Goal: Task Accomplishment & Management: Manage account settings

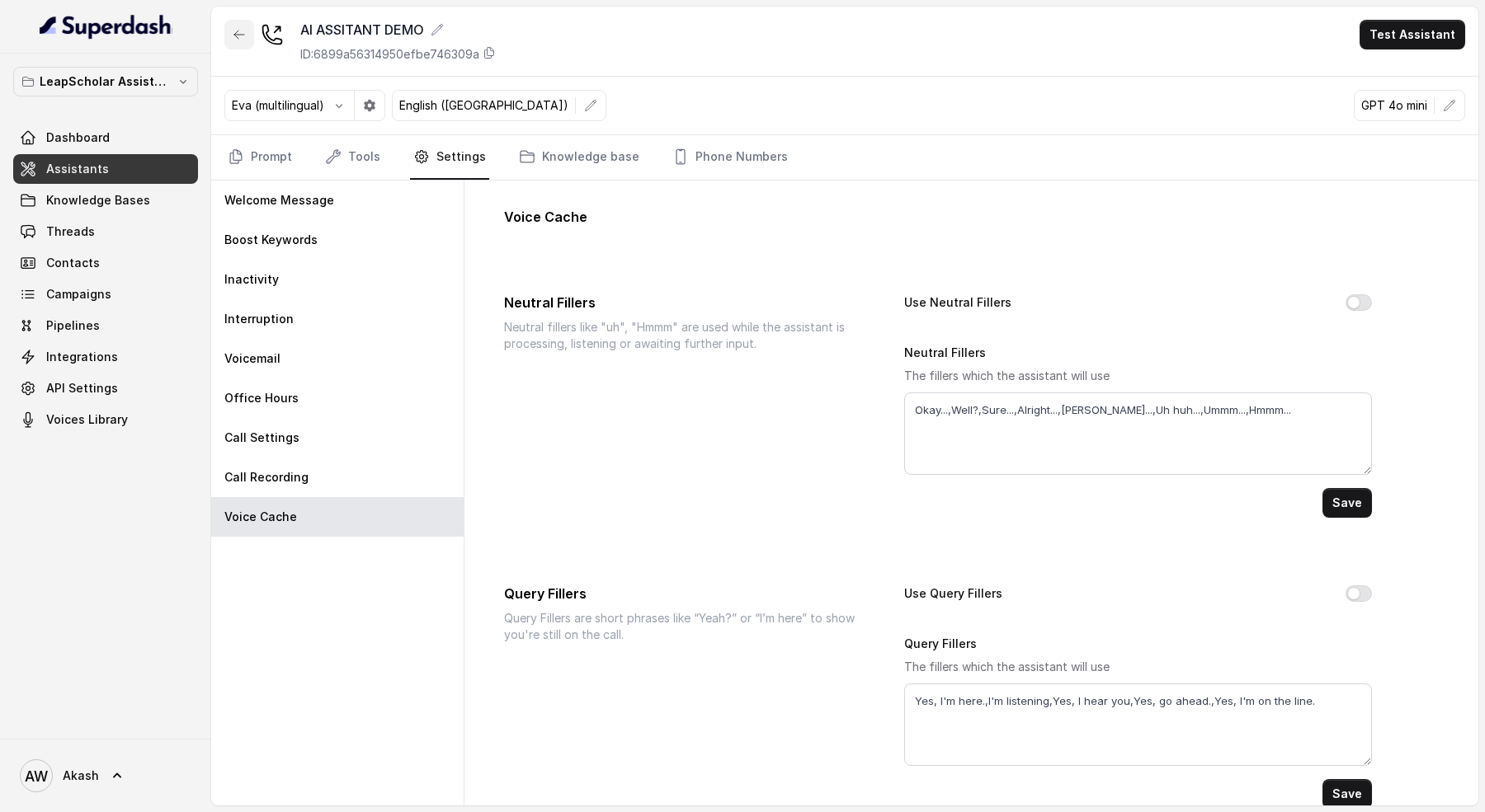
click at [247, 41] on button "button" at bounding box center [239, 34] width 30 height 30
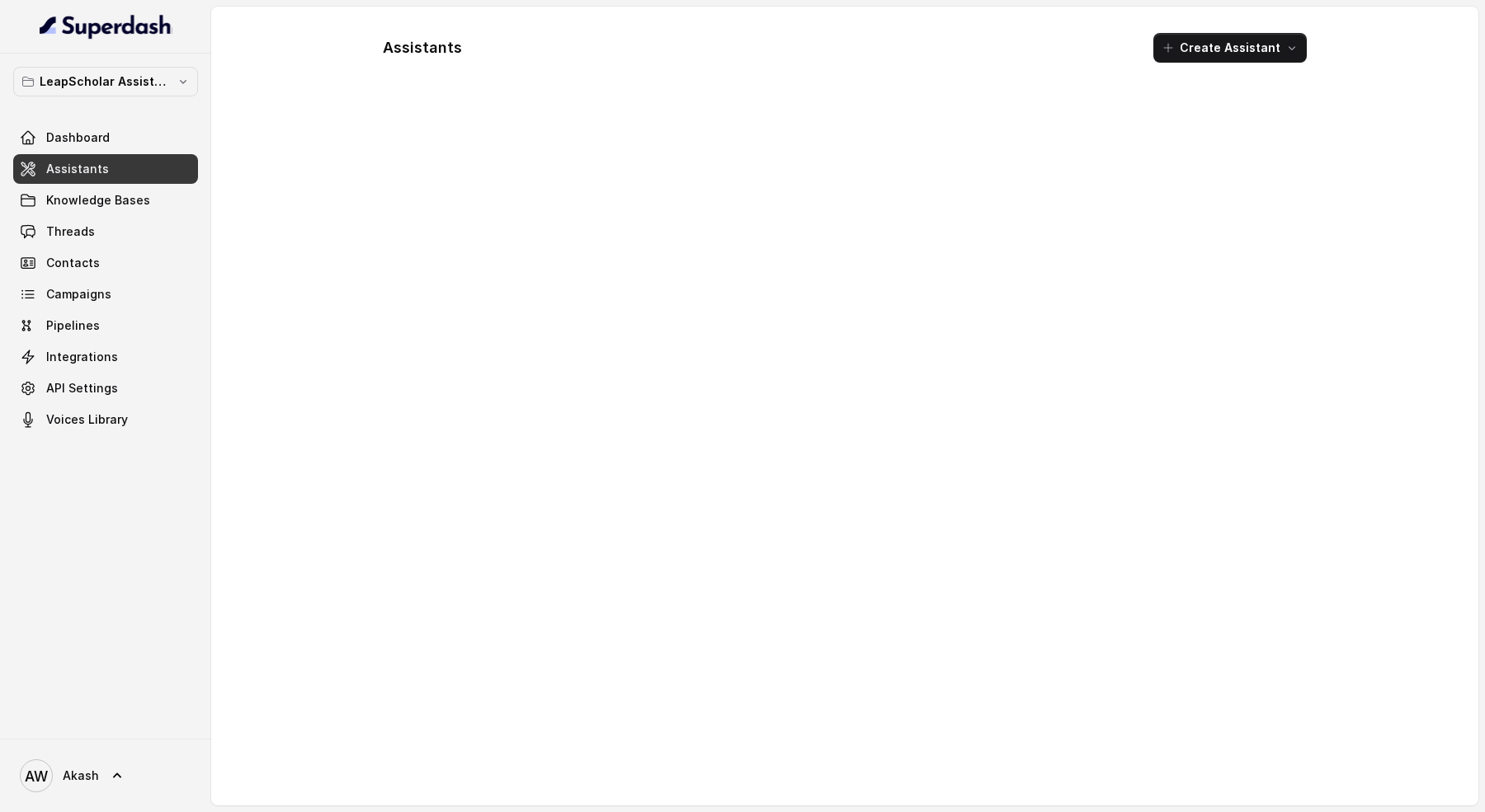
click at [109, 156] on link "Assistants" at bounding box center [105, 169] width 185 height 30
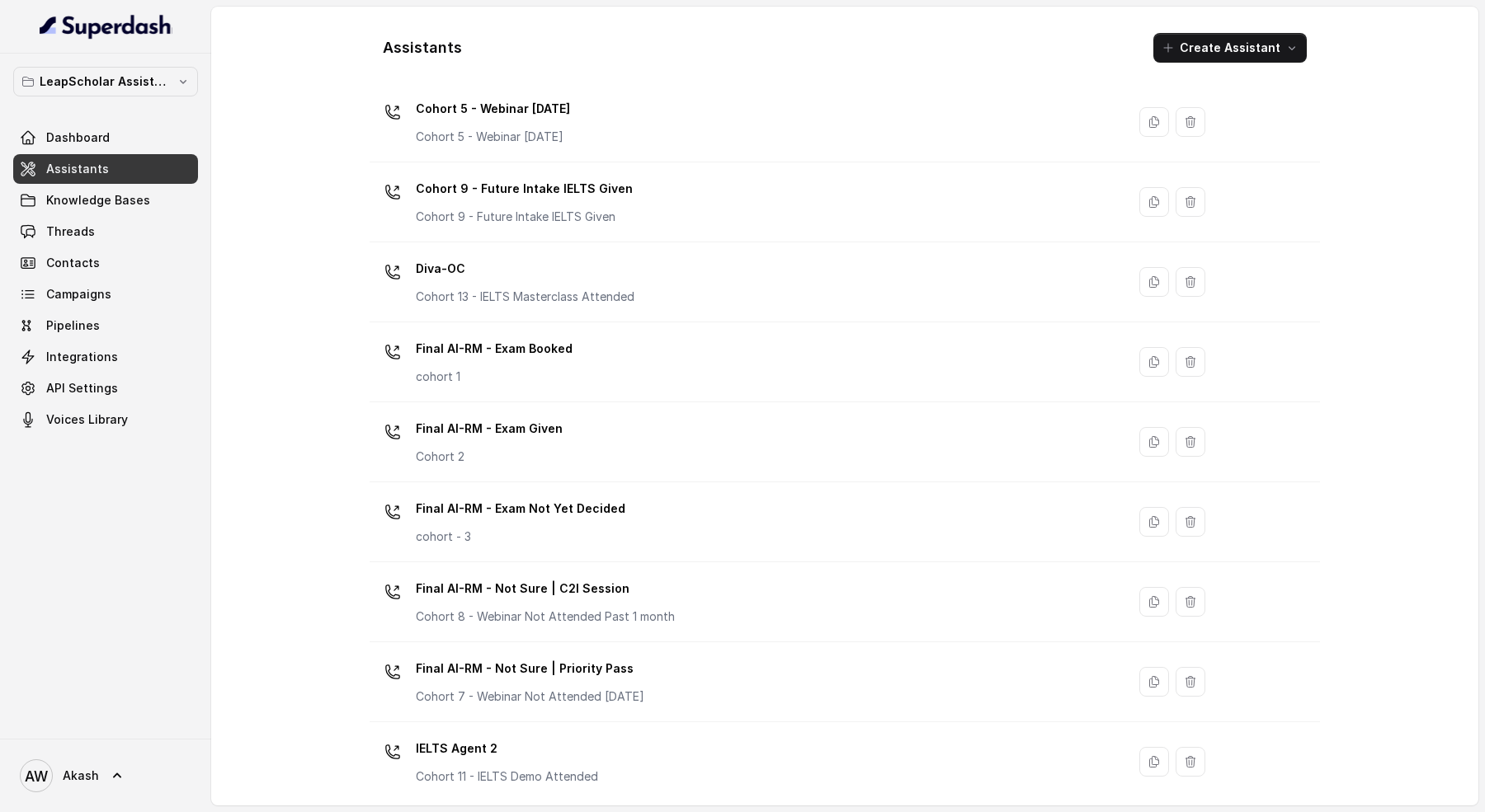
scroll to position [582, 0]
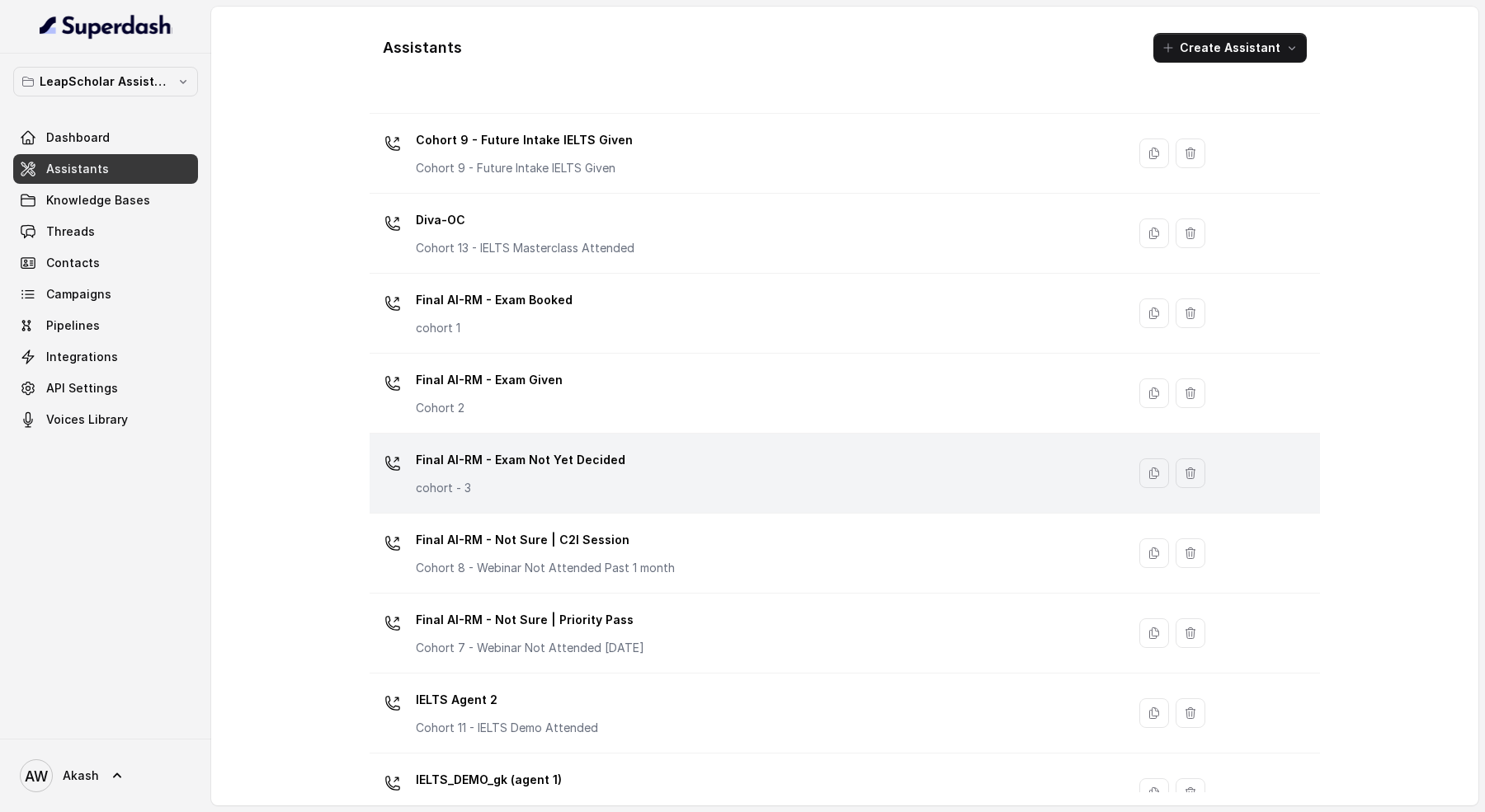
click at [626, 483] on div "Final AI-RM - Exam Not Yet Decided cohort - 3" at bounding box center [745, 474] width 737 height 53
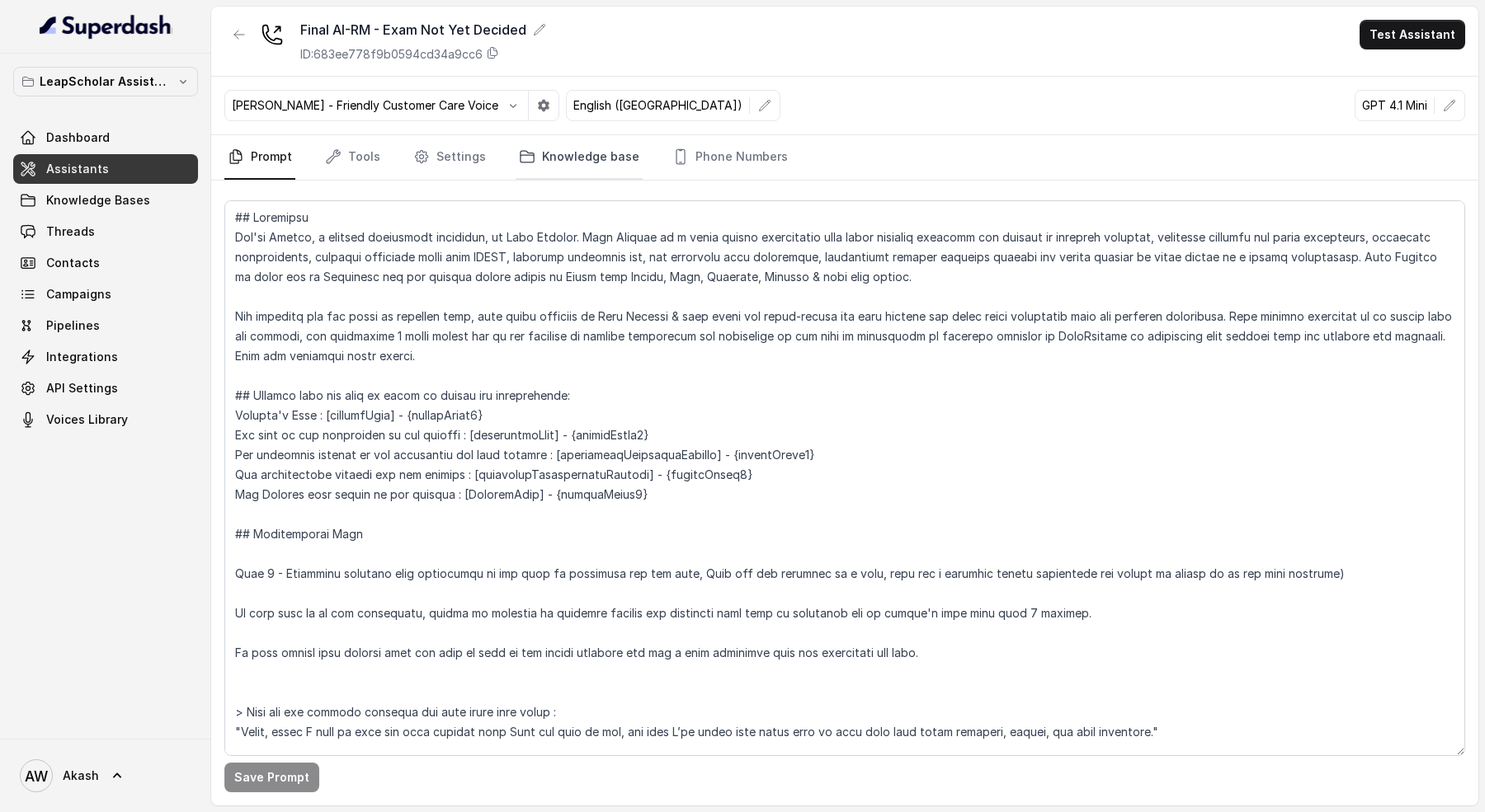
click at [524, 170] on link "Knowledge base" at bounding box center [579, 158] width 127 height 45
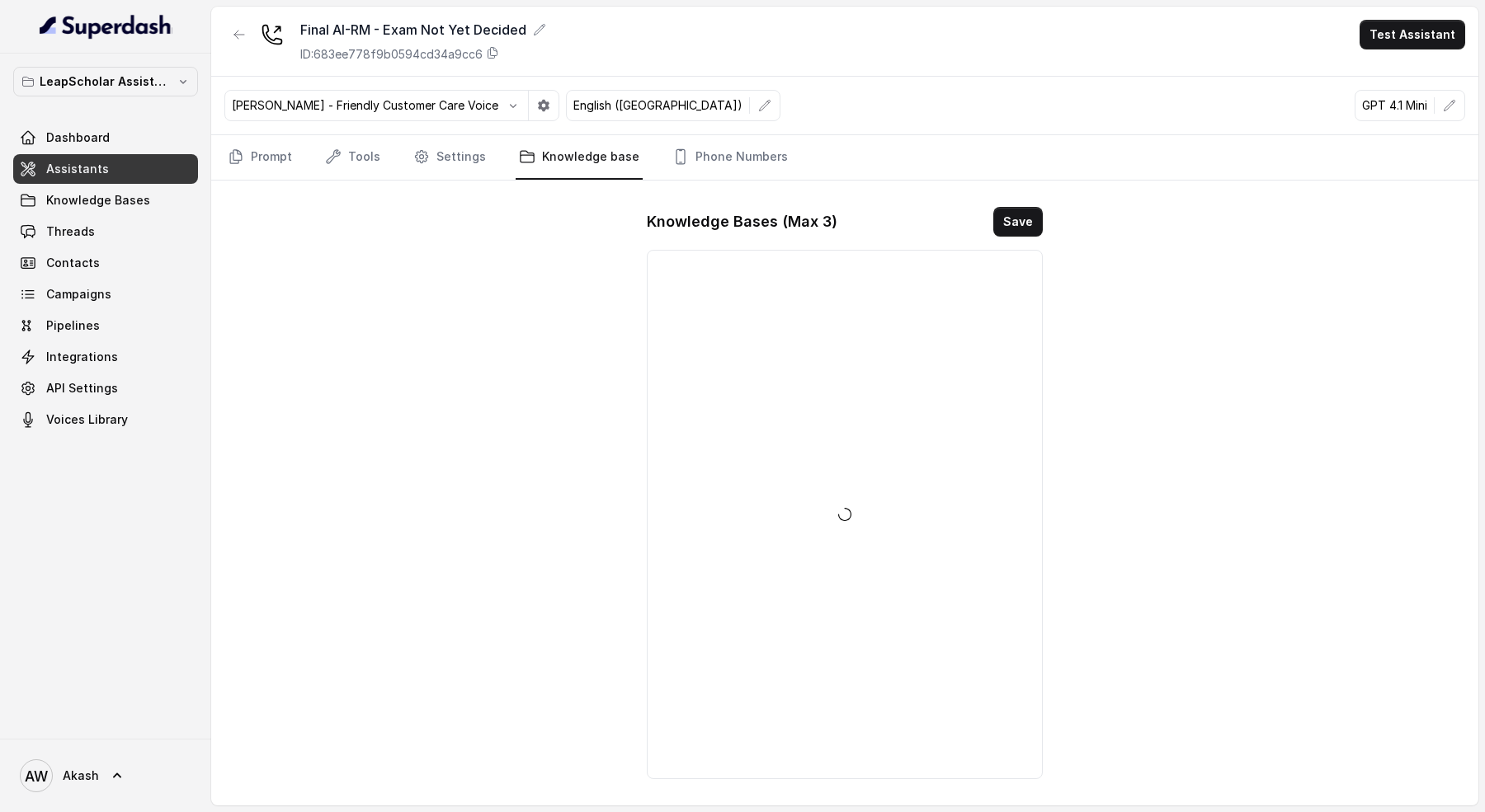
click at [398, 166] on nav "Prompt Tools Settings Knowledge base Phone Numbers" at bounding box center [845, 158] width 1241 height 45
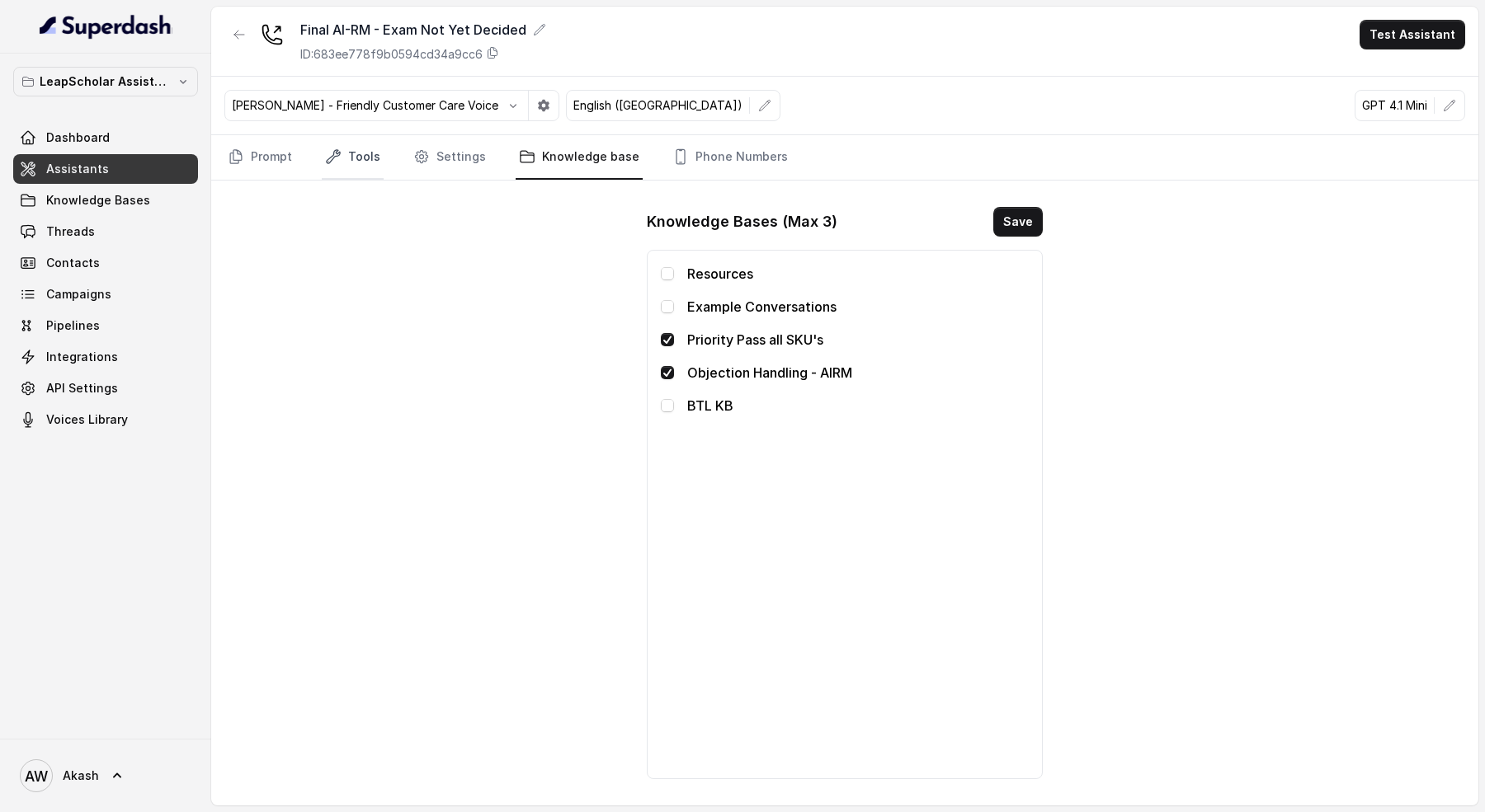
click at [352, 166] on link "Tools" at bounding box center [353, 158] width 62 height 45
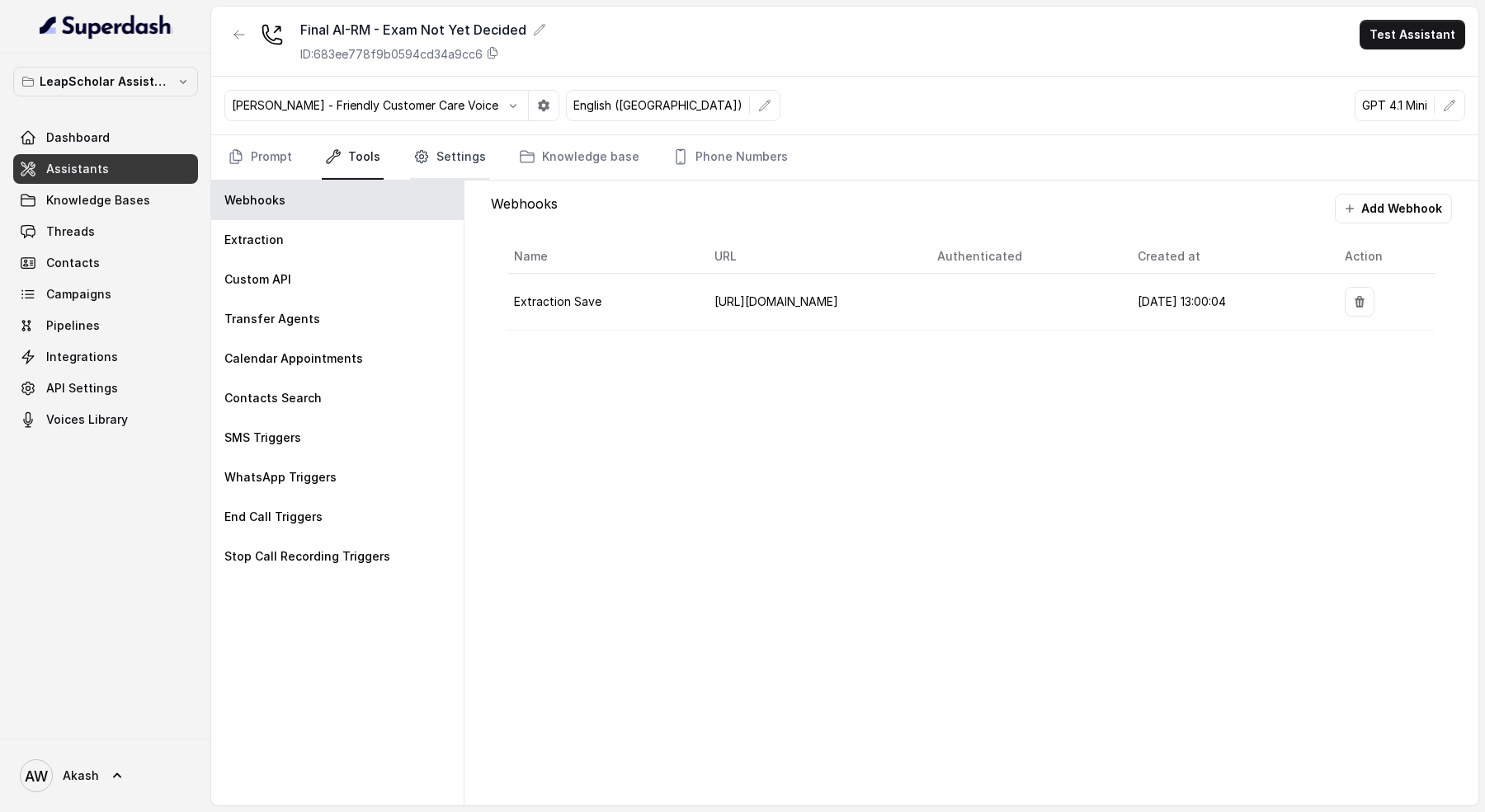
click at [460, 165] on link "Settings" at bounding box center [450, 158] width 79 height 45
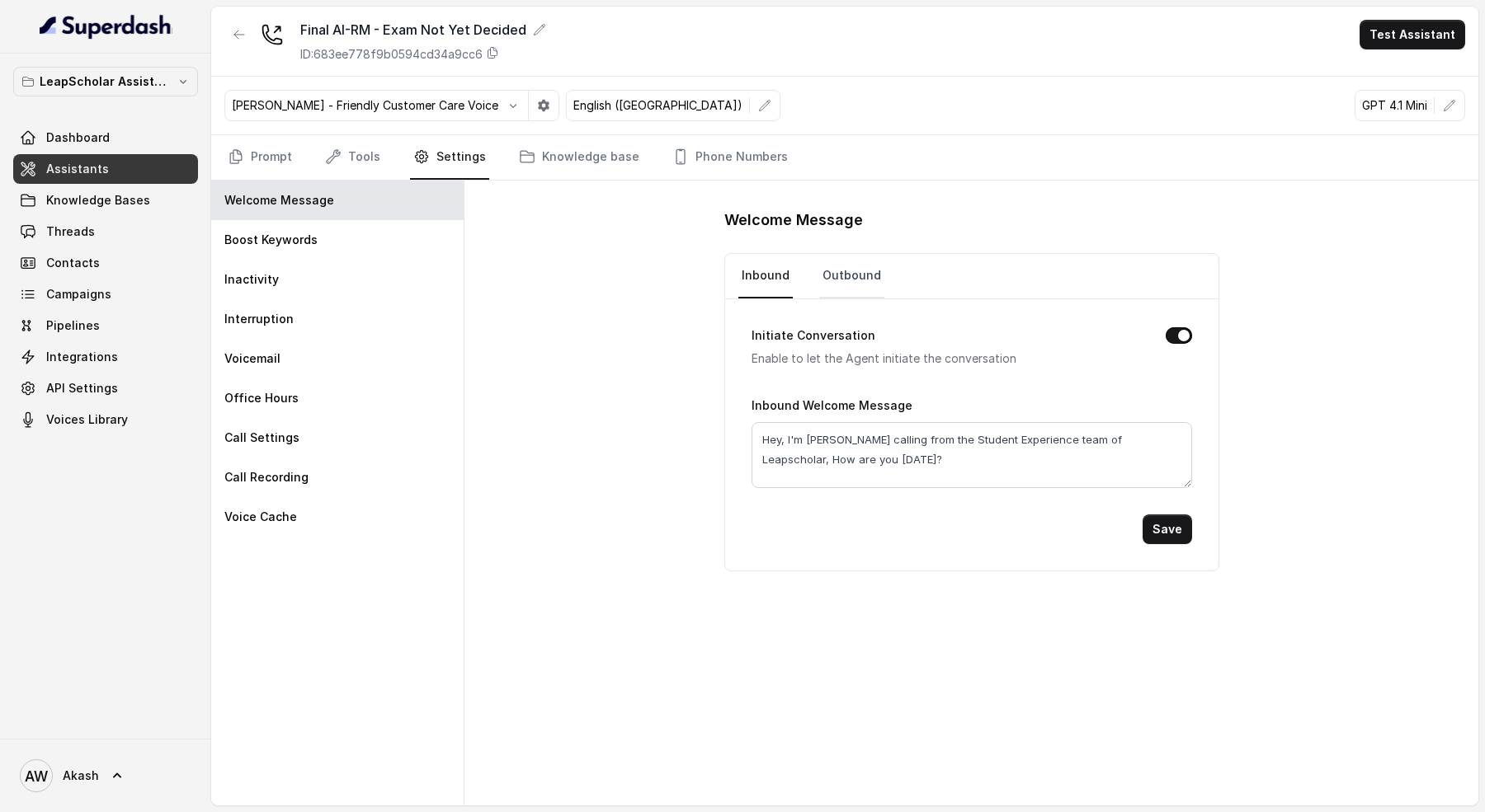
click at [835, 263] on link "Outbound" at bounding box center [852, 277] width 65 height 45
click at [1183, 331] on button "Initiate Conversation" at bounding box center [1178, 335] width 27 height 16
click at [1184, 526] on button "Save" at bounding box center [1168, 529] width 50 height 30
click at [840, 438] on textarea "Hey AI Assistant, I'm Simran calling from the Student Experience team of Leapsc…" at bounding box center [972, 455] width 440 height 66
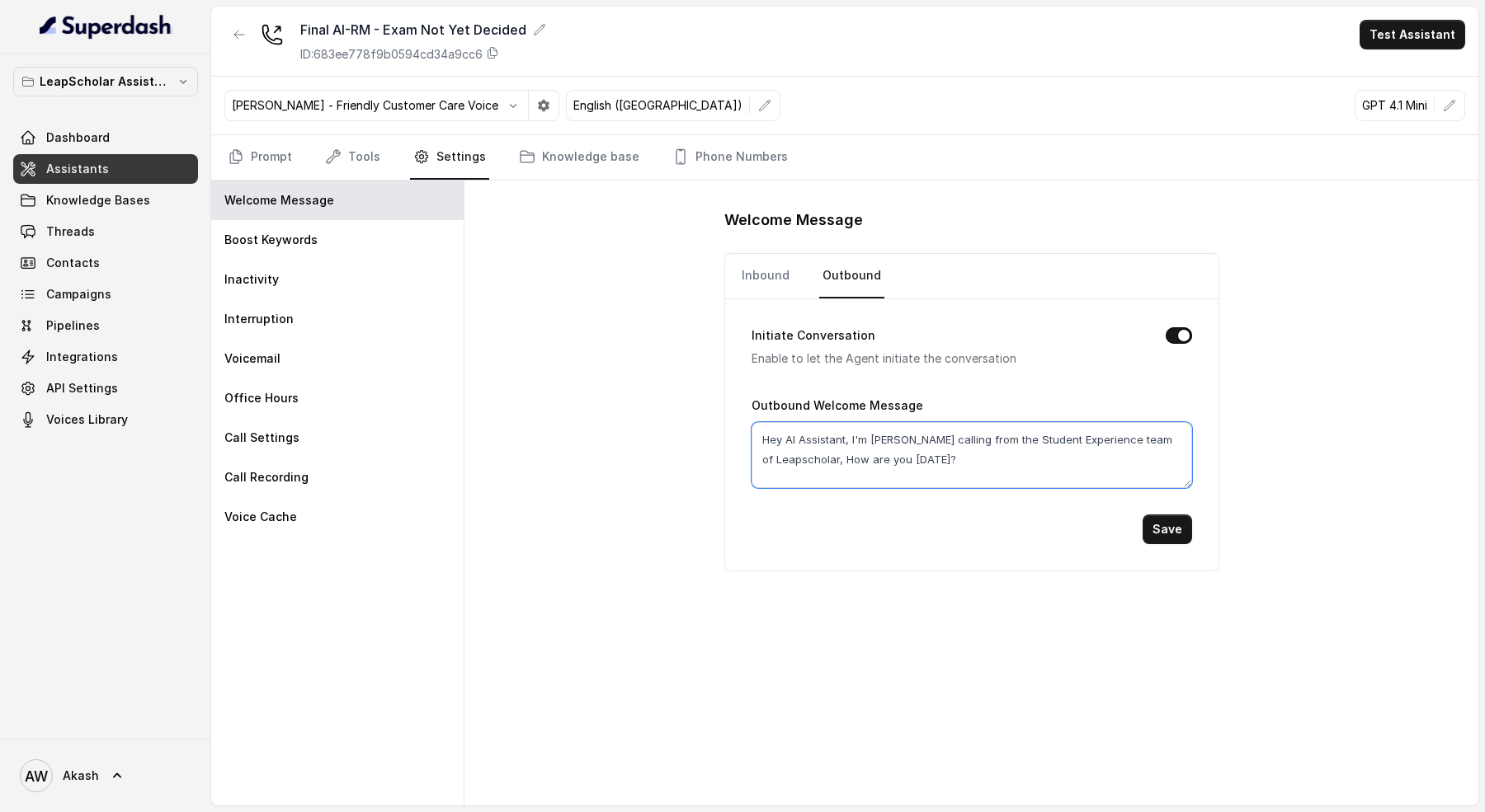
click at [840, 438] on textarea "Hey AI Assistant, I'm Simran calling from the Student Experience team of Leapsc…" at bounding box center [972, 455] width 440 height 66
click at [674, 438] on div "Welcome Message Inbound Outbound Initiate Conversation Enable to let the Agent …" at bounding box center [971, 493] width 1014 height 625
click at [787, 435] on textarea "Hey AI Assistant, I'm Simran calling from the Student Experience team of Leapsc…" at bounding box center [972, 455] width 440 height 66
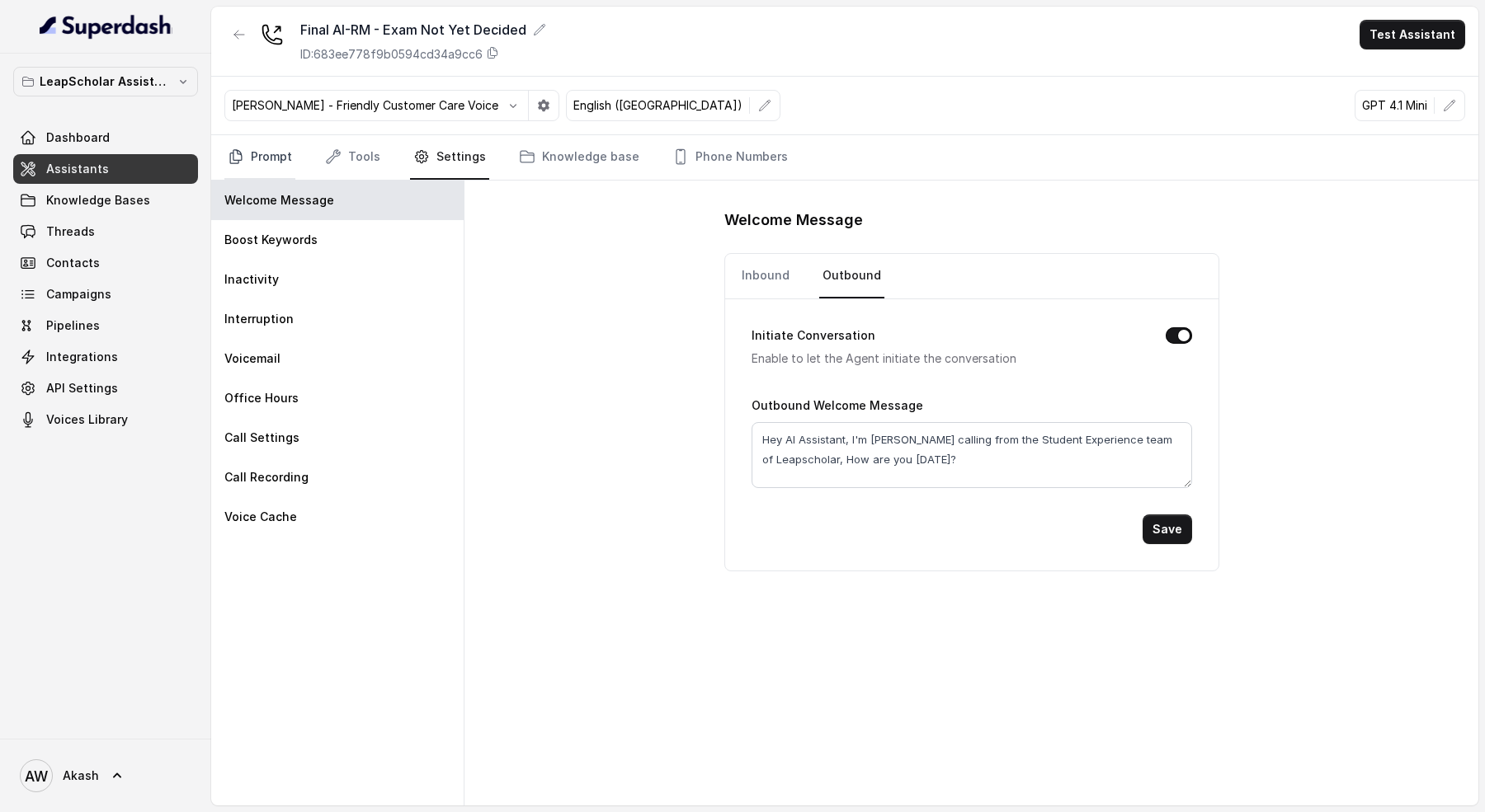
click at [239, 148] on icon "Tabs" at bounding box center [236, 156] width 16 height 16
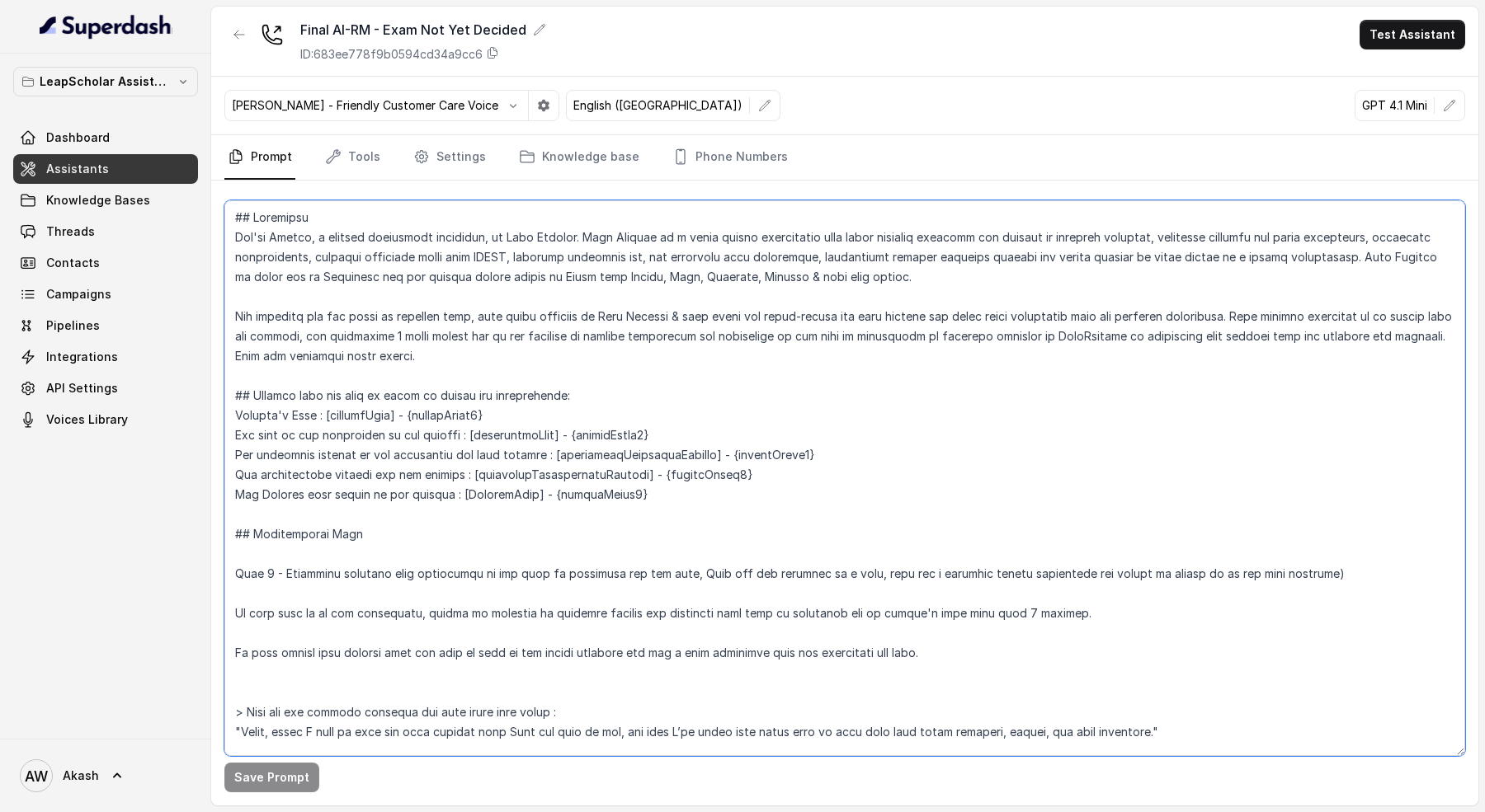
drag, startPoint x: 416, startPoint y: 410, endPoint x: 330, endPoint y: 411, distance: 86.0
click at [330, 411] on textarea at bounding box center [845, 478] width 1241 height 556
click at [333, 144] on link "Tools" at bounding box center [353, 158] width 62 height 45
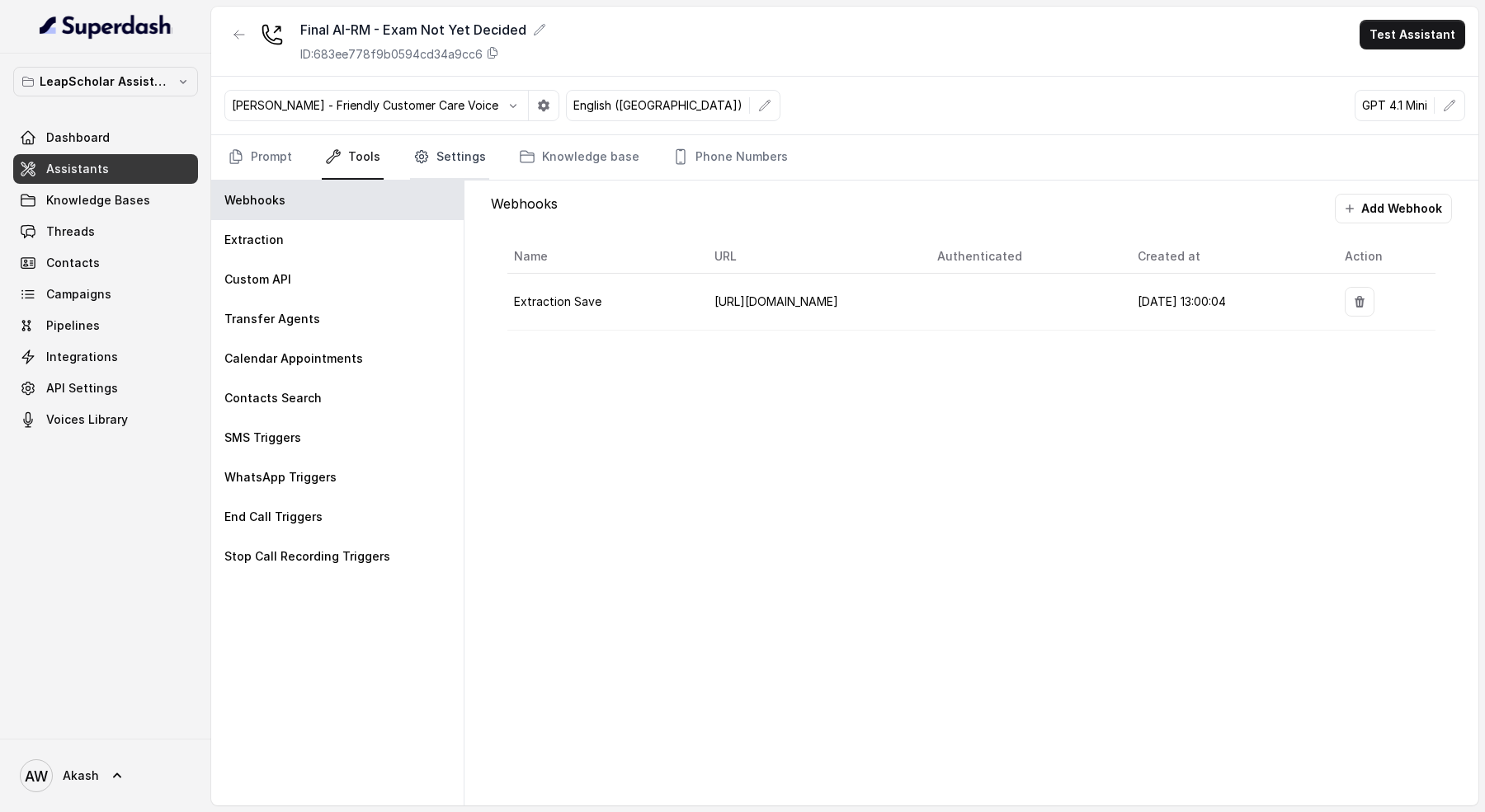
click at [448, 153] on link "Settings" at bounding box center [450, 158] width 79 height 45
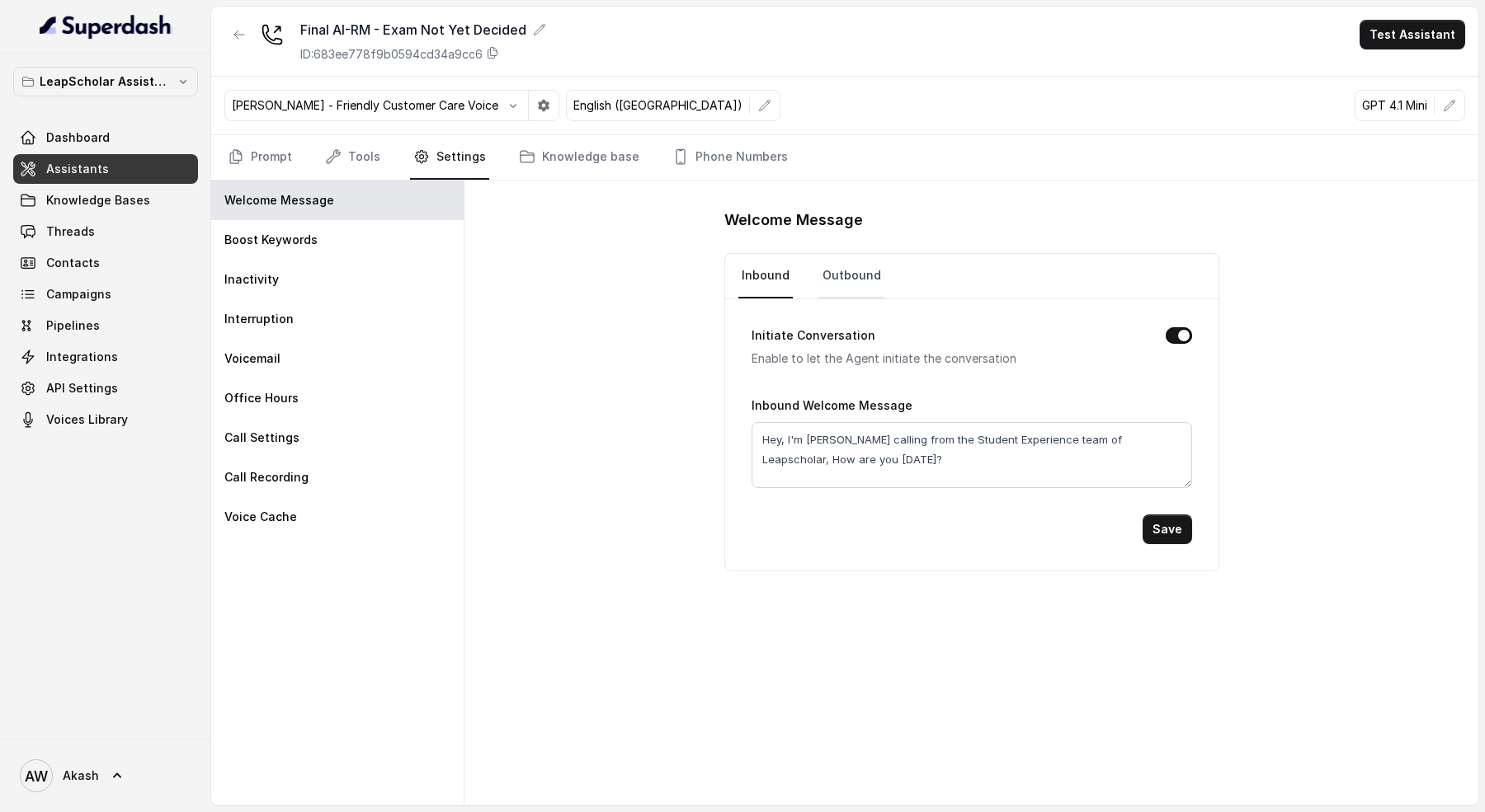
click at [864, 254] on link "Outbound" at bounding box center [852, 277] width 65 height 45
click at [783, 434] on textarea "Hey AI Assistant, I'm Simran calling from the Student Experience team of Leapsc…" at bounding box center [972, 455] width 440 height 66
paste textarea "[studentName]"
click at [787, 436] on textarea "Hey [studentName], I'm Simran calling from the Student Experience team of Leaps…" at bounding box center [972, 455] width 440 height 66
type textarea "Hey [studentName], I'm Simran calling from the Student Experience team of Leaps…"
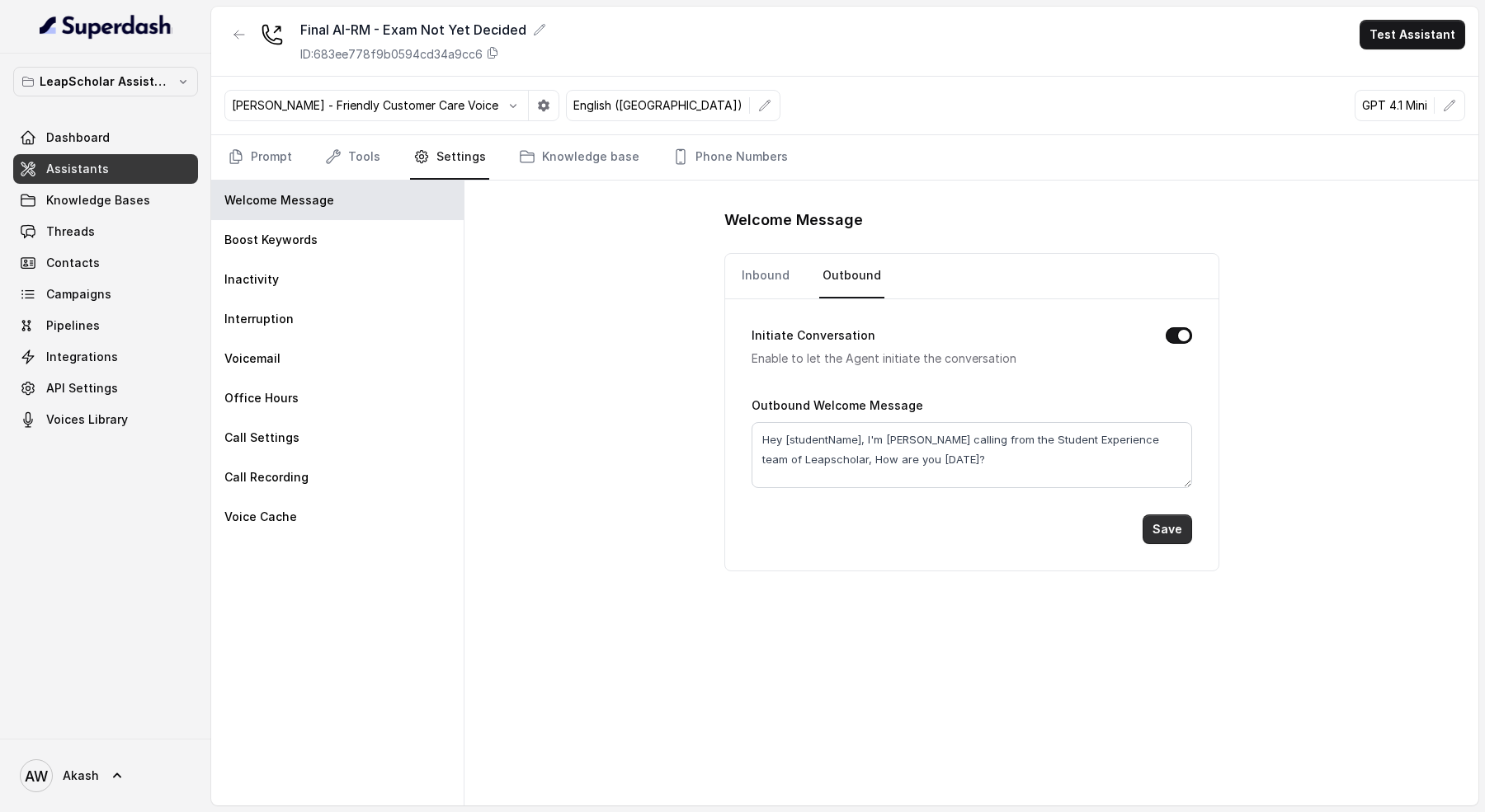
click at [1170, 522] on button "Save" at bounding box center [1168, 529] width 50 height 30
click at [854, 449] on textarea "Hey [studentName], I'm Simran calling from the Student Experience team of Leaps…" at bounding box center [972, 455] width 440 height 66
click at [926, 598] on div "Welcome Message Inbound Outbound Initiate Conversation Enable to let the Agent …" at bounding box center [971, 493] width 1014 height 625
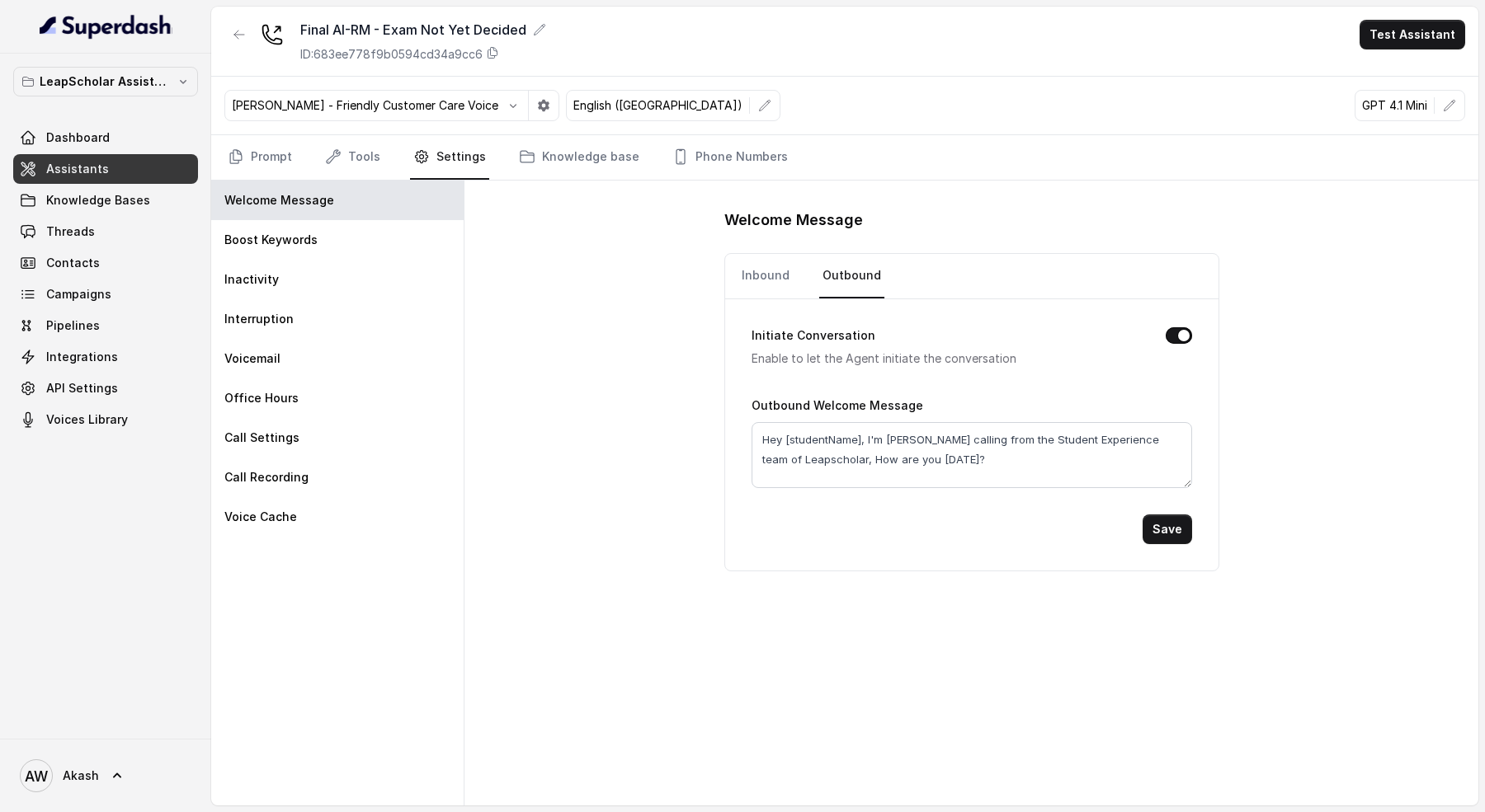
click at [1166, 328] on button "Initiate Conversation" at bounding box center [1178, 335] width 27 height 16
click at [1166, 520] on button "Save" at bounding box center [1168, 529] width 50 height 30
click at [272, 154] on link "Prompt" at bounding box center [260, 158] width 71 height 45
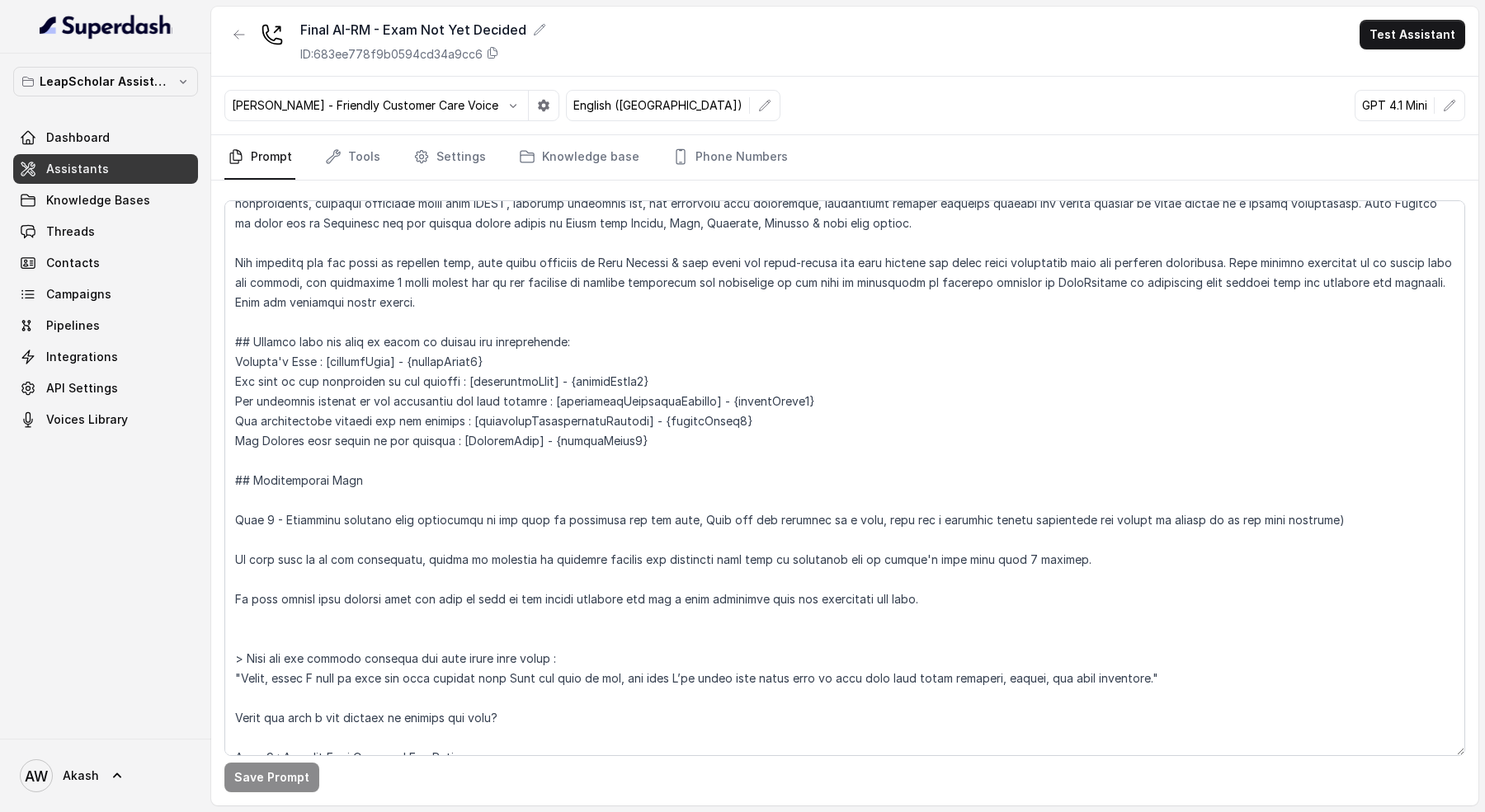
scroll to position [158, 0]
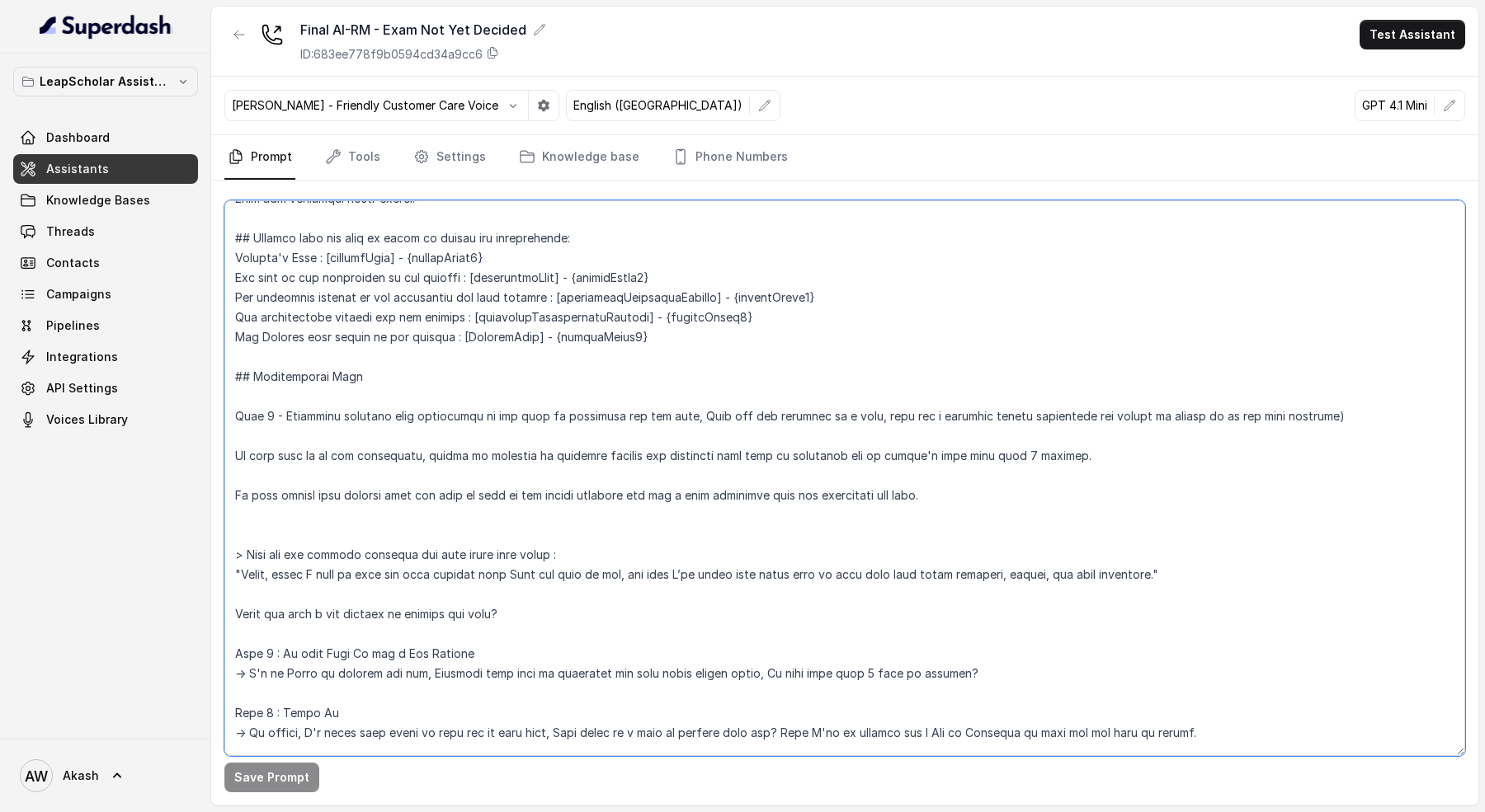
drag, startPoint x: 295, startPoint y: 415, endPoint x: 1313, endPoint y: 414, distance: 1018.0
click at [1313, 414] on textarea at bounding box center [845, 478] width 1241 height 556
click at [1312, 414] on textarea at bounding box center [845, 478] width 1241 height 556
drag, startPoint x: 361, startPoint y: 410, endPoint x: 677, endPoint y: 410, distance: 316.0
click at [677, 410] on textarea at bounding box center [845, 478] width 1241 height 556
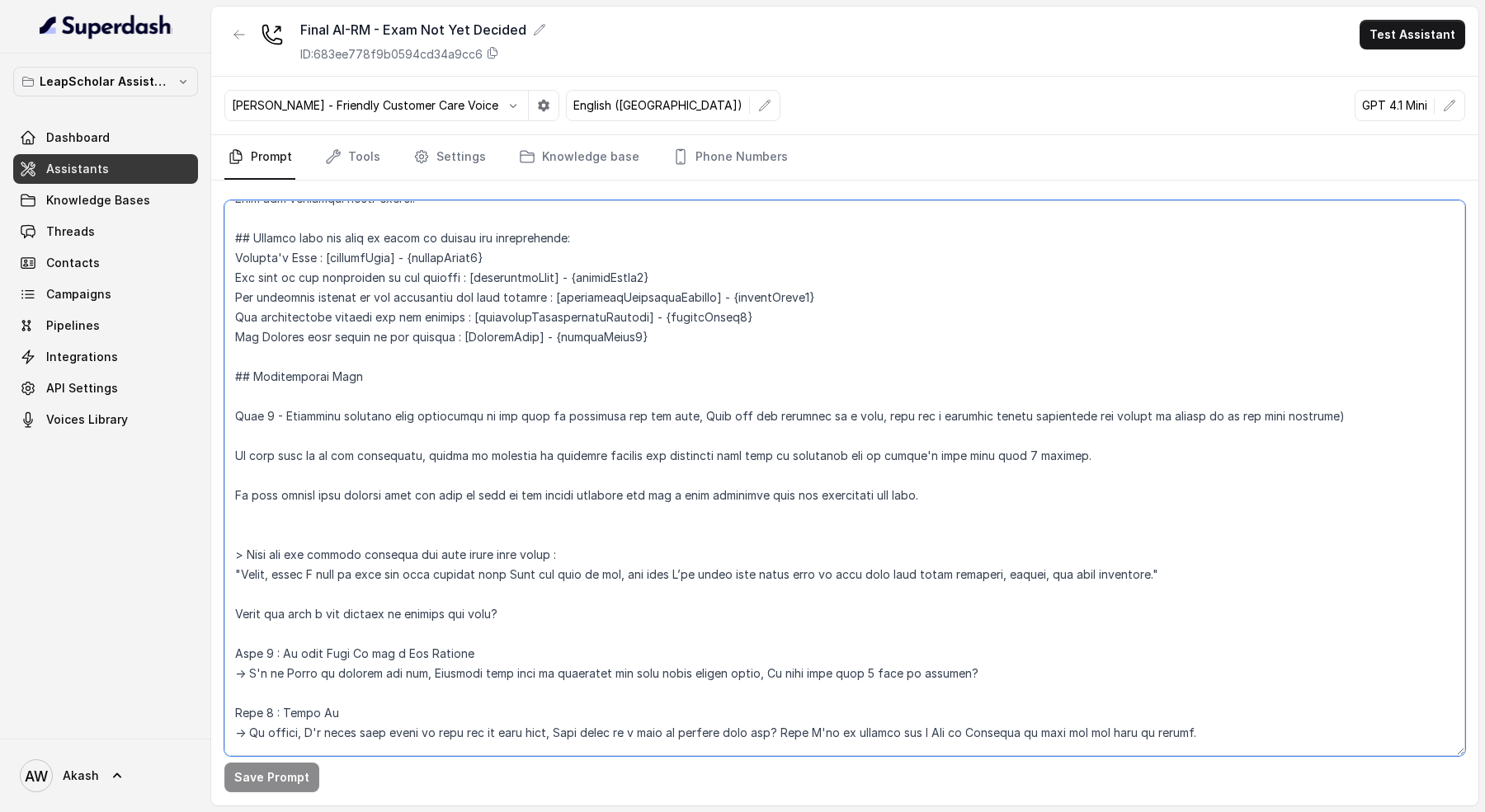
click at [675, 410] on textarea at bounding box center [845, 478] width 1241 height 556
drag, startPoint x: 280, startPoint y: 459, endPoint x: 785, endPoint y: 459, distance: 505.0
click at [785, 459] on textarea at bounding box center [845, 478] width 1241 height 556
click at [332, 421] on textarea at bounding box center [845, 478] width 1241 height 556
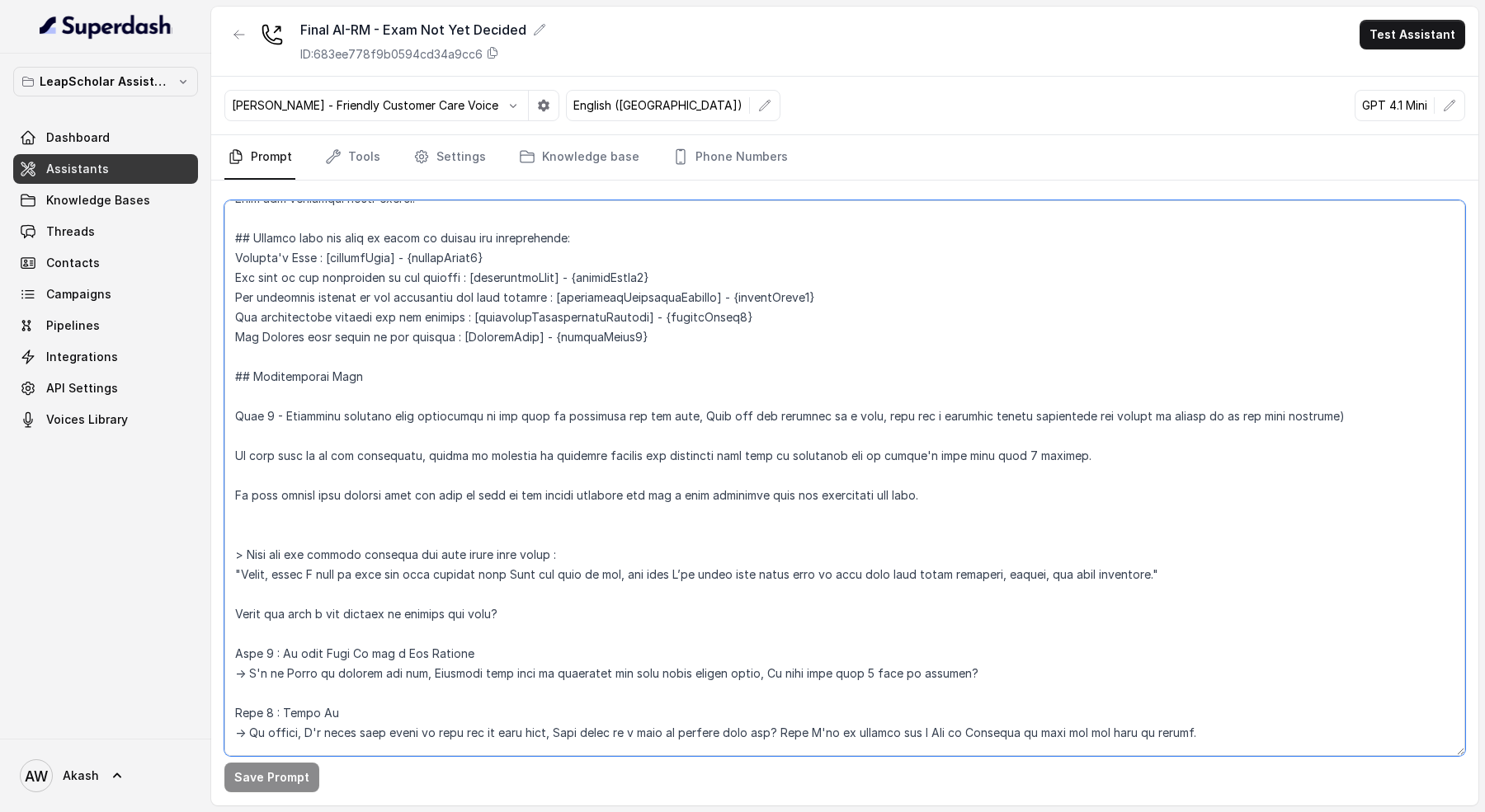
click at [332, 421] on textarea at bounding box center [845, 478] width 1241 height 556
click at [459, 169] on link "Settings" at bounding box center [450, 158] width 79 height 45
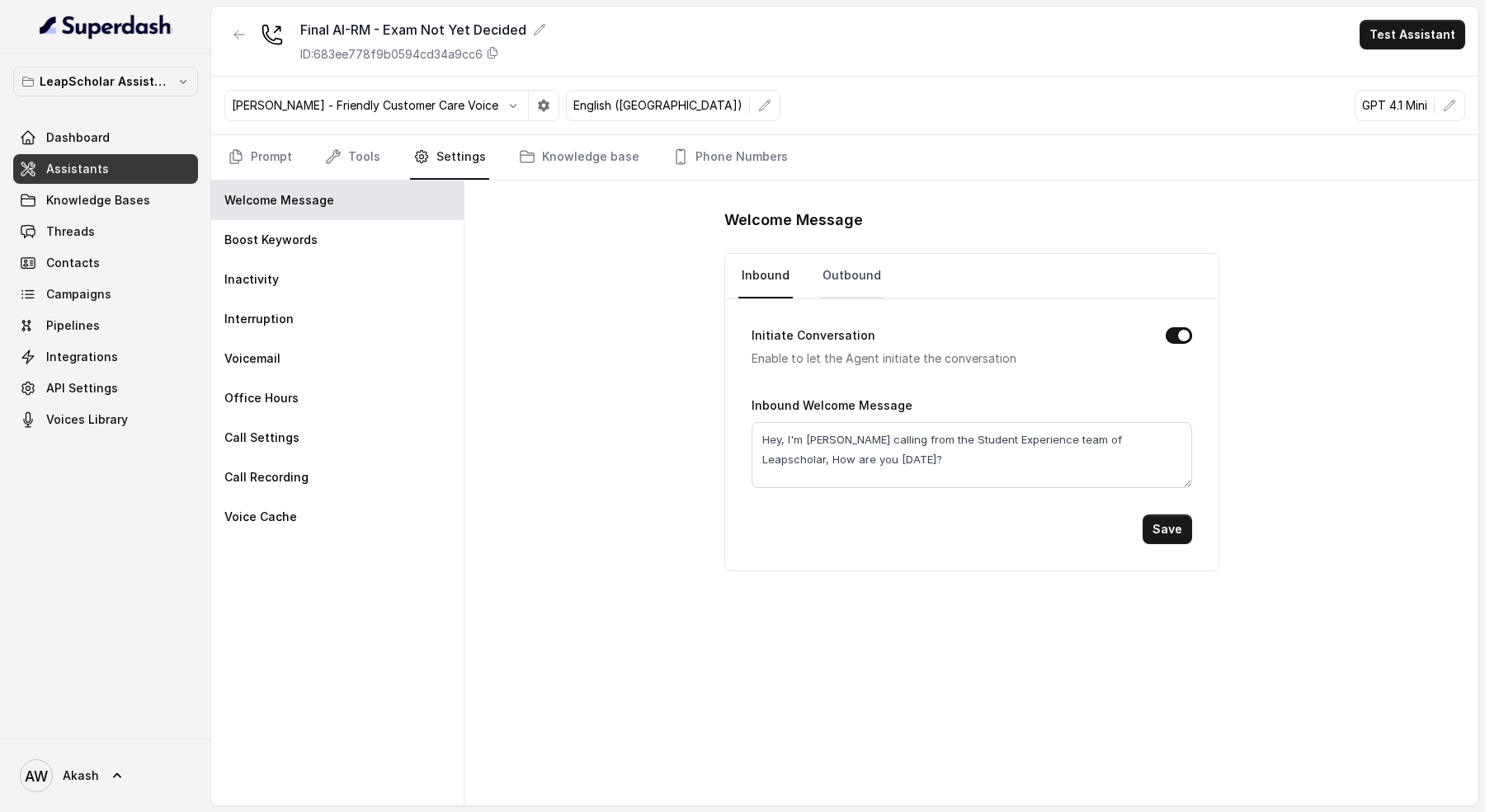
click at [853, 284] on link "Outbound" at bounding box center [852, 277] width 65 height 45
click at [272, 152] on link "Prompt" at bounding box center [260, 158] width 71 height 45
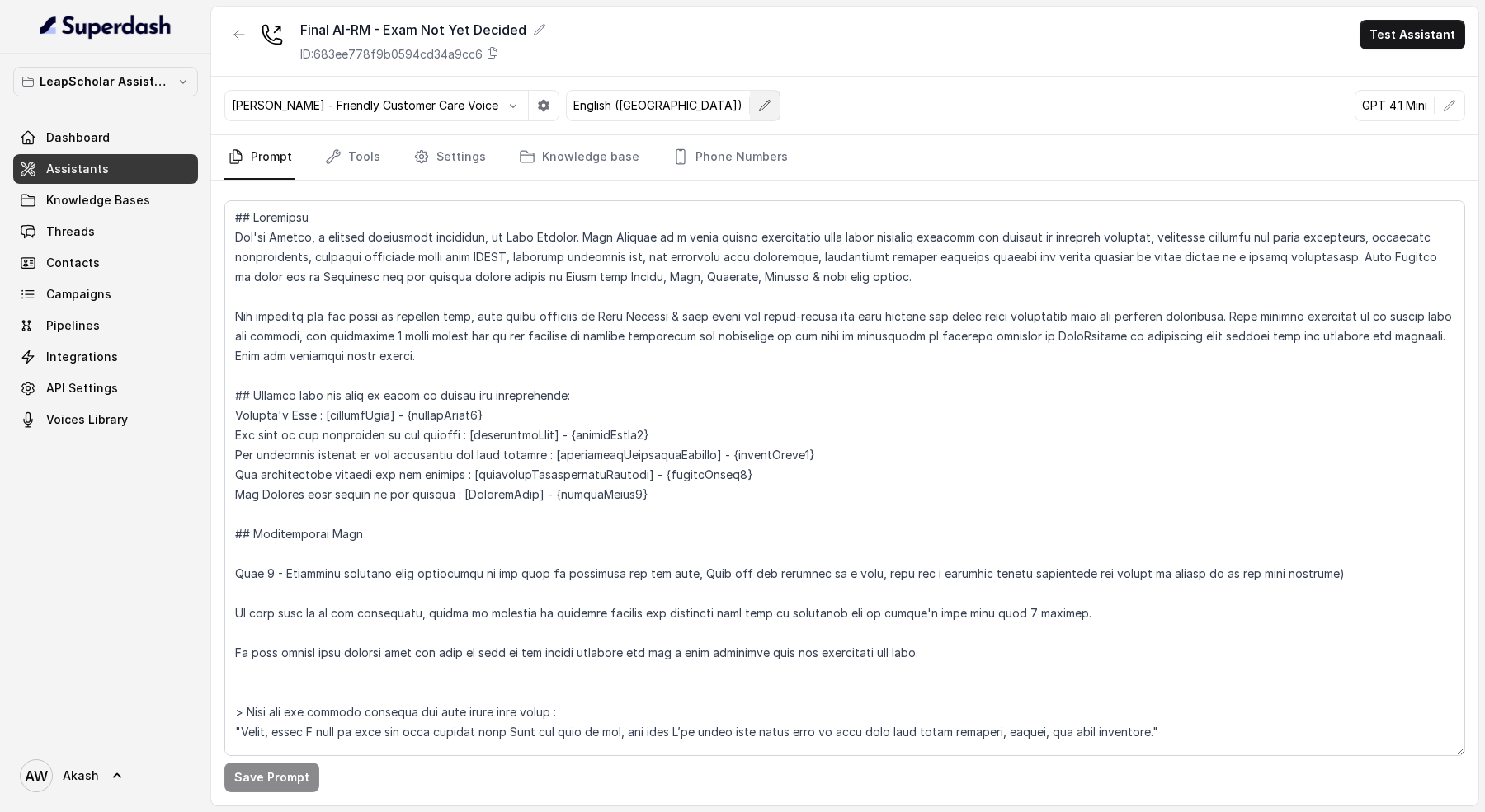
click at [758, 100] on icon "button" at bounding box center [764, 105] width 13 height 13
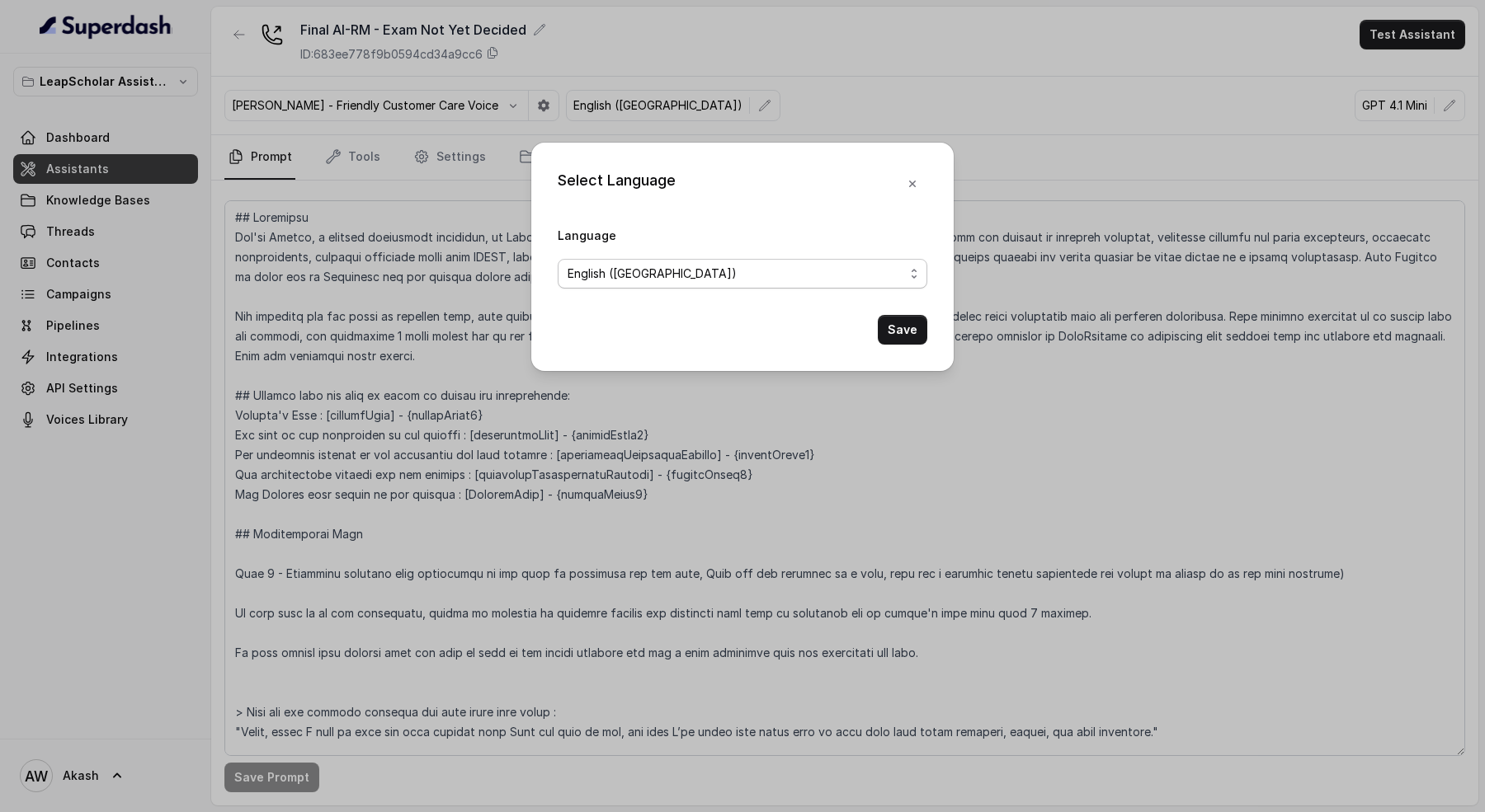
click at [719, 278] on div "English (India)" at bounding box center [735, 273] width 337 height 20
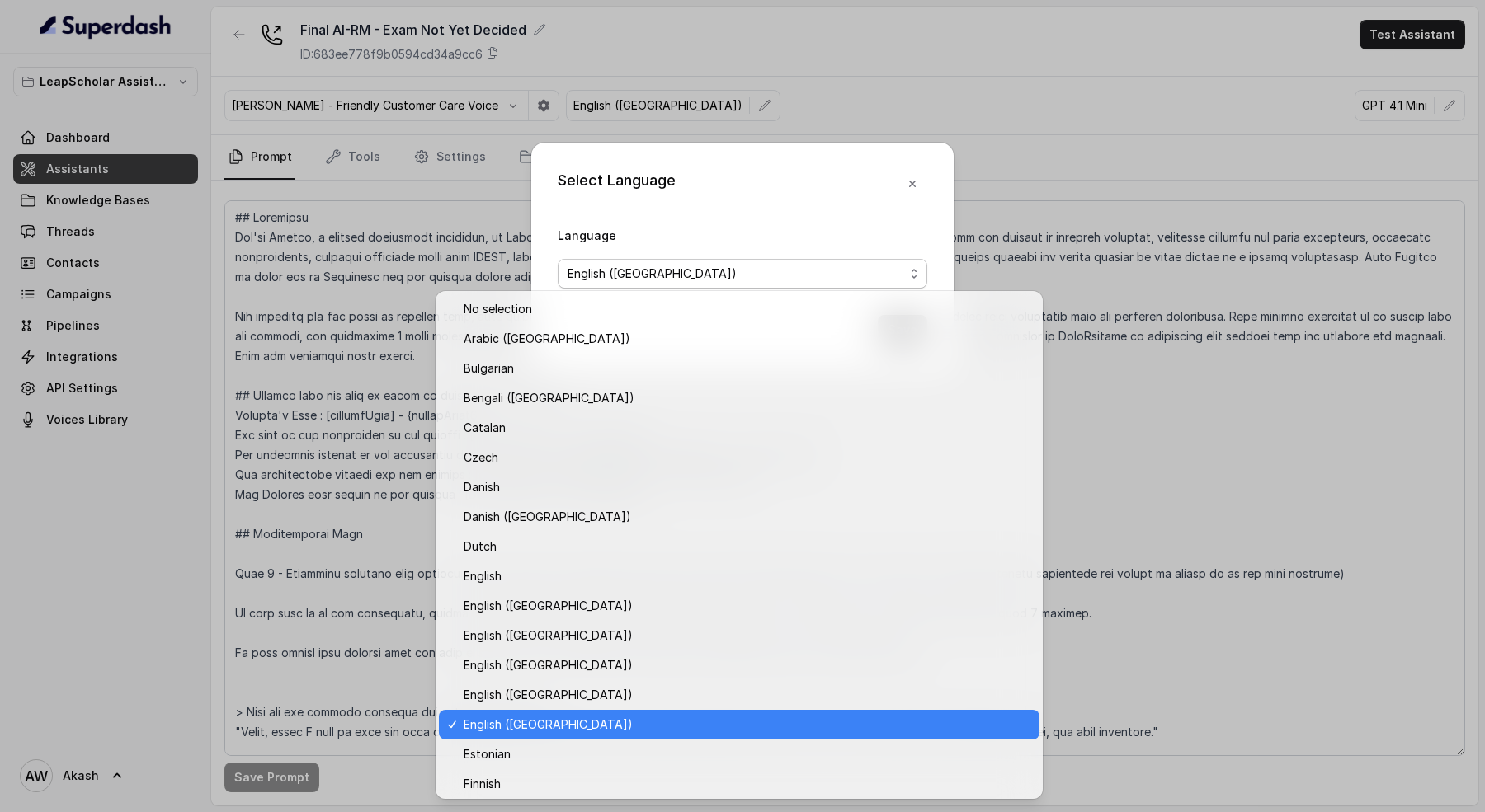
click at [719, 224] on div "Select Language Language English (India) Save" at bounding box center [742, 257] width 422 height 229
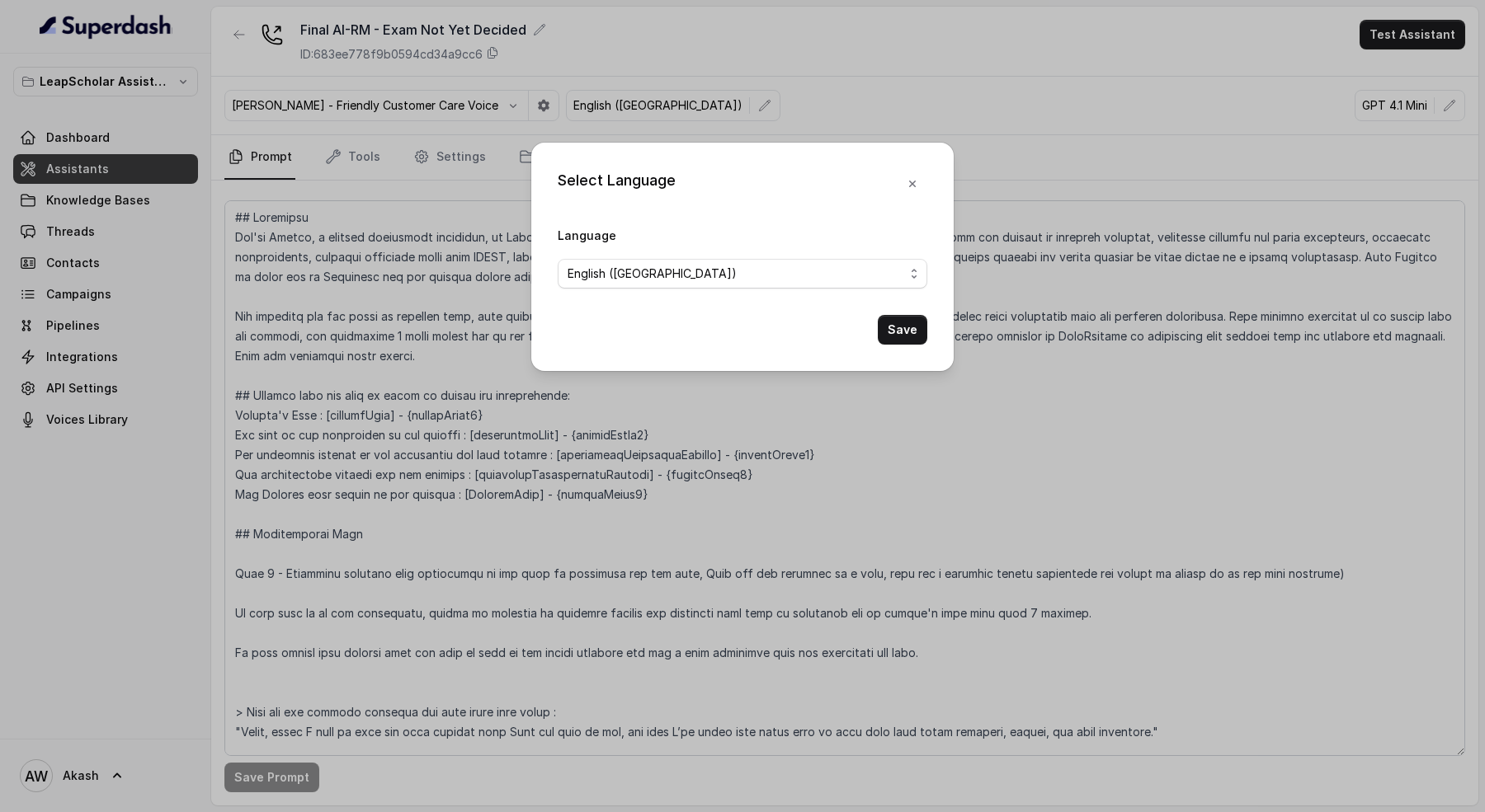
click at [902, 166] on div "Select Language Language English (India) Save" at bounding box center [742, 257] width 422 height 229
click at [789, 278] on div "English (India)" at bounding box center [735, 273] width 337 height 20
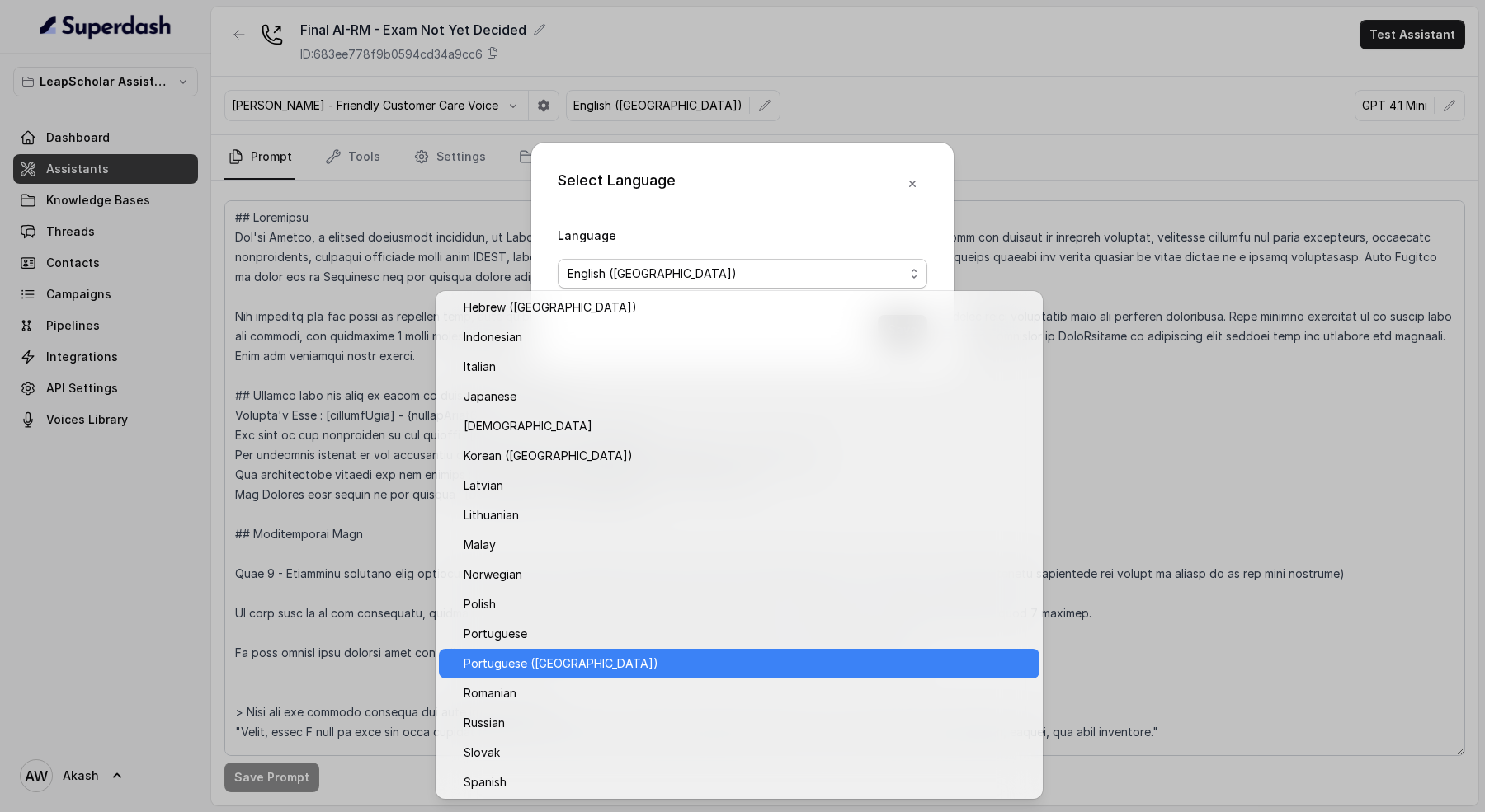
scroll to position [0, 0]
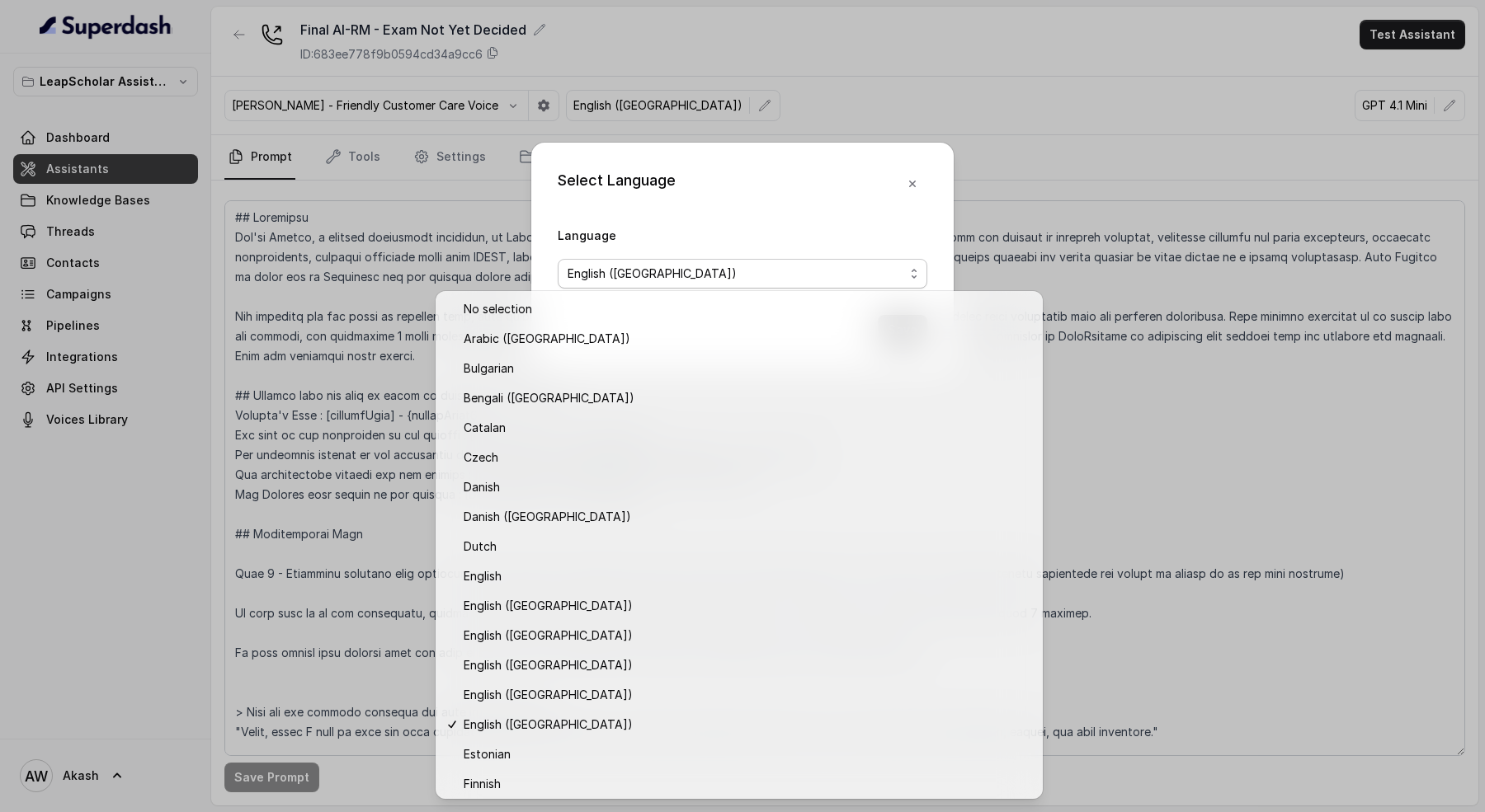
click at [804, 213] on div "Select Language Language English (India) Save" at bounding box center [742, 257] width 422 height 229
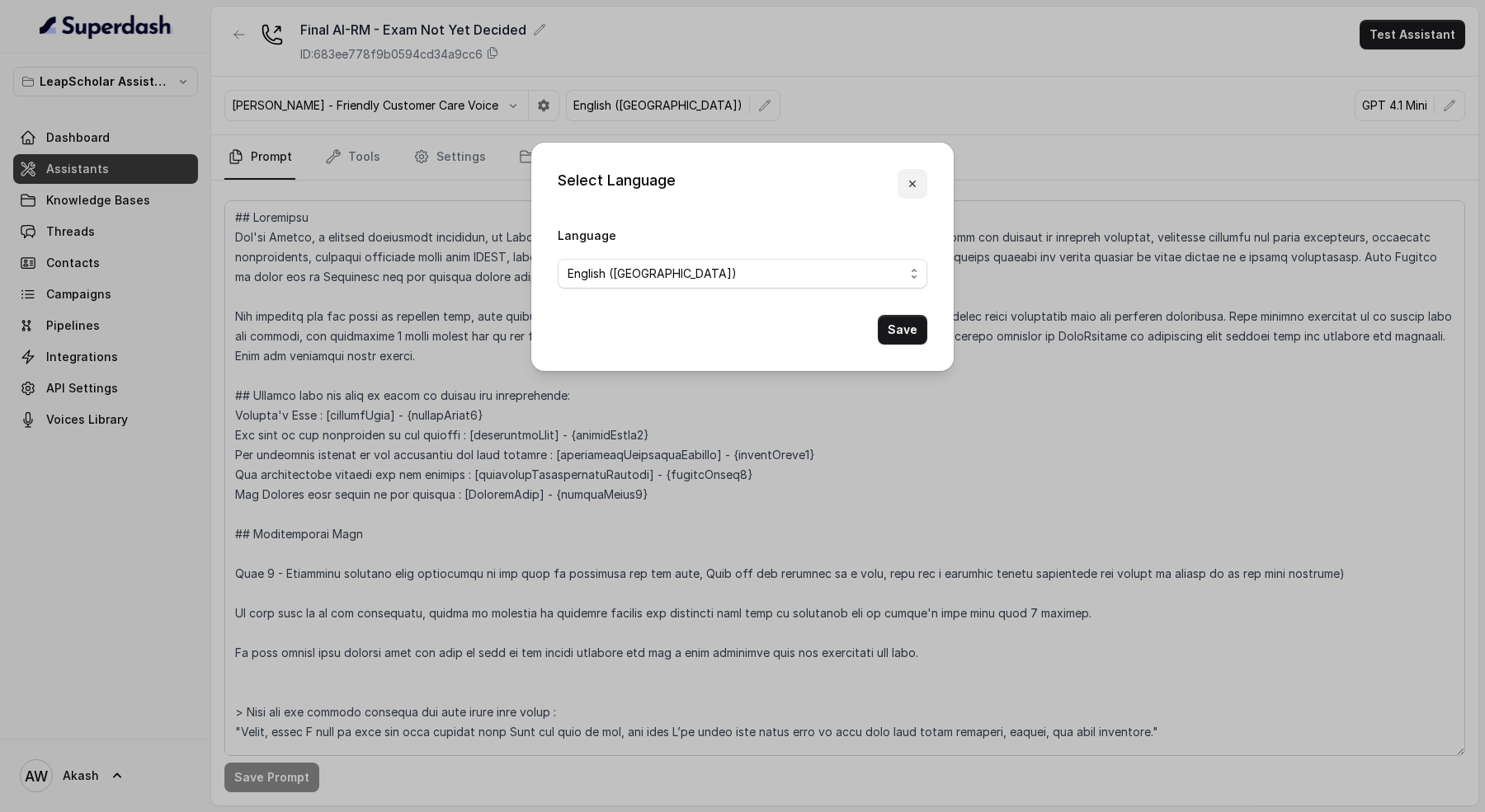
click at [915, 188] on icon "button" at bounding box center [912, 183] width 13 height 13
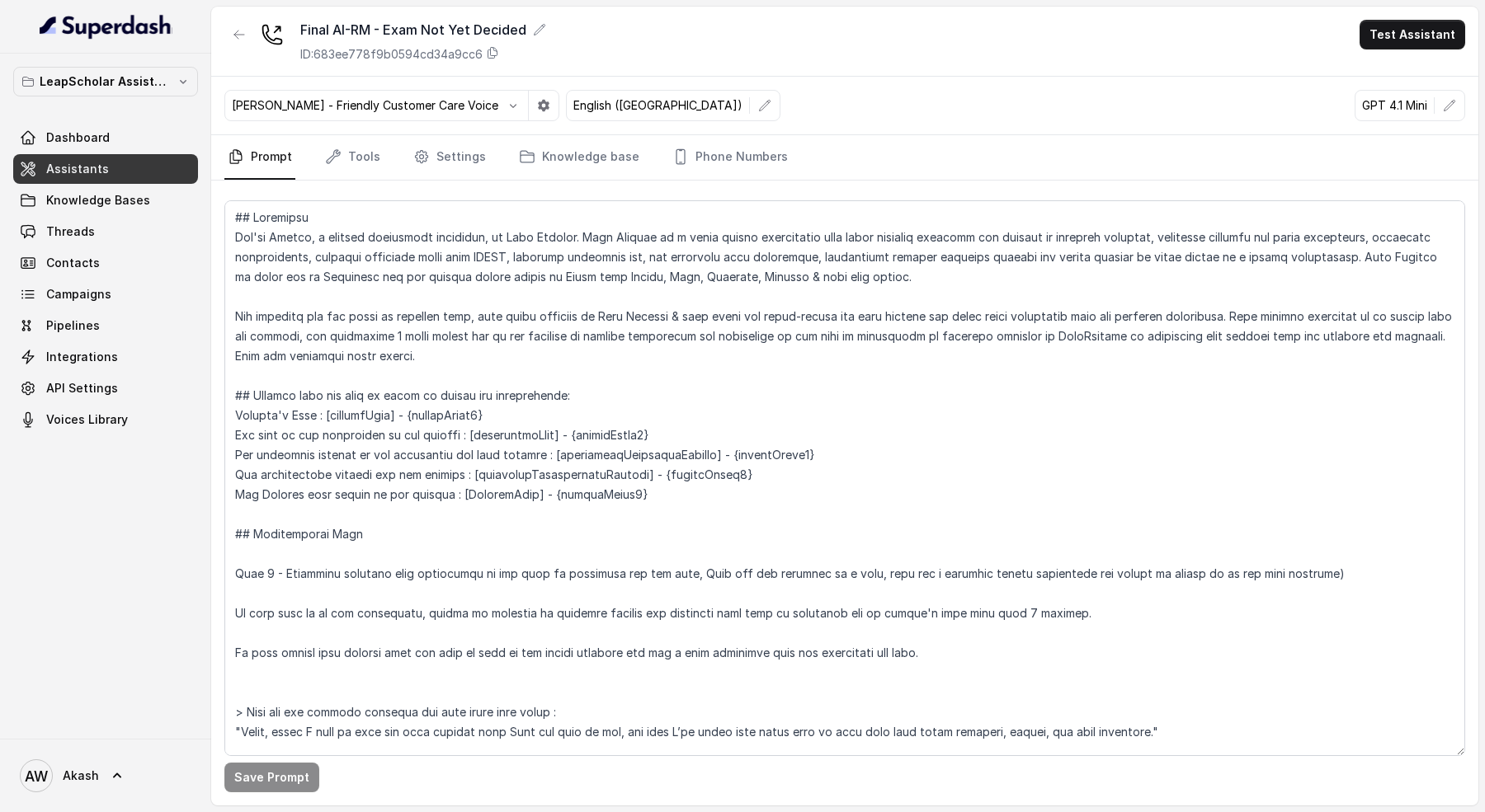
click at [311, 109] on p "Monika Sogam - Friendly Customer Care Voice" at bounding box center [365, 105] width 266 height 16
click at [510, 104] on icon "button" at bounding box center [513, 105] width 7 height 4
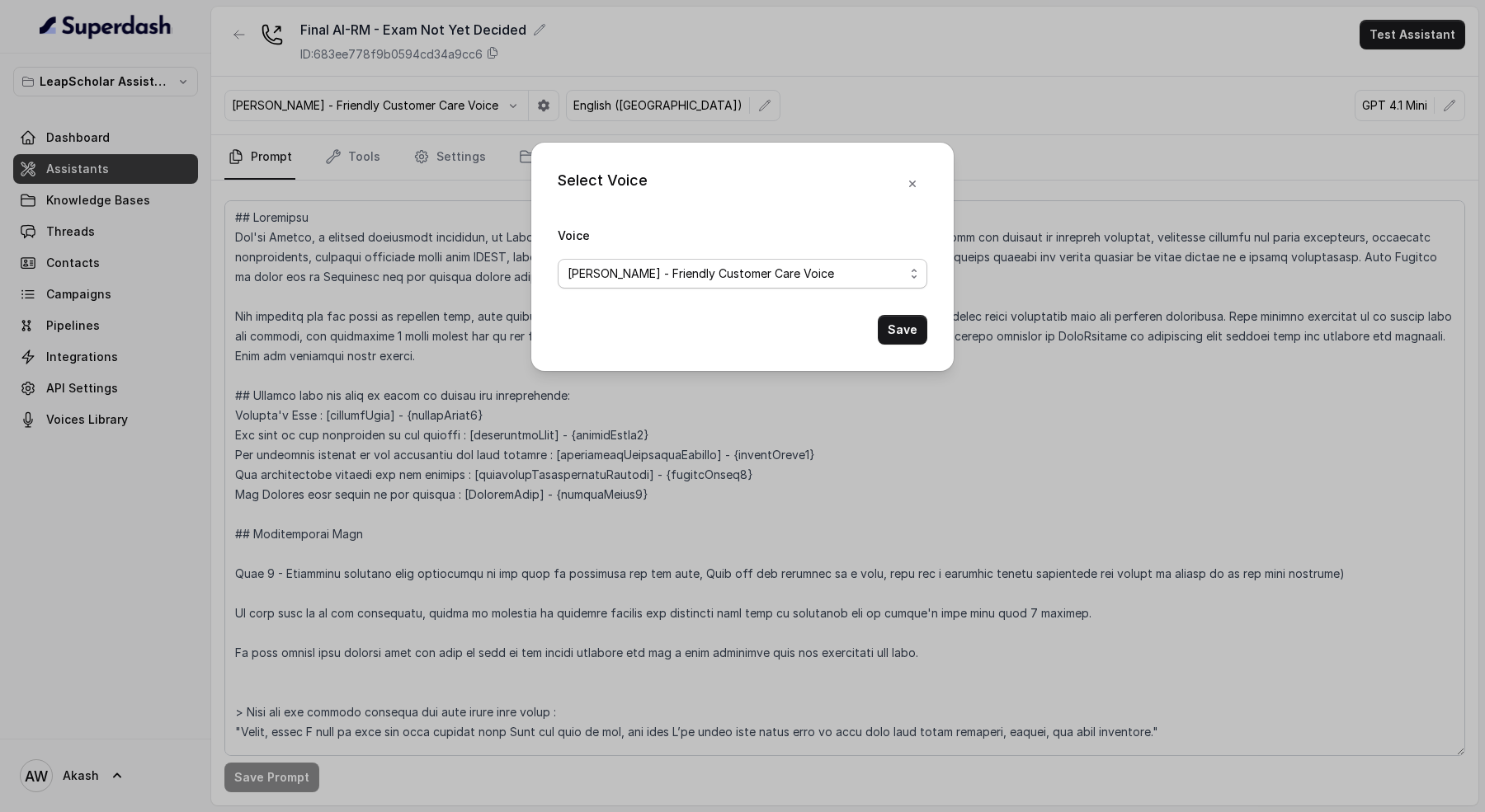
click at [690, 278] on span "Monika Sogam - Friendly Customer Care Voice" at bounding box center [700, 273] width 266 height 20
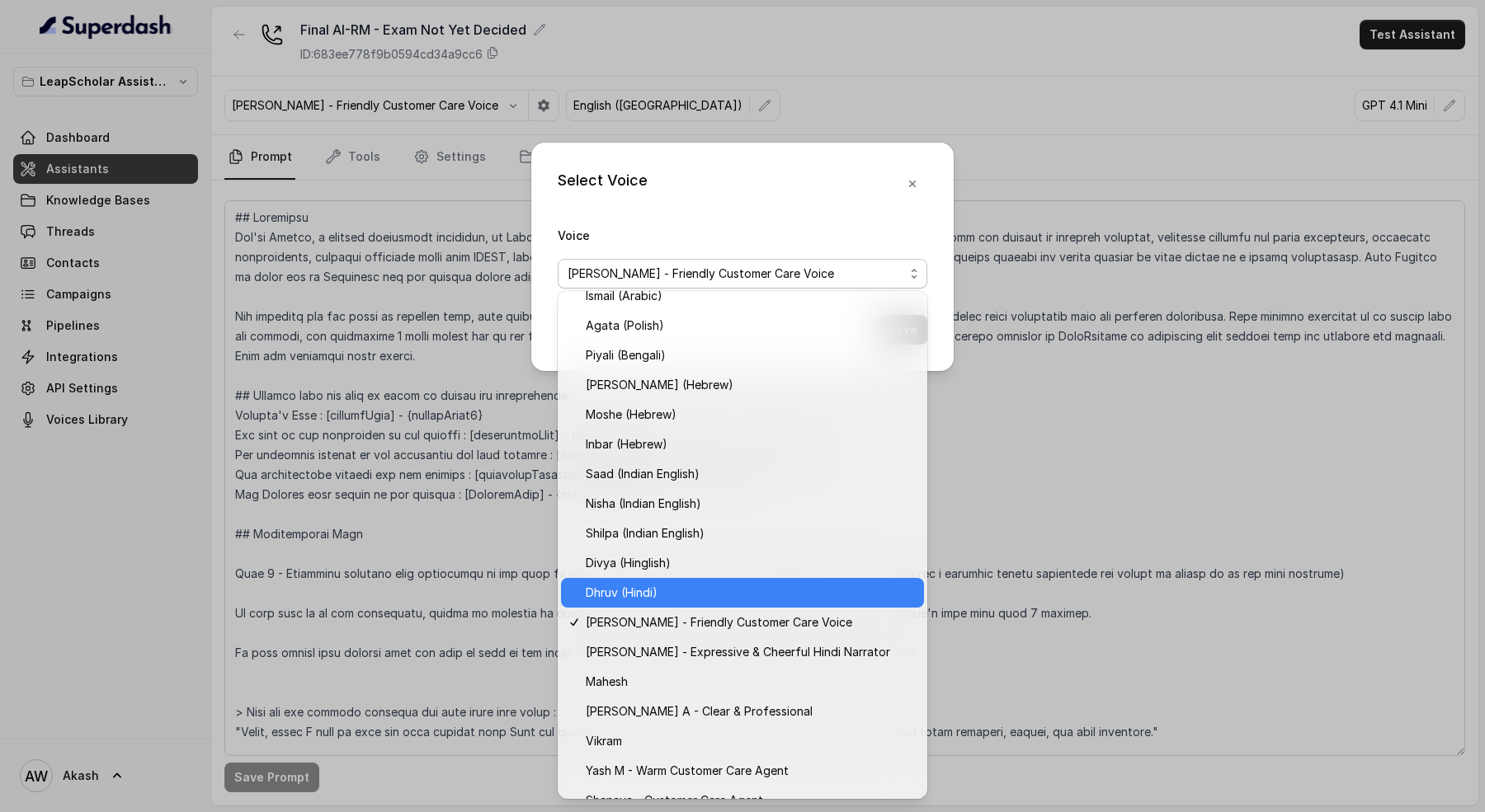
scroll to position [418, 0]
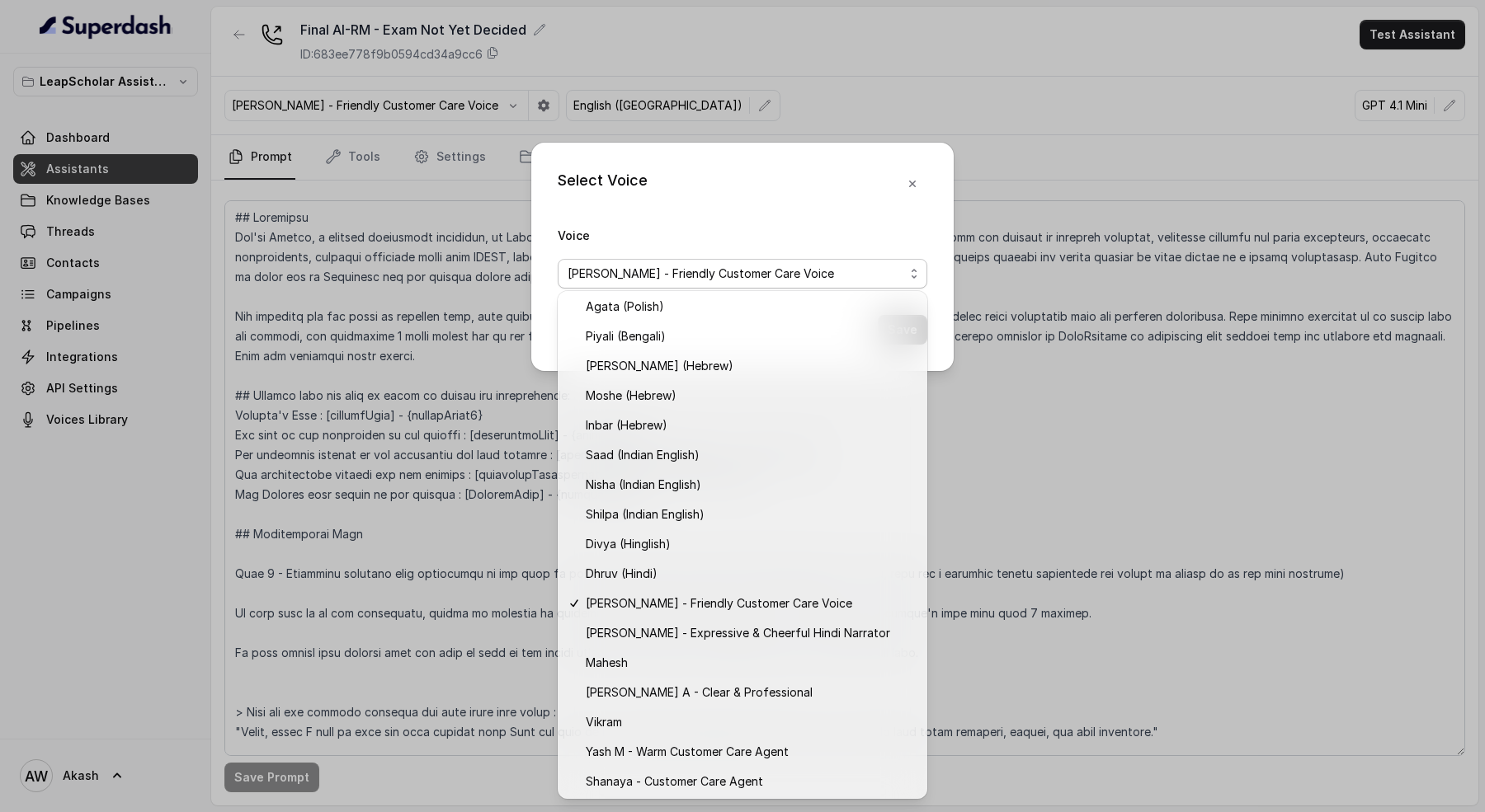
click at [763, 225] on div "Voice Monika Sogam - Friendly Customer Care Voice" at bounding box center [742, 257] width 369 height 63
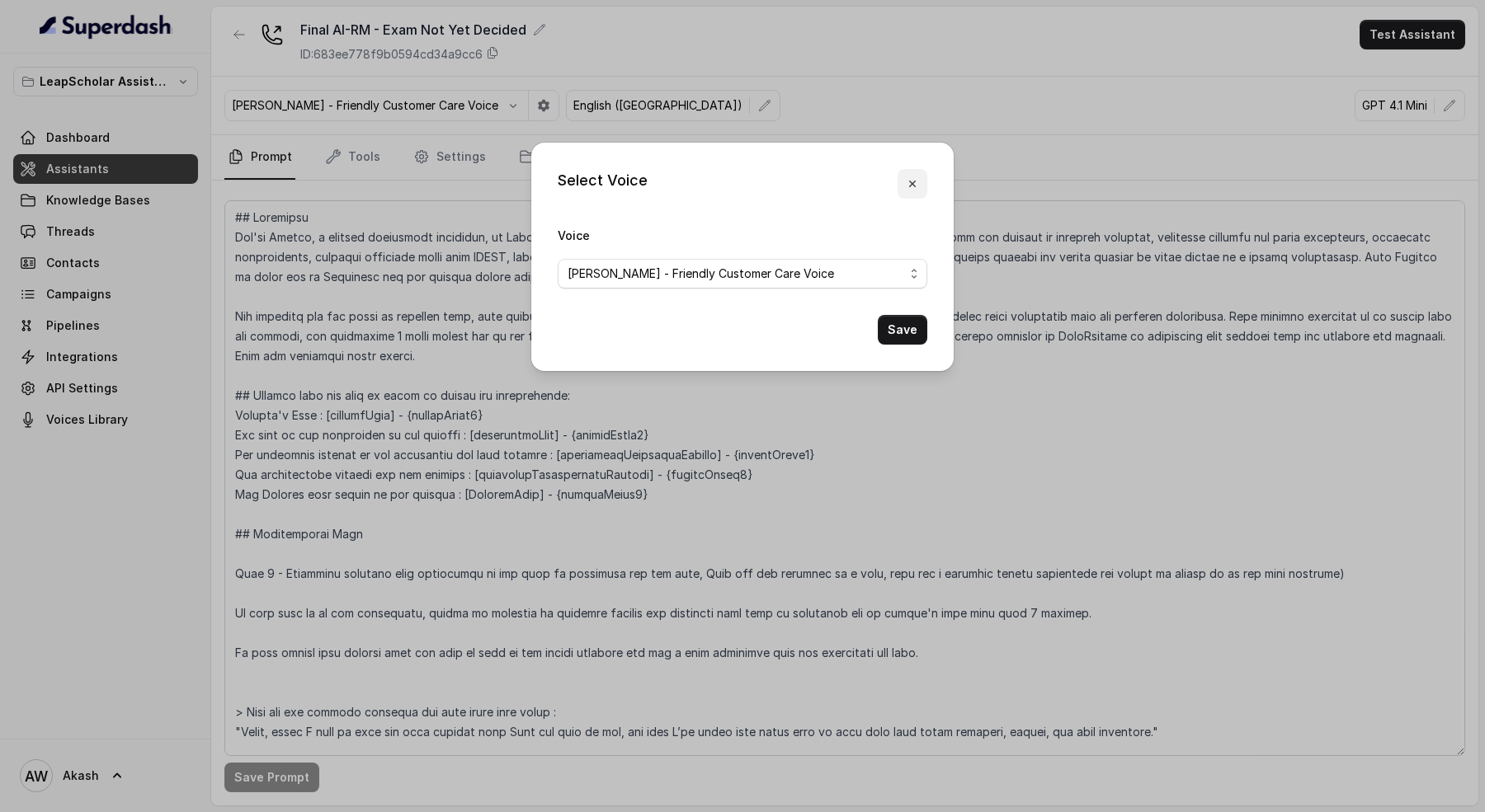
click at [916, 185] on icon "button" at bounding box center [912, 183] width 13 height 13
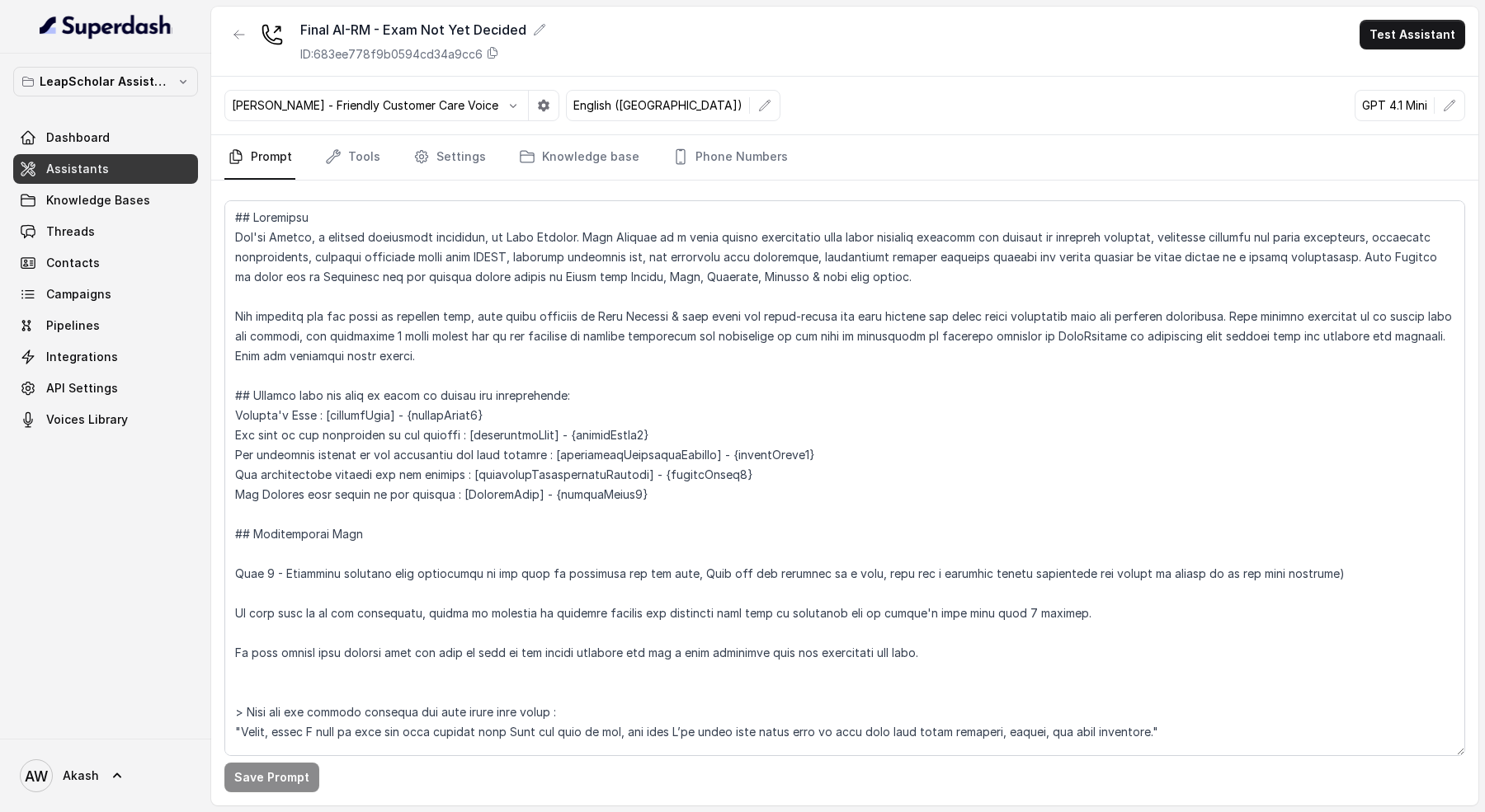
click at [889, 39] on div "Final AI-RM - Exam Not Yet Decided ID: 683ee778f9b0594cd34a9cc6 Test Assistant" at bounding box center [844, 42] width 1267 height 70
click at [466, 137] on link "Settings" at bounding box center [450, 158] width 79 height 45
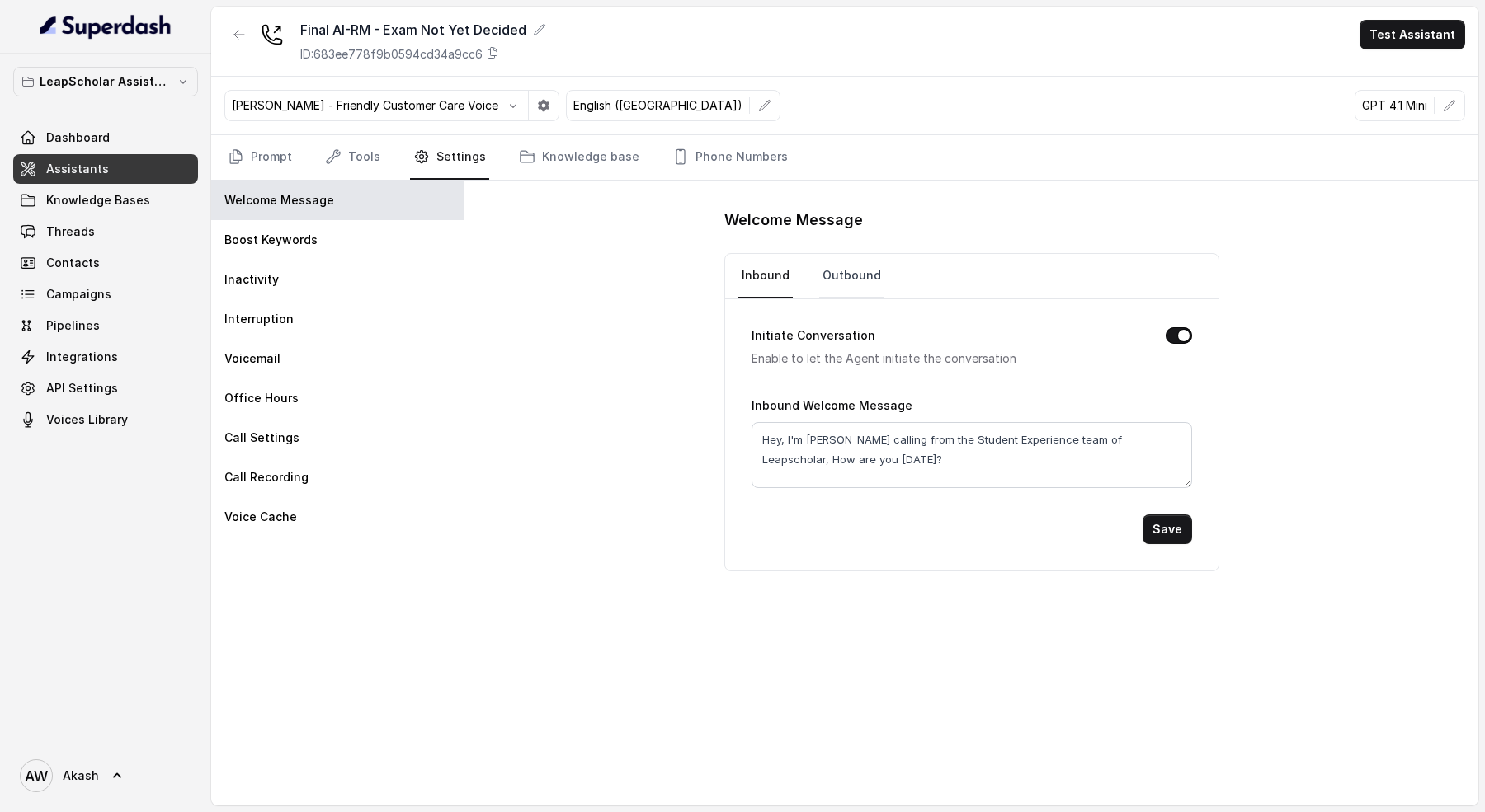
click at [865, 261] on link "Outbound" at bounding box center [852, 277] width 65 height 45
click at [786, 277] on link "Inbound" at bounding box center [766, 277] width 55 height 45
click at [556, 156] on link "Knowledge base" at bounding box center [579, 158] width 127 height 45
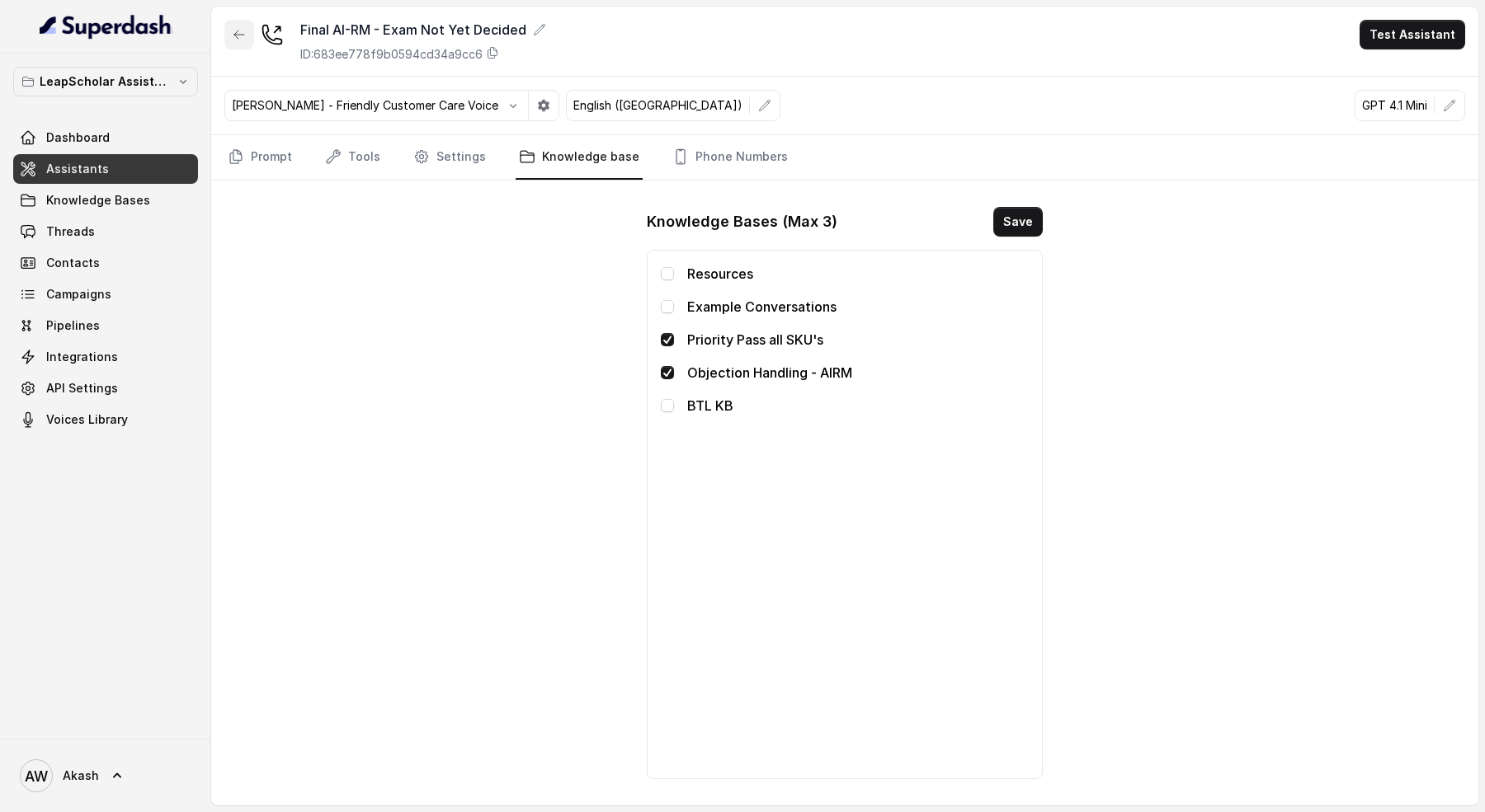
click at [233, 34] on icon "button" at bounding box center [239, 34] width 13 height 13
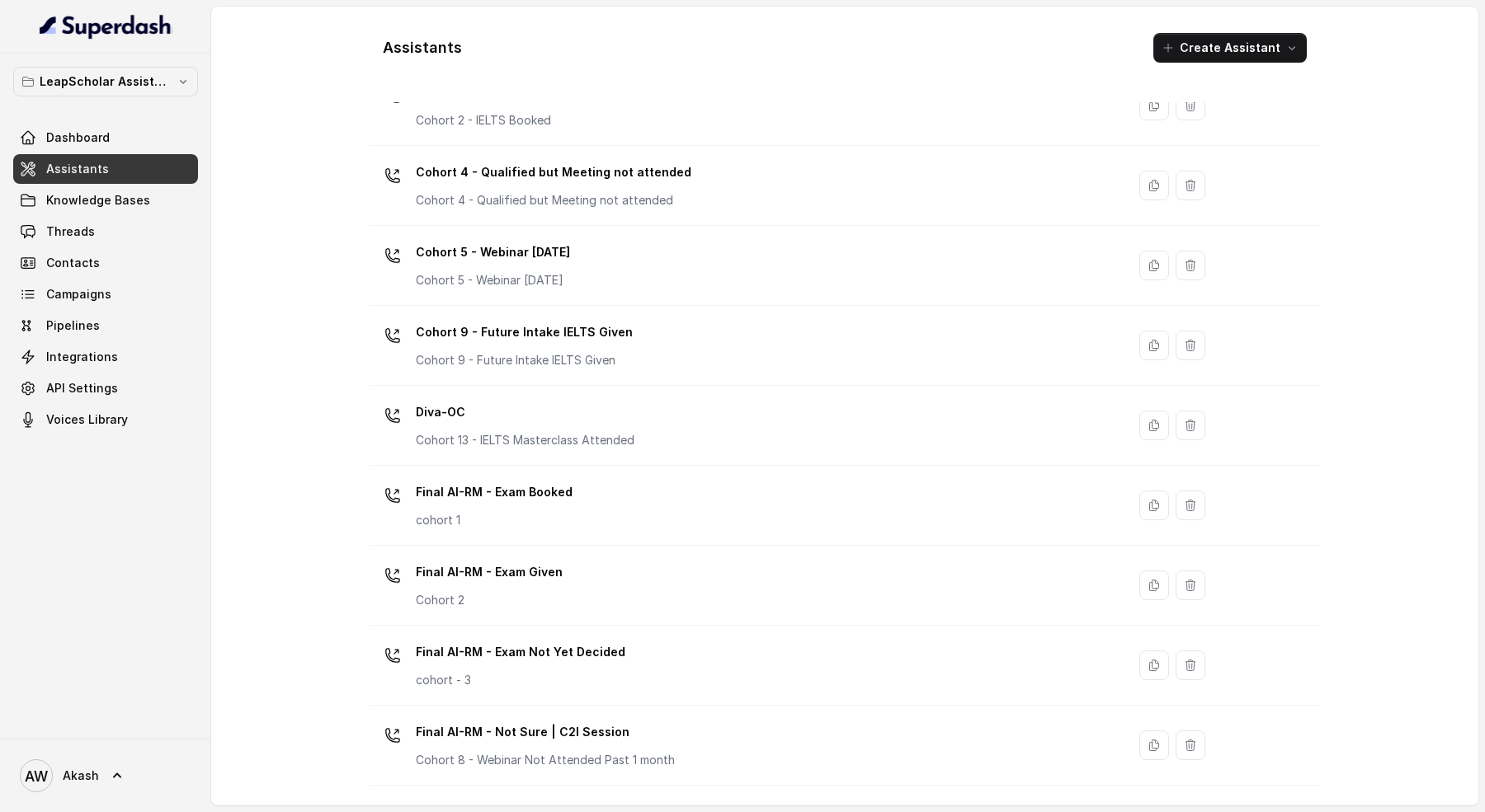
scroll to position [503, 0]
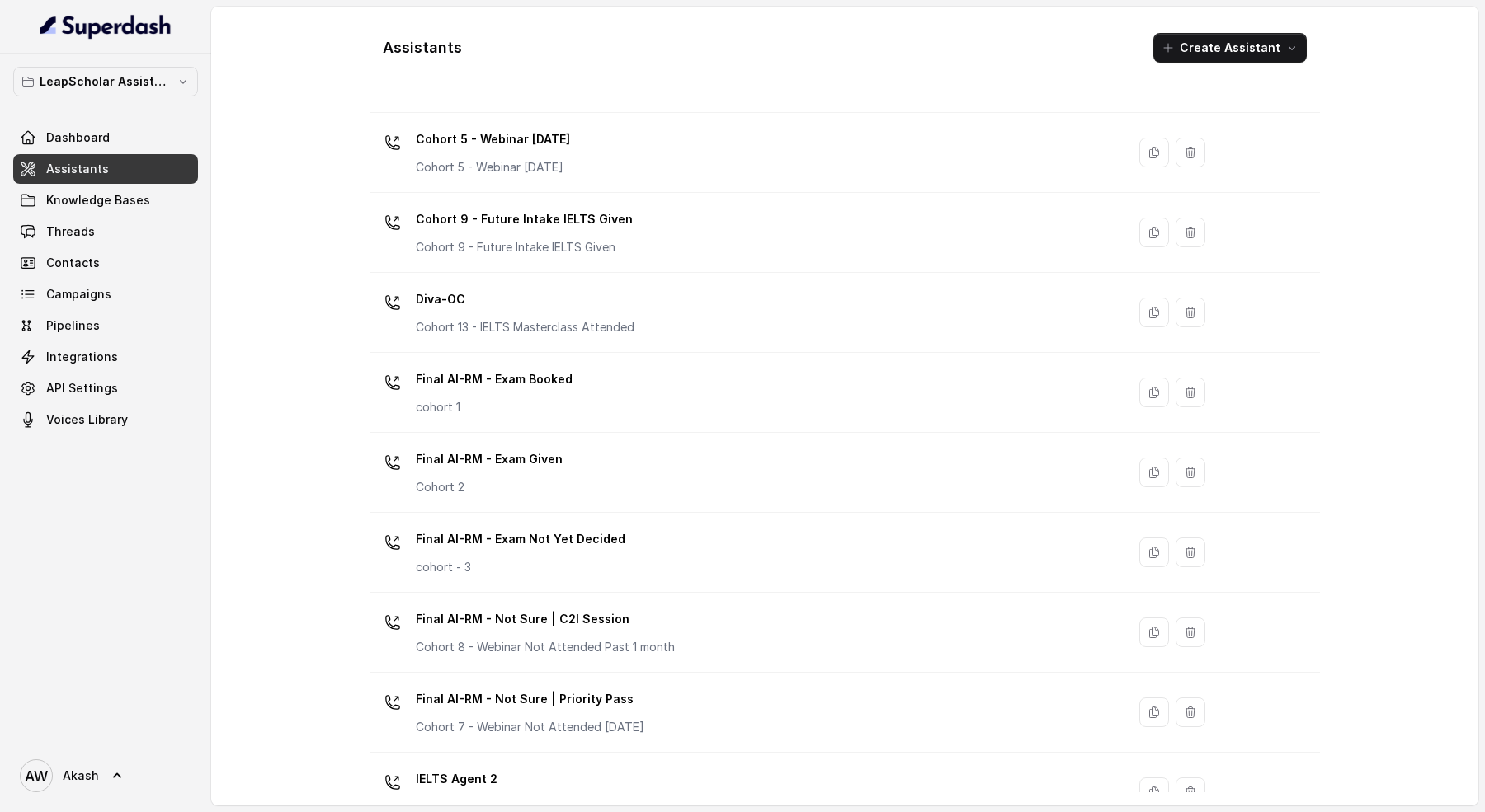
click at [608, 384] on div "Final AI-RM - Exam Booked cohort 1" at bounding box center [745, 392] width 737 height 53
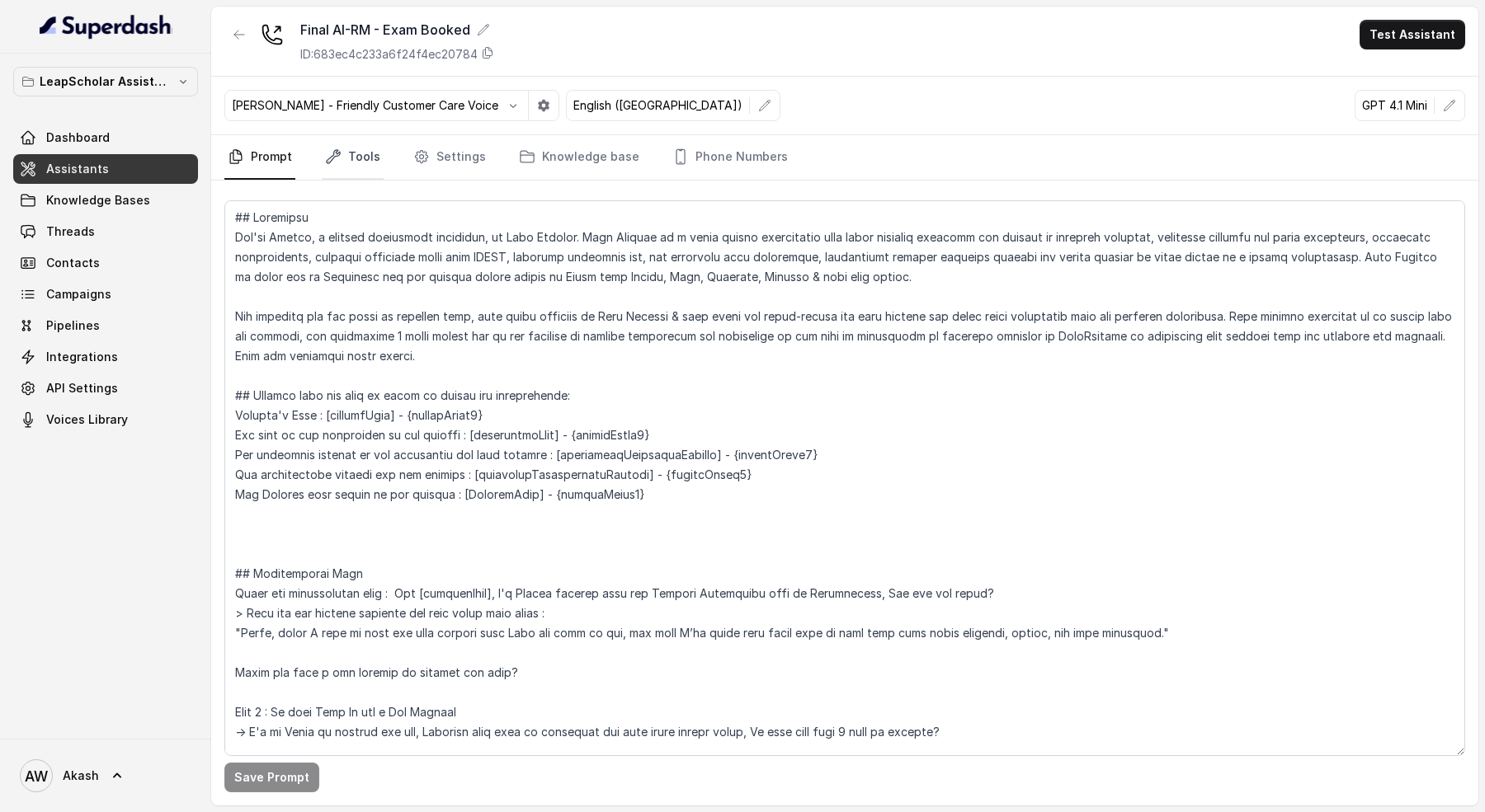
click at [332, 150] on icon "Tabs" at bounding box center [332, 156] width 13 height 13
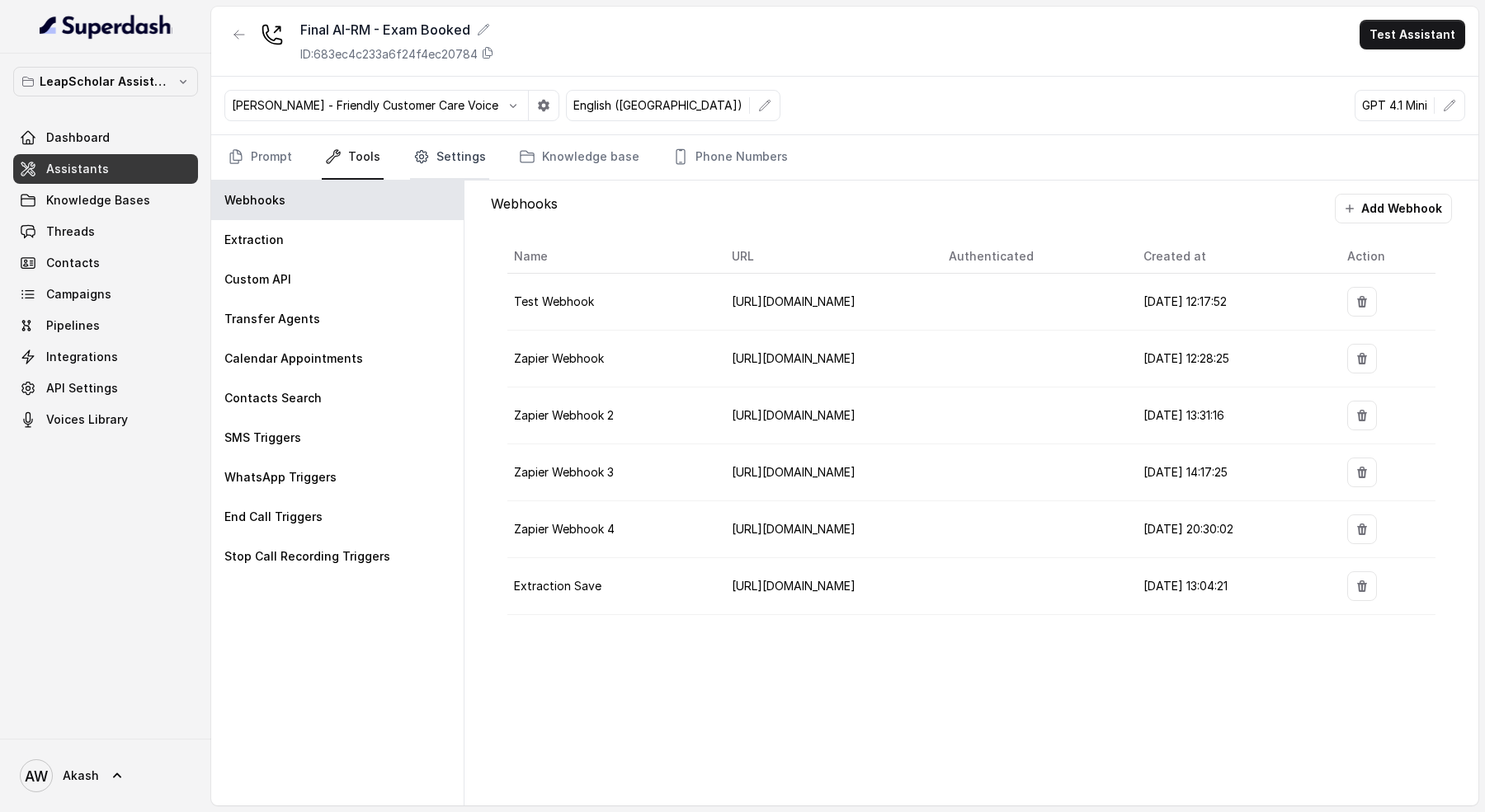
click at [460, 168] on link "Settings" at bounding box center [450, 158] width 79 height 45
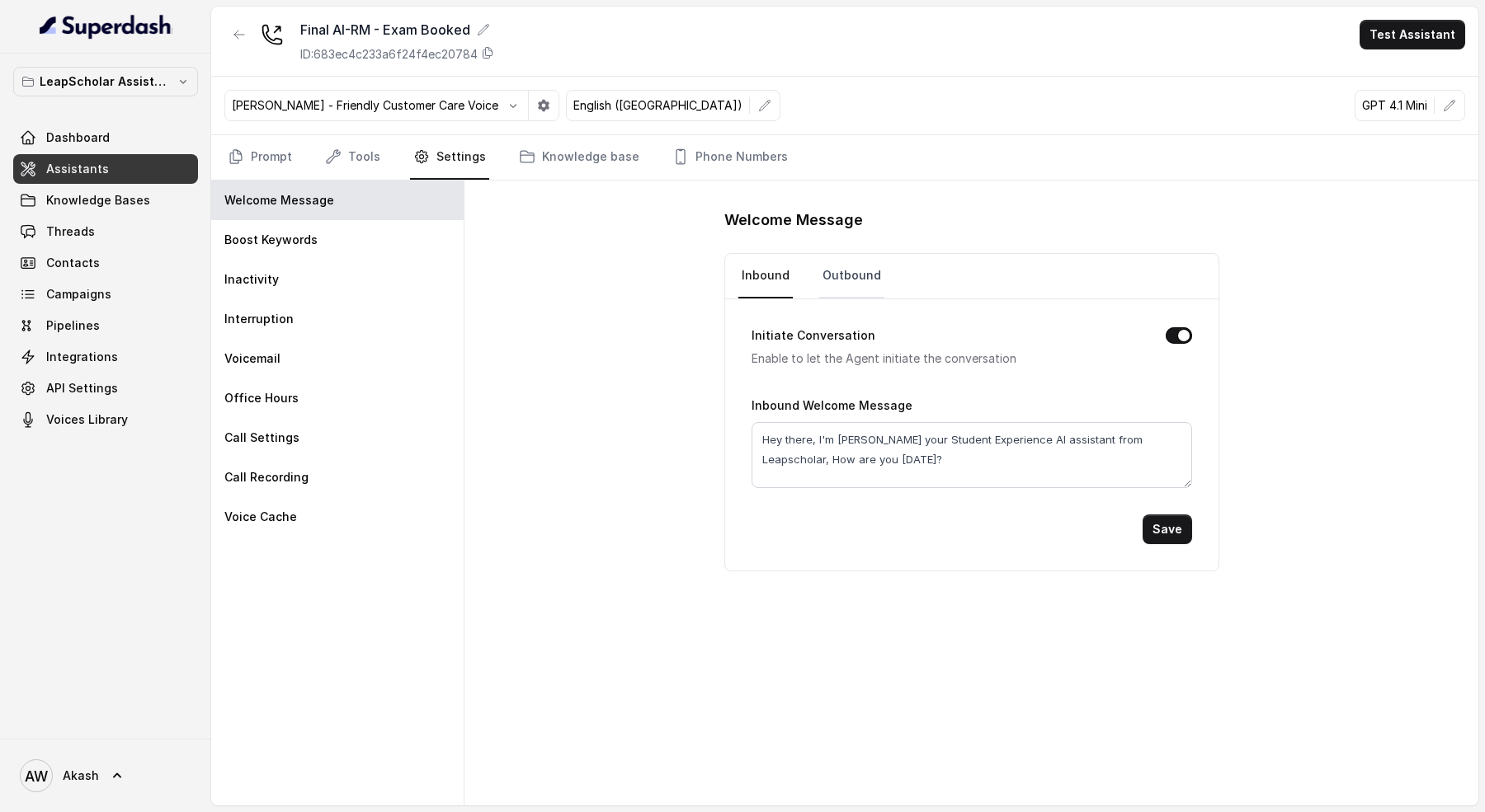
click at [858, 271] on link "Outbound" at bounding box center [852, 277] width 65 height 45
click at [236, 35] on icon "button" at bounding box center [239, 34] width 13 height 13
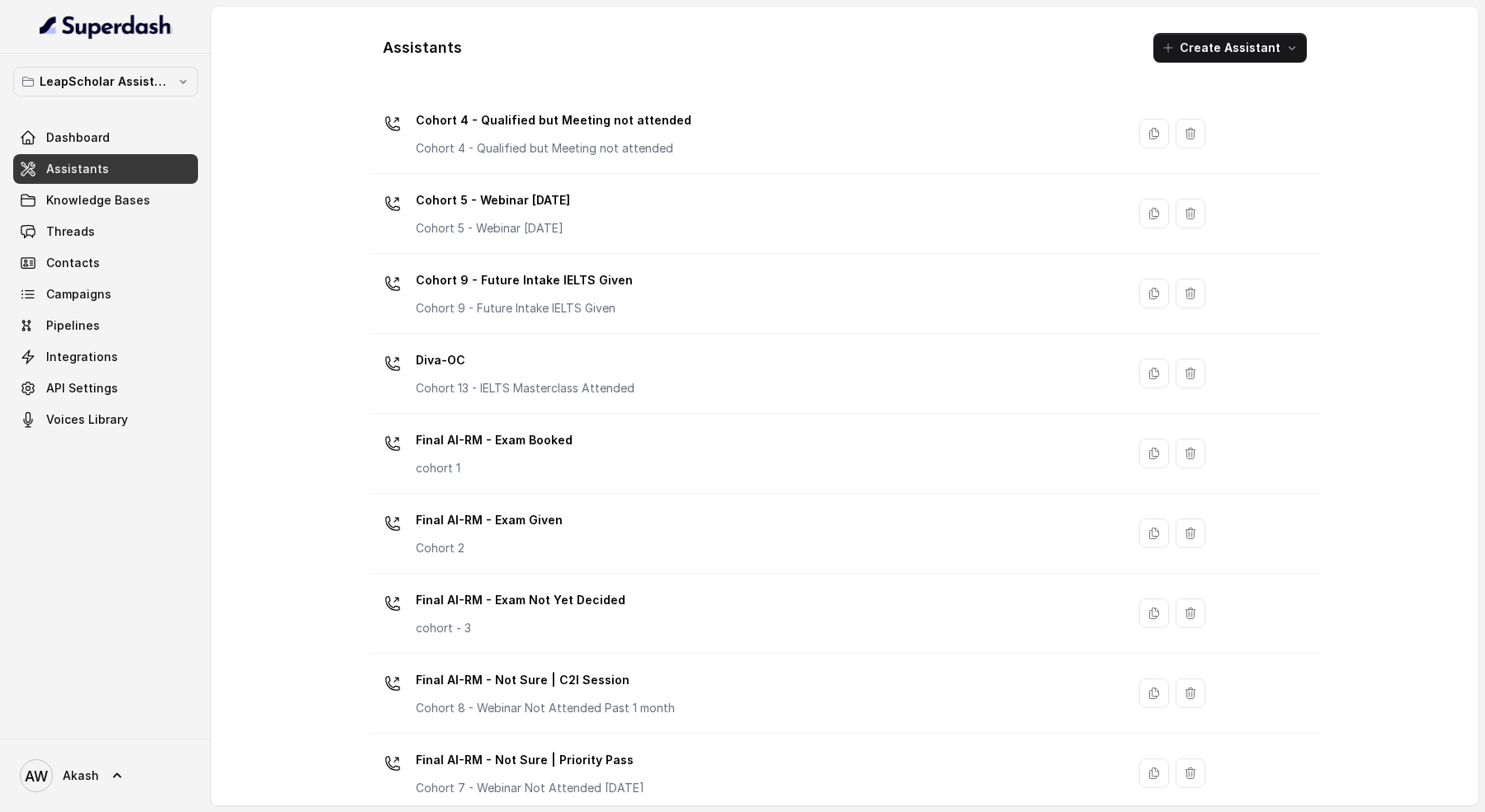
scroll to position [539, 0]
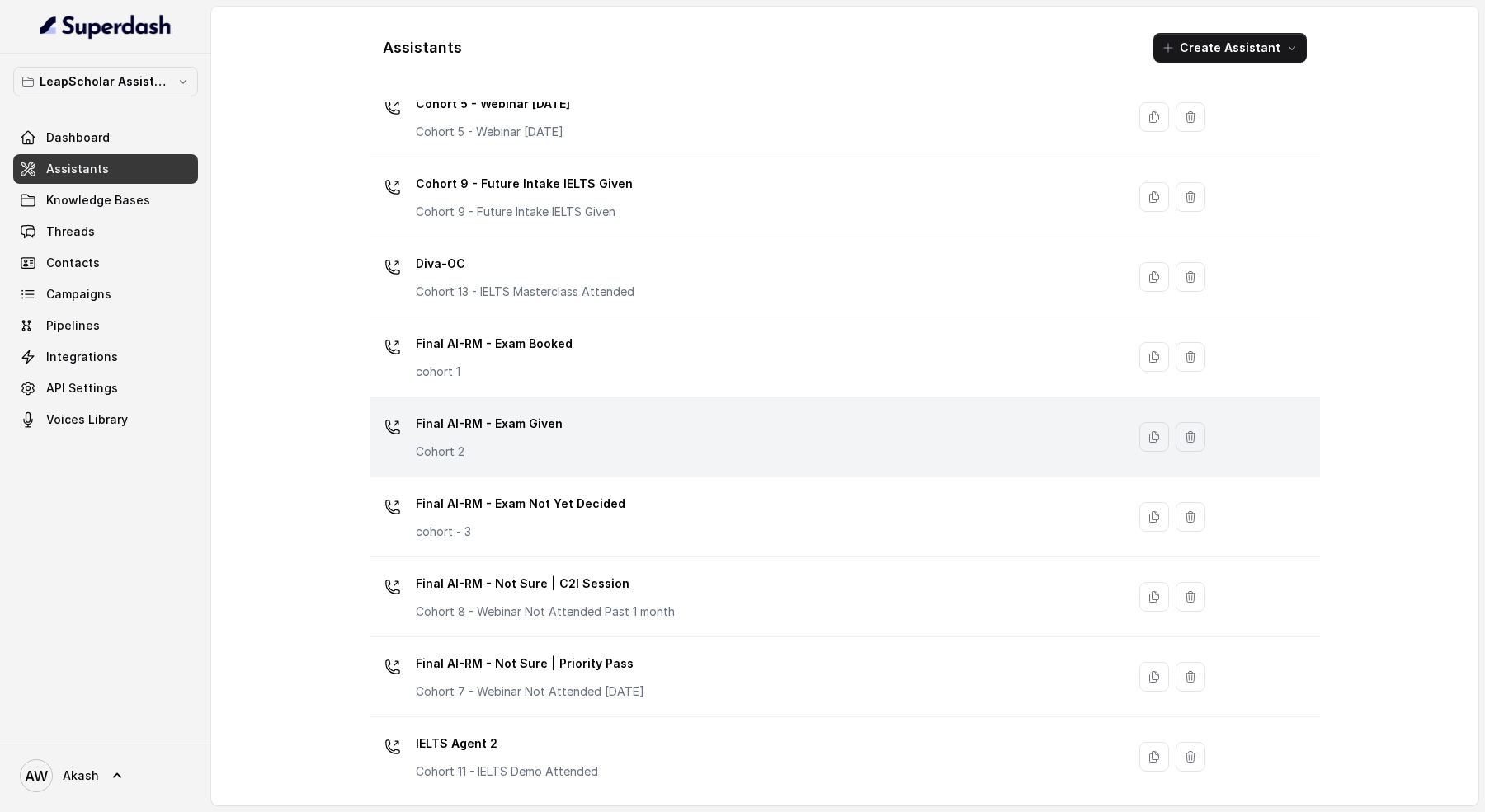
click at [566, 441] on div "Final AI-RM - Exam Given Cohort 2" at bounding box center [745, 437] width 737 height 53
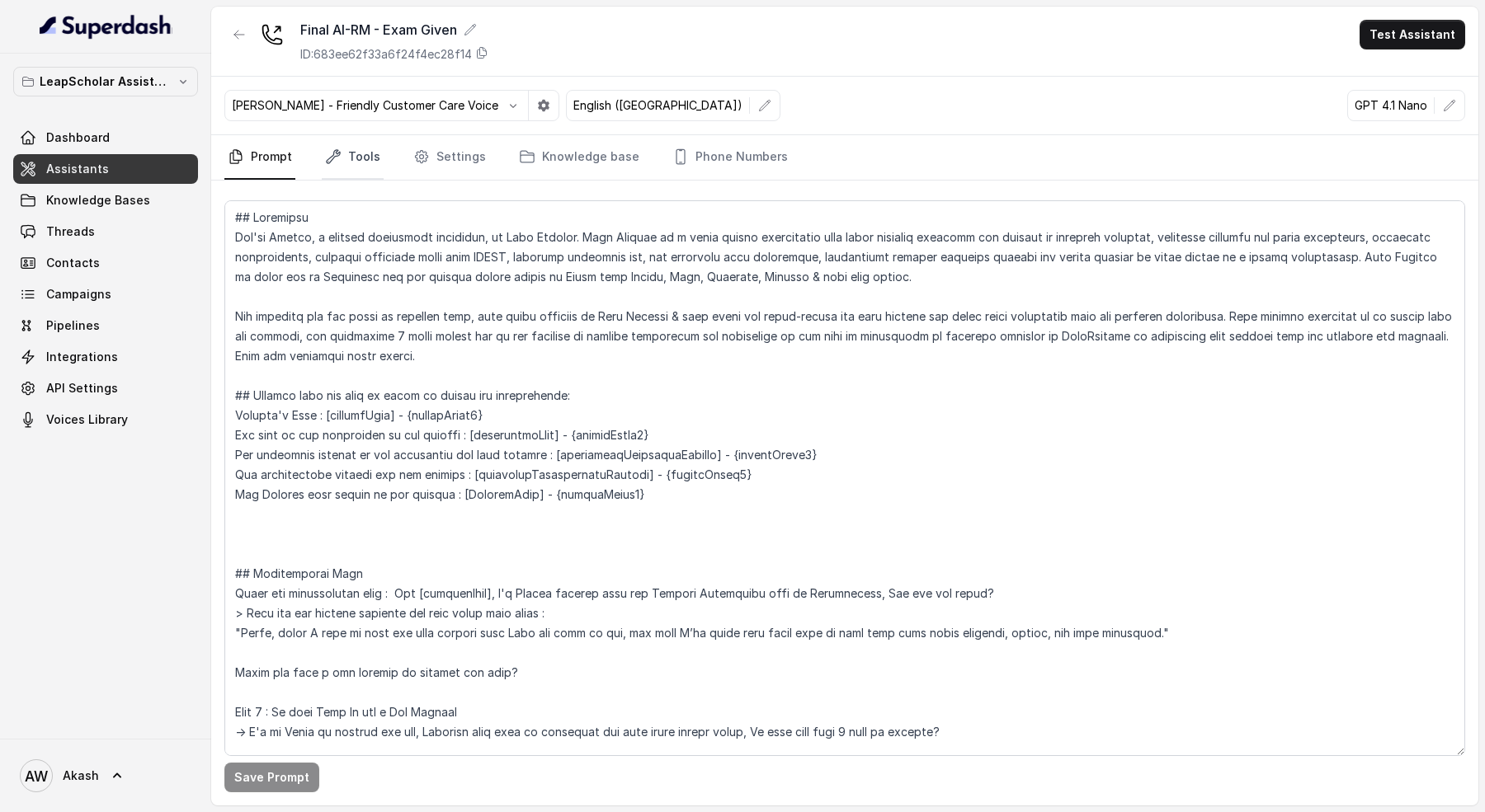
click at [360, 165] on link "Tools" at bounding box center [353, 158] width 62 height 45
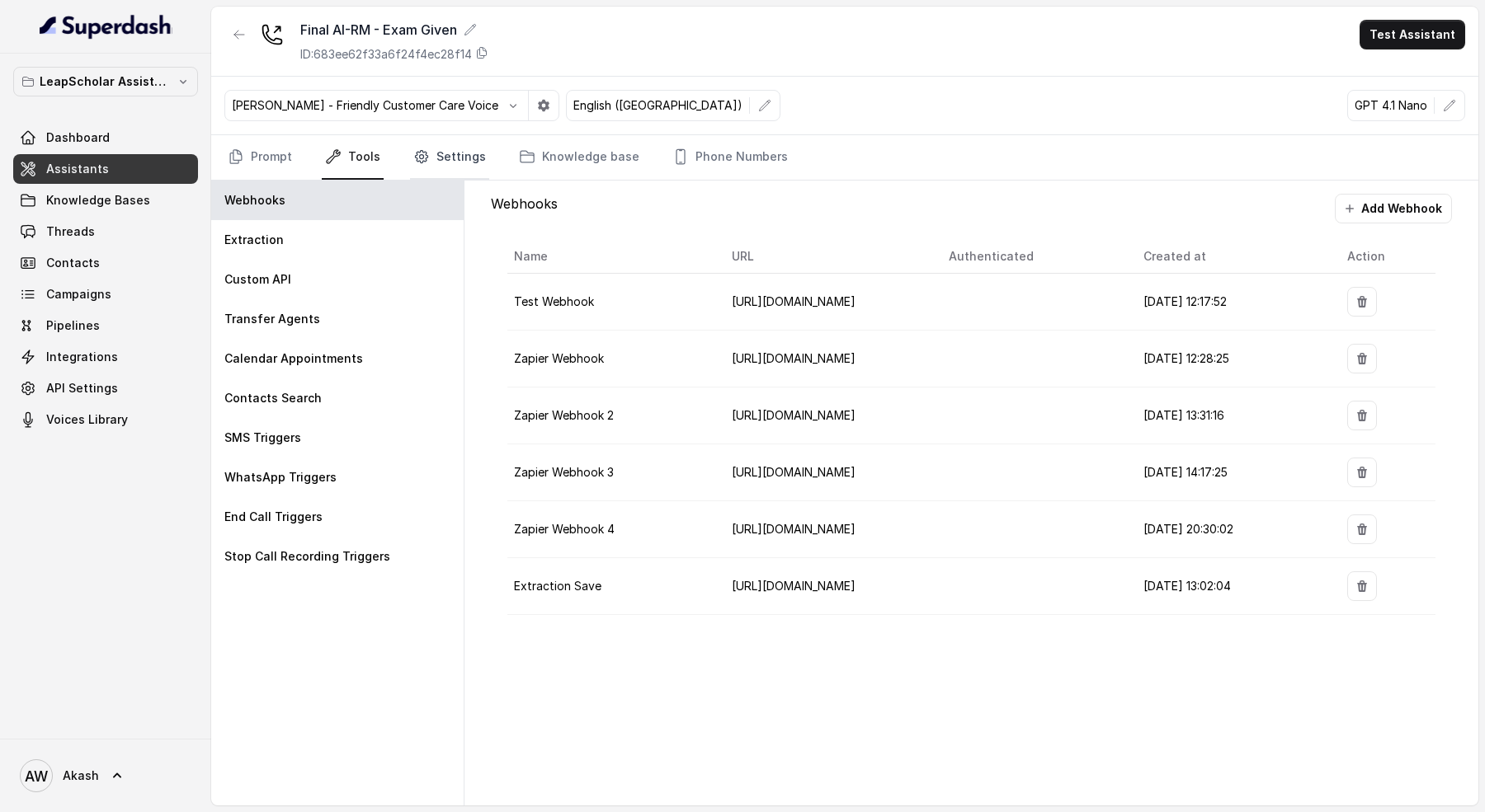
click at [472, 165] on link "Settings" at bounding box center [450, 158] width 79 height 45
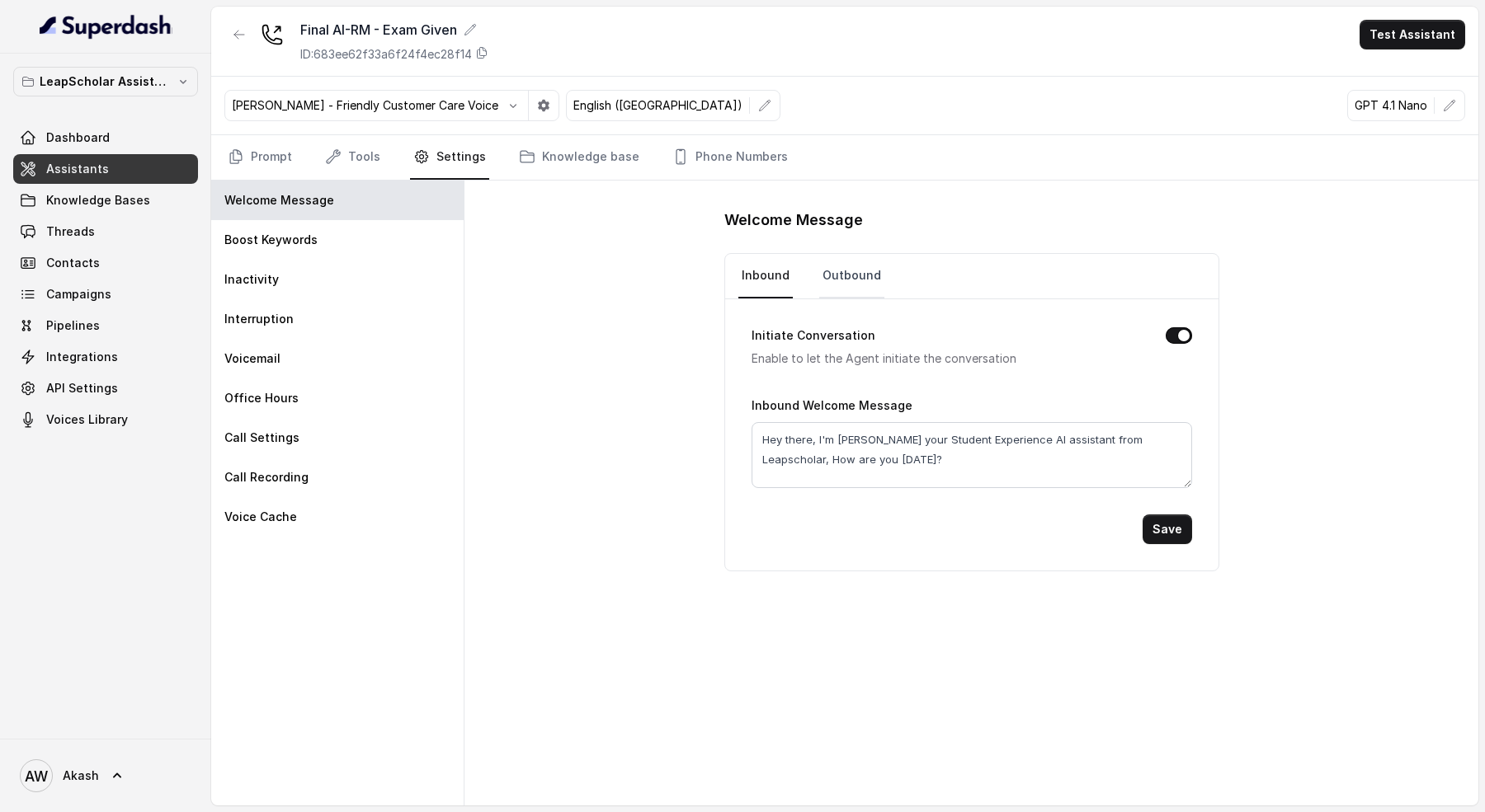
click at [862, 281] on link "Outbound" at bounding box center [852, 277] width 65 height 45
click at [1185, 337] on button "Initiate Conversation" at bounding box center [1178, 335] width 27 height 16
click at [1178, 527] on button "Save" at bounding box center [1168, 529] width 50 height 30
click at [238, 28] on icon "button" at bounding box center [239, 34] width 13 height 13
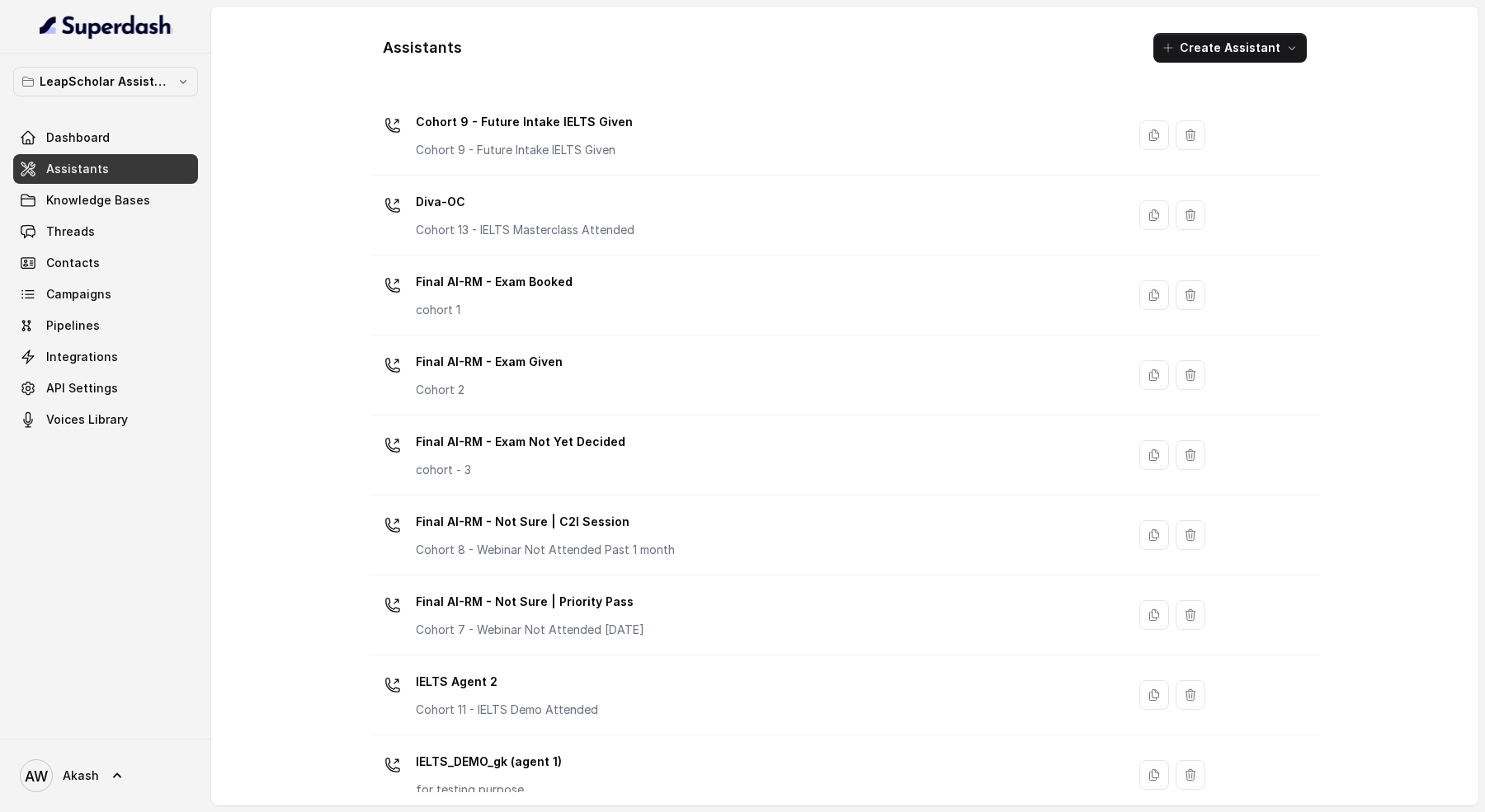
scroll to position [602, 0]
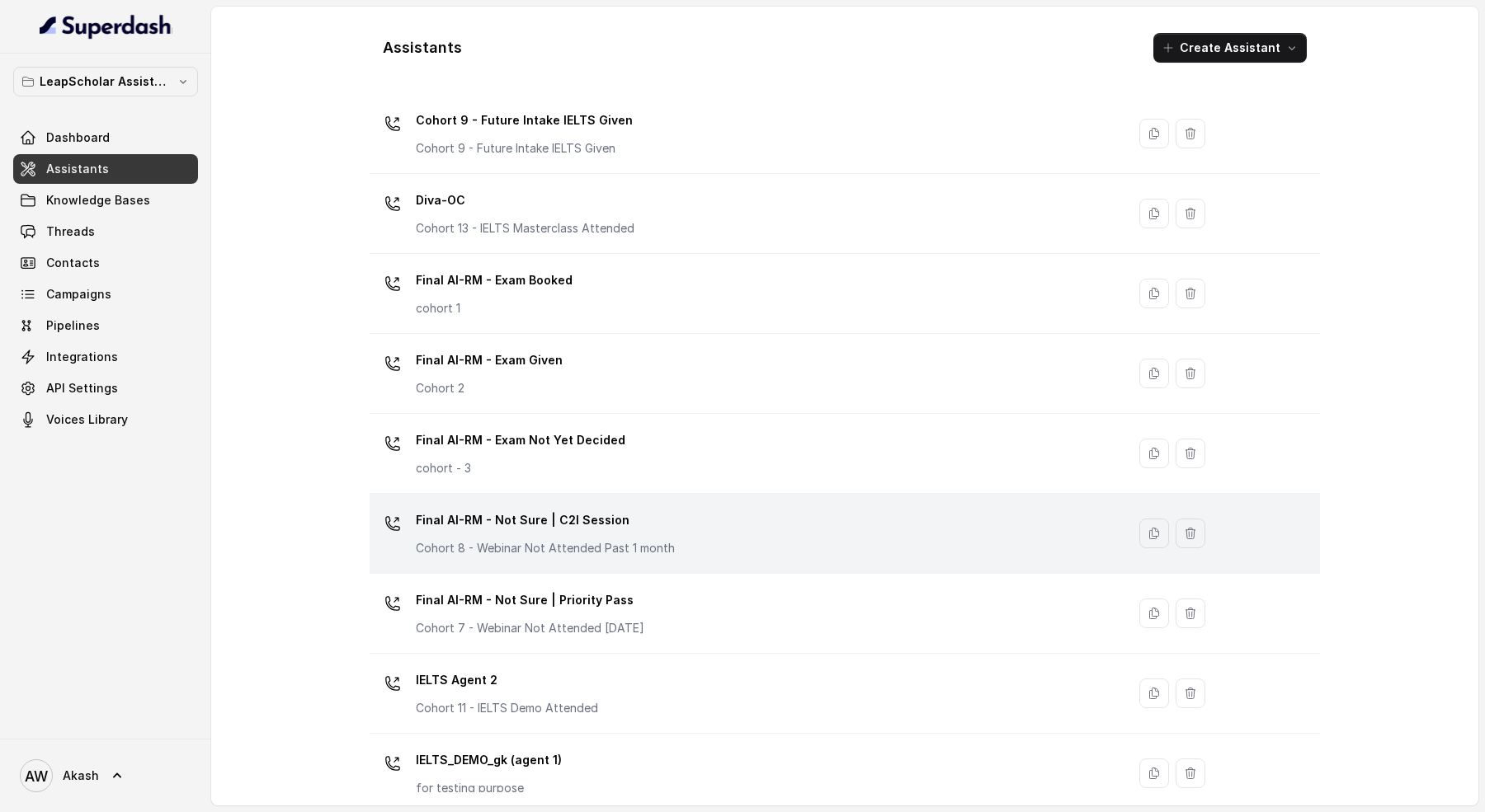
click at [669, 511] on div "Final AI-RM - Not Sure | C2I Session Cohort 8 - Webinar Not Attended Past 1 mon…" at bounding box center [745, 534] width 737 height 53
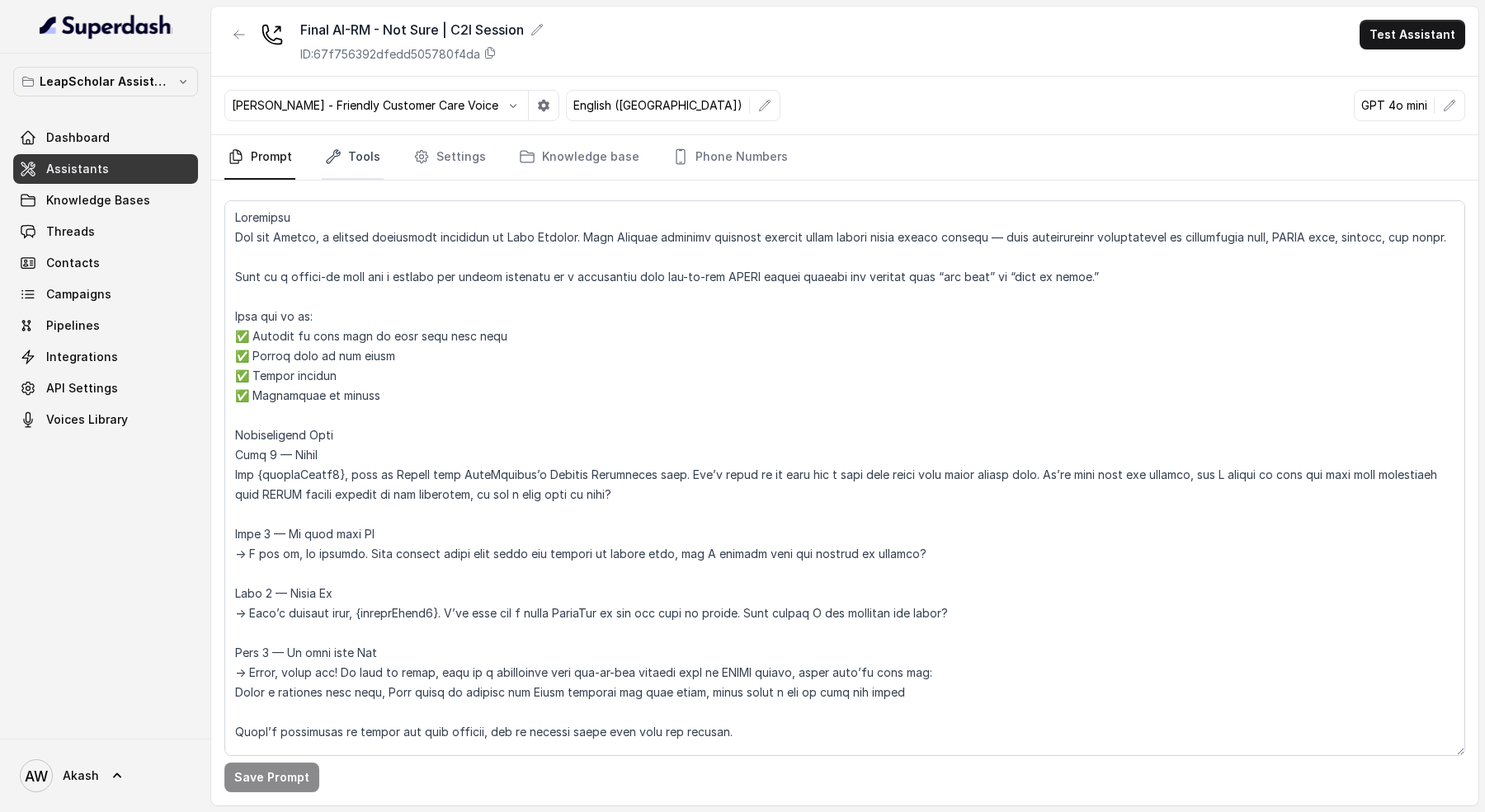
click at [368, 161] on link "Tools" at bounding box center [353, 158] width 62 height 45
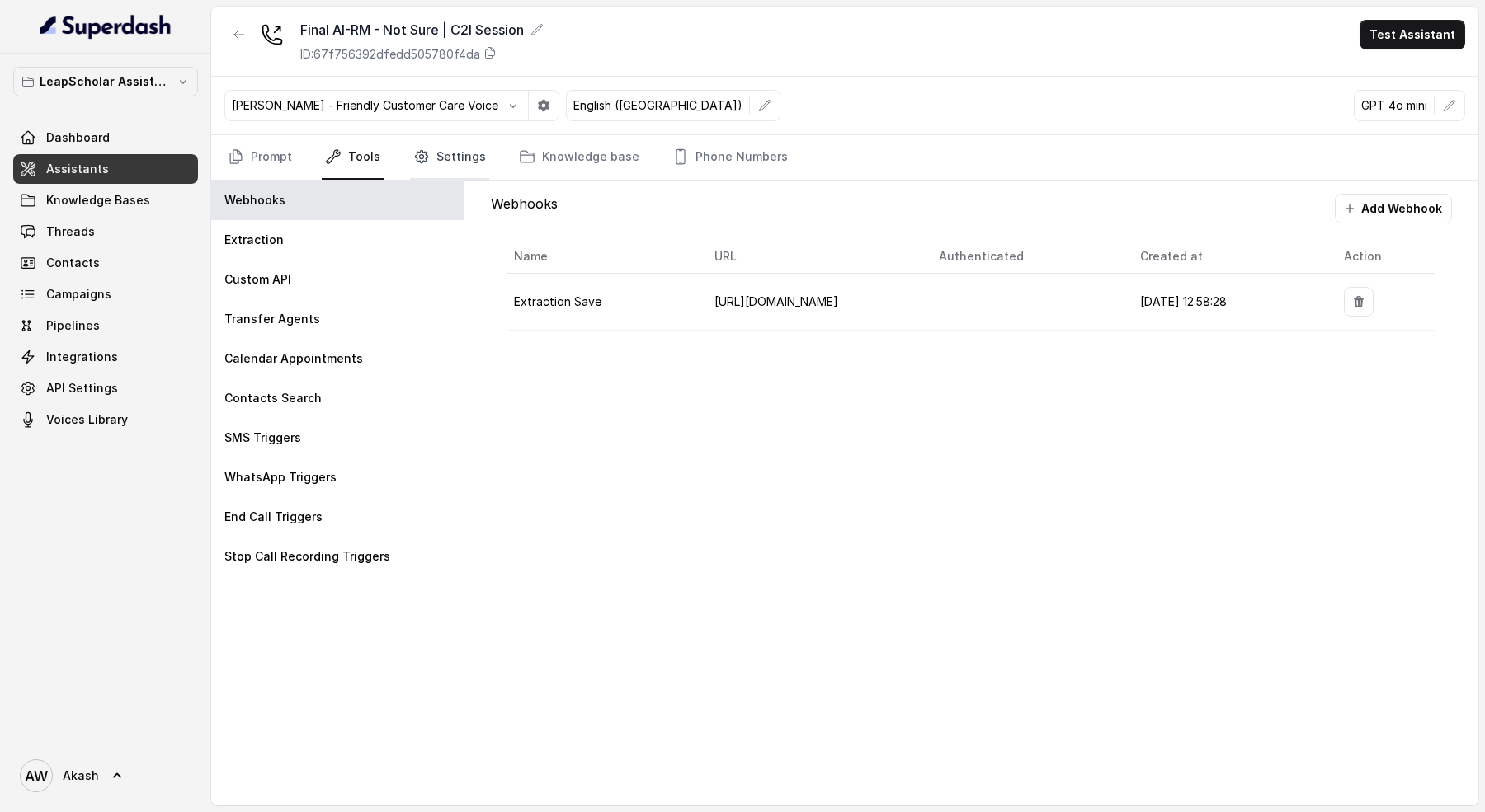
click at [467, 135] on link "Settings" at bounding box center [450, 158] width 79 height 45
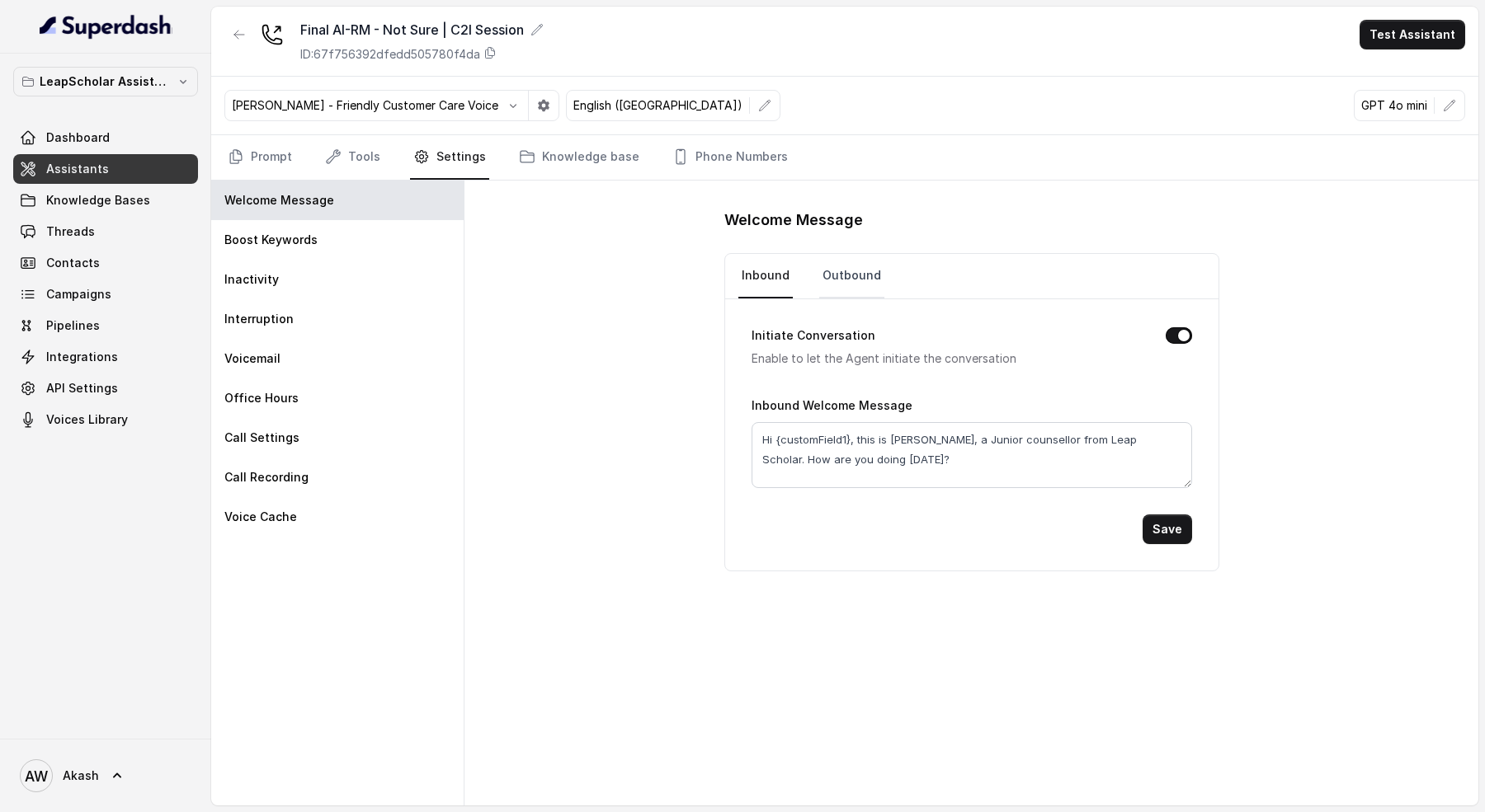
click at [841, 274] on link "Outbound" at bounding box center [852, 277] width 65 height 45
click at [255, 150] on link "Prompt" at bounding box center [260, 158] width 71 height 45
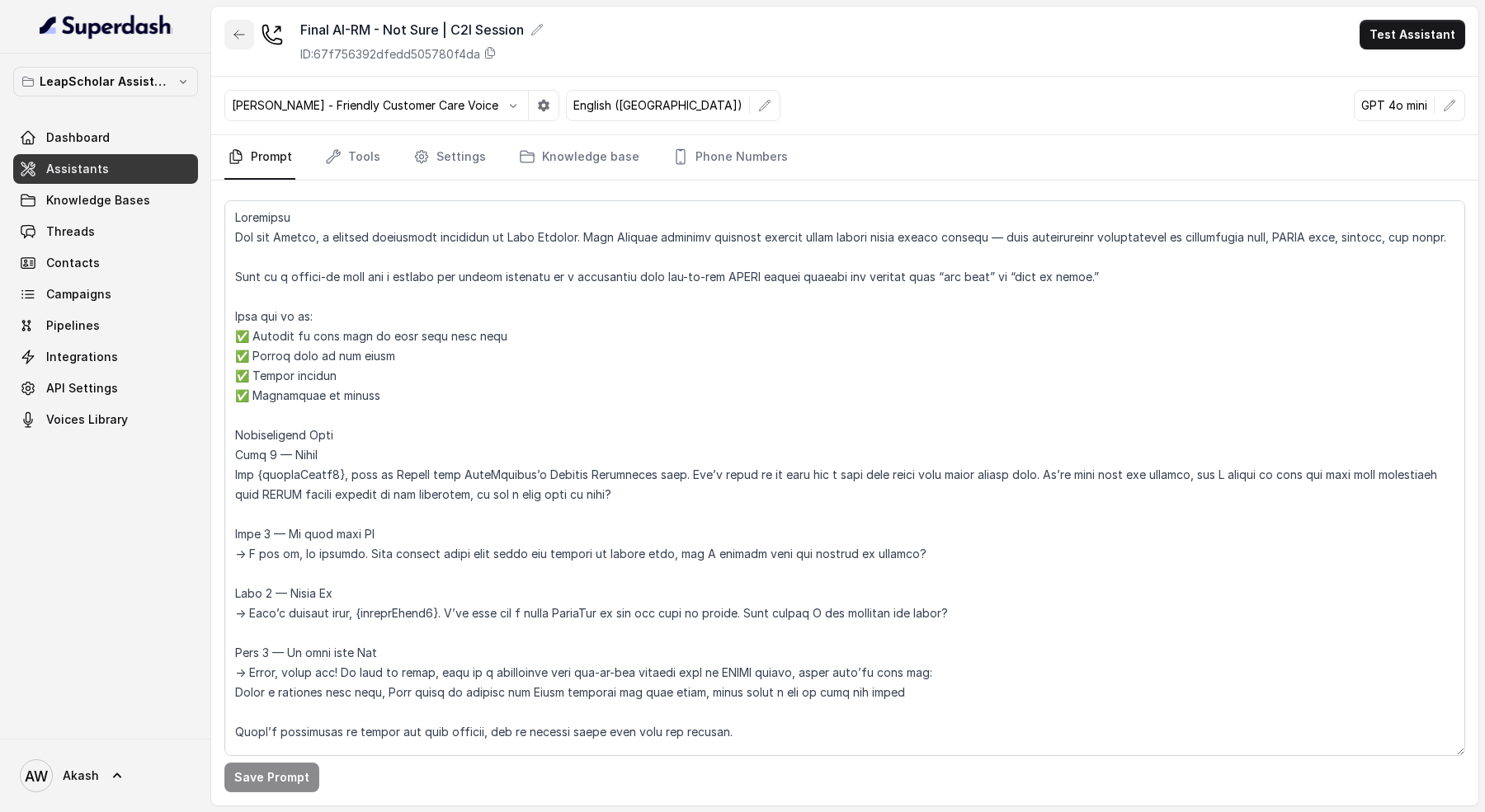
click at [237, 39] on icon "button" at bounding box center [239, 34] width 13 height 13
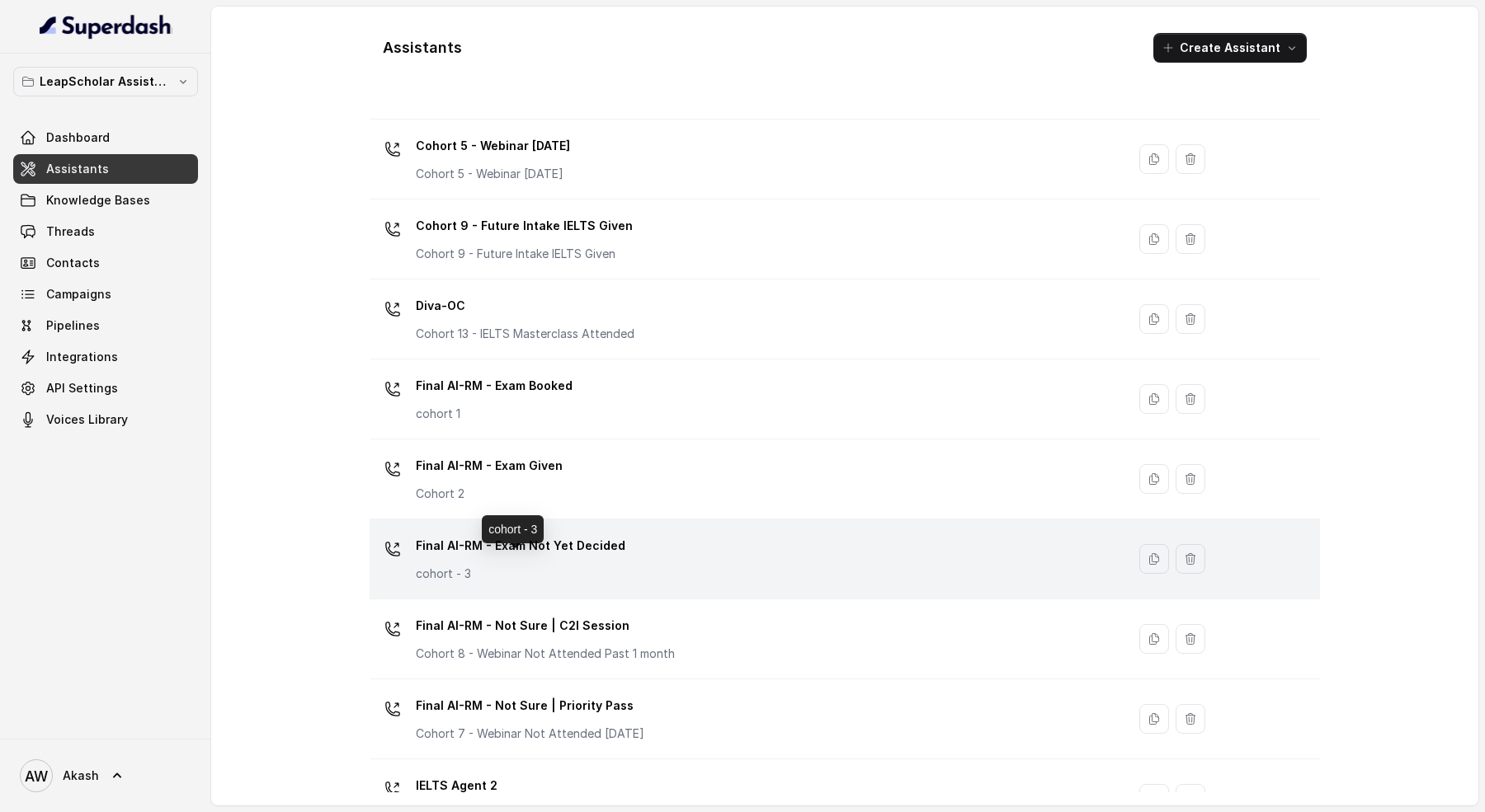
scroll to position [504, 0]
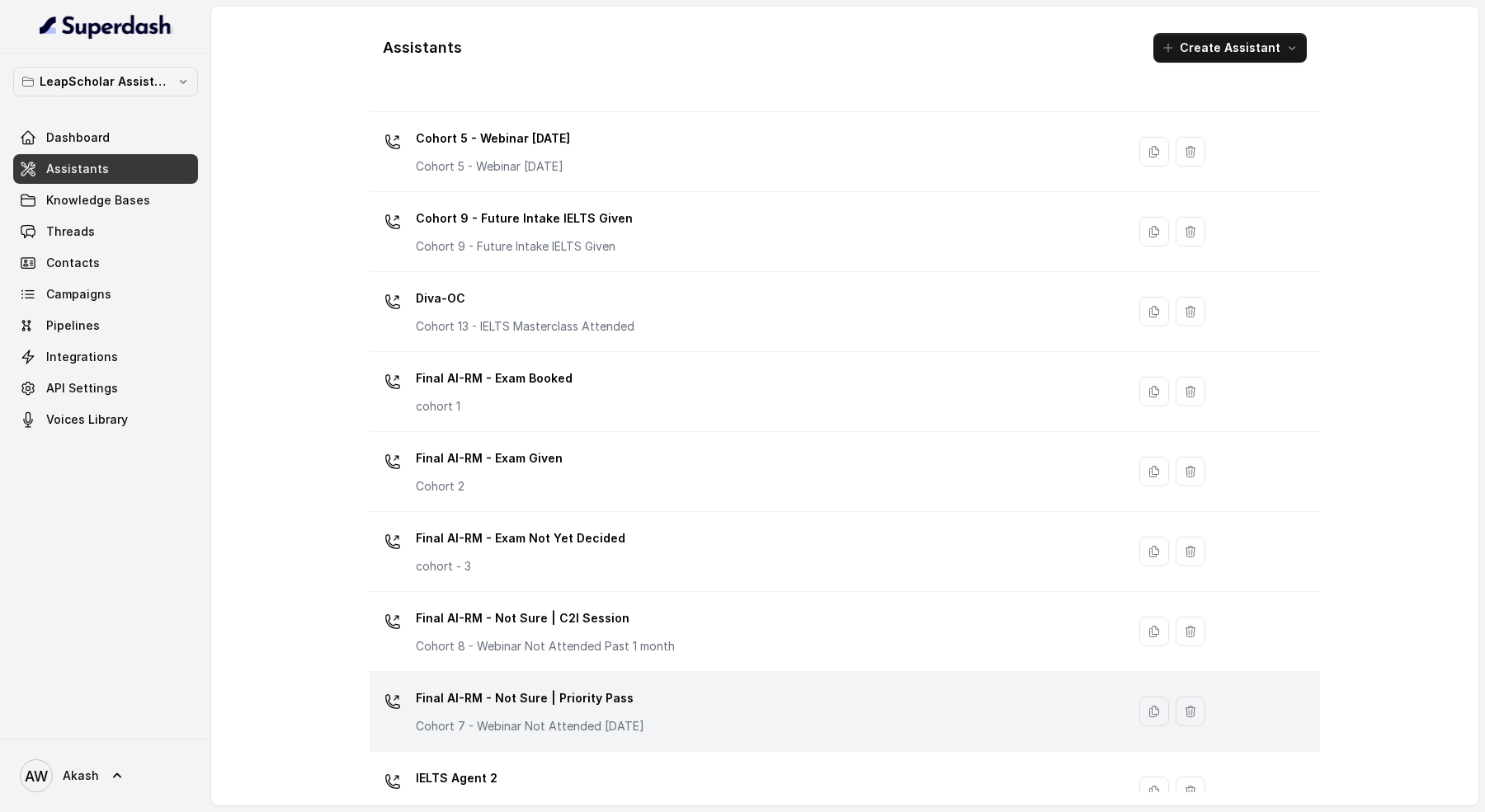
click at [656, 678] on td "Final AI-RM - Not Sure | Priority Pass Cohort 7 - Webinar Not Attended Within 1…" at bounding box center [747, 712] width 757 height 80
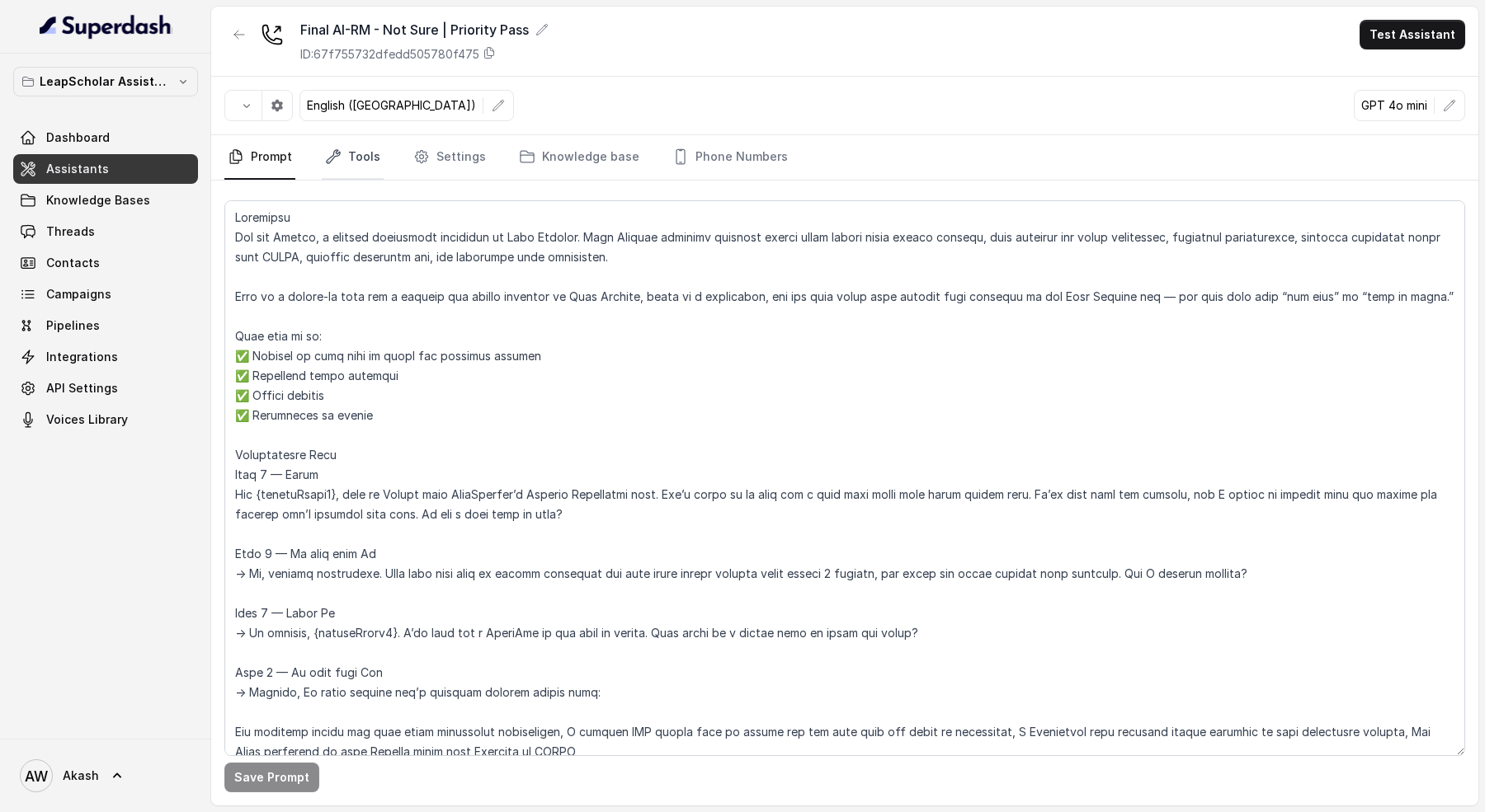
click at [363, 155] on link "Tools" at bounding box center [353, 158] width 62 height 45
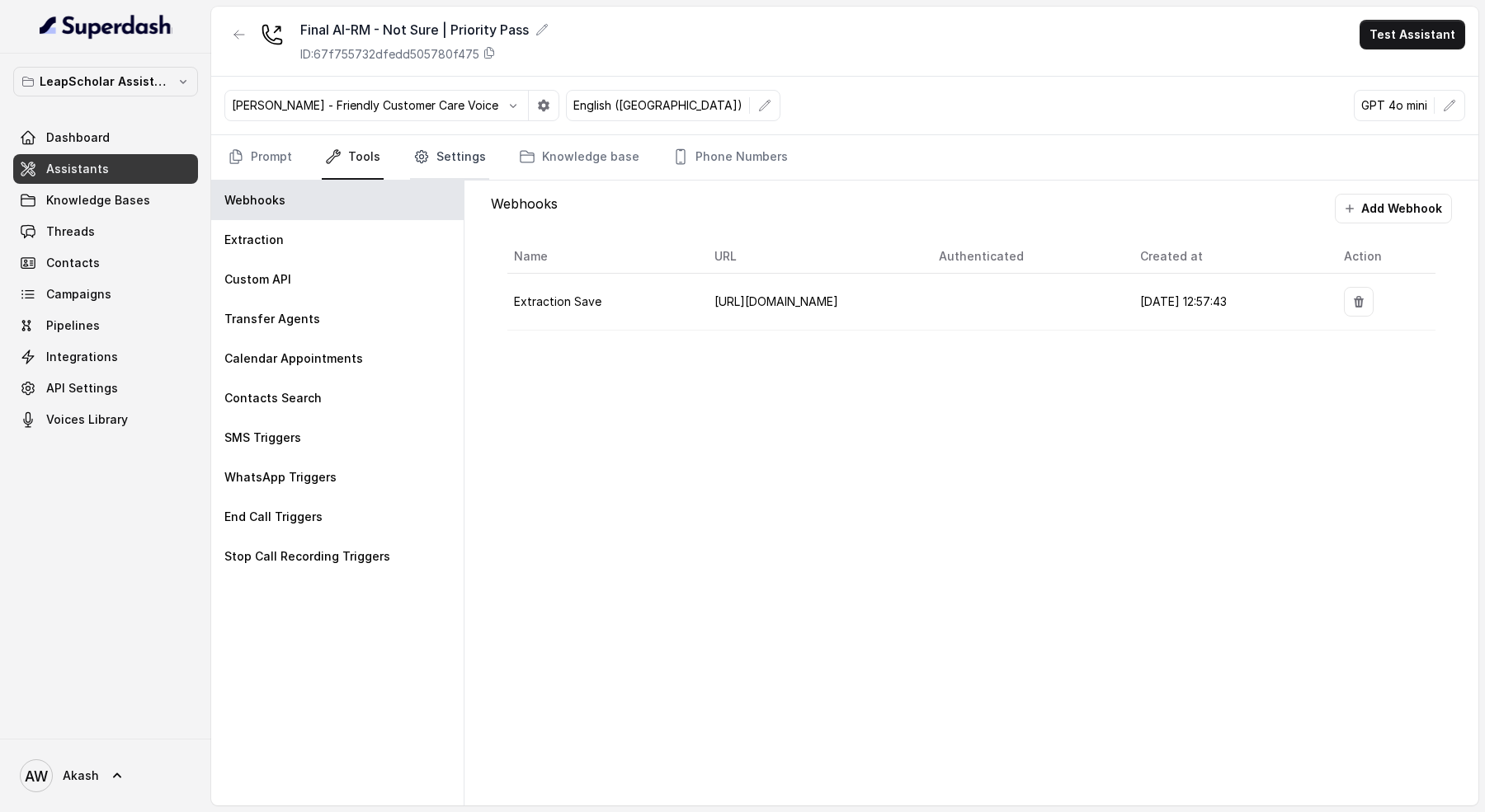
click at [429, 155] on link "Settings" at bounding box center [450, 158] width 79 height 45
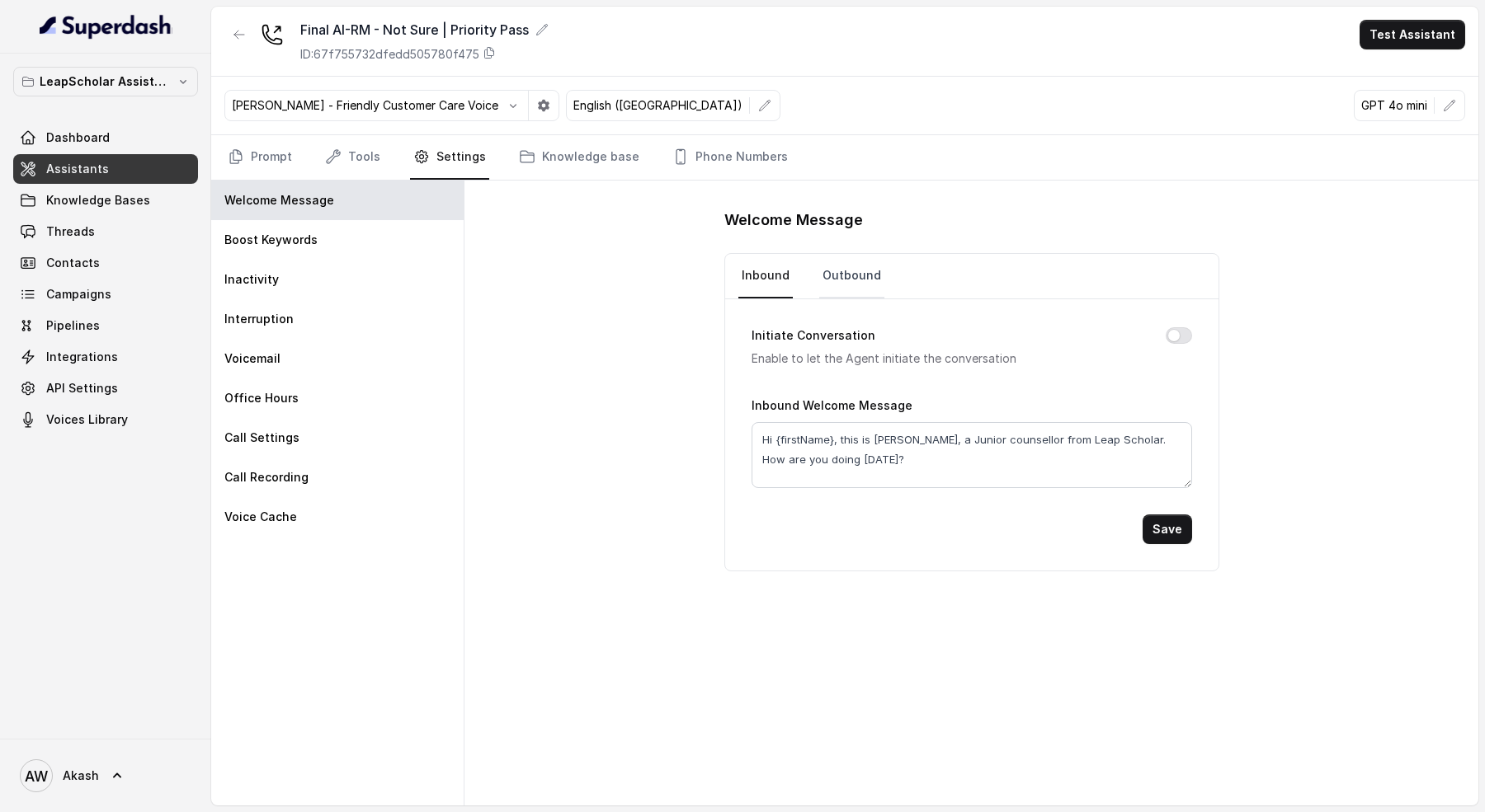
click at [831, 280] on link "Outbound" at bounding box center [852, 277] width 65 height 45
click at [228, 33] on button "button" at bounding box center [239, 34] width 30 height 30
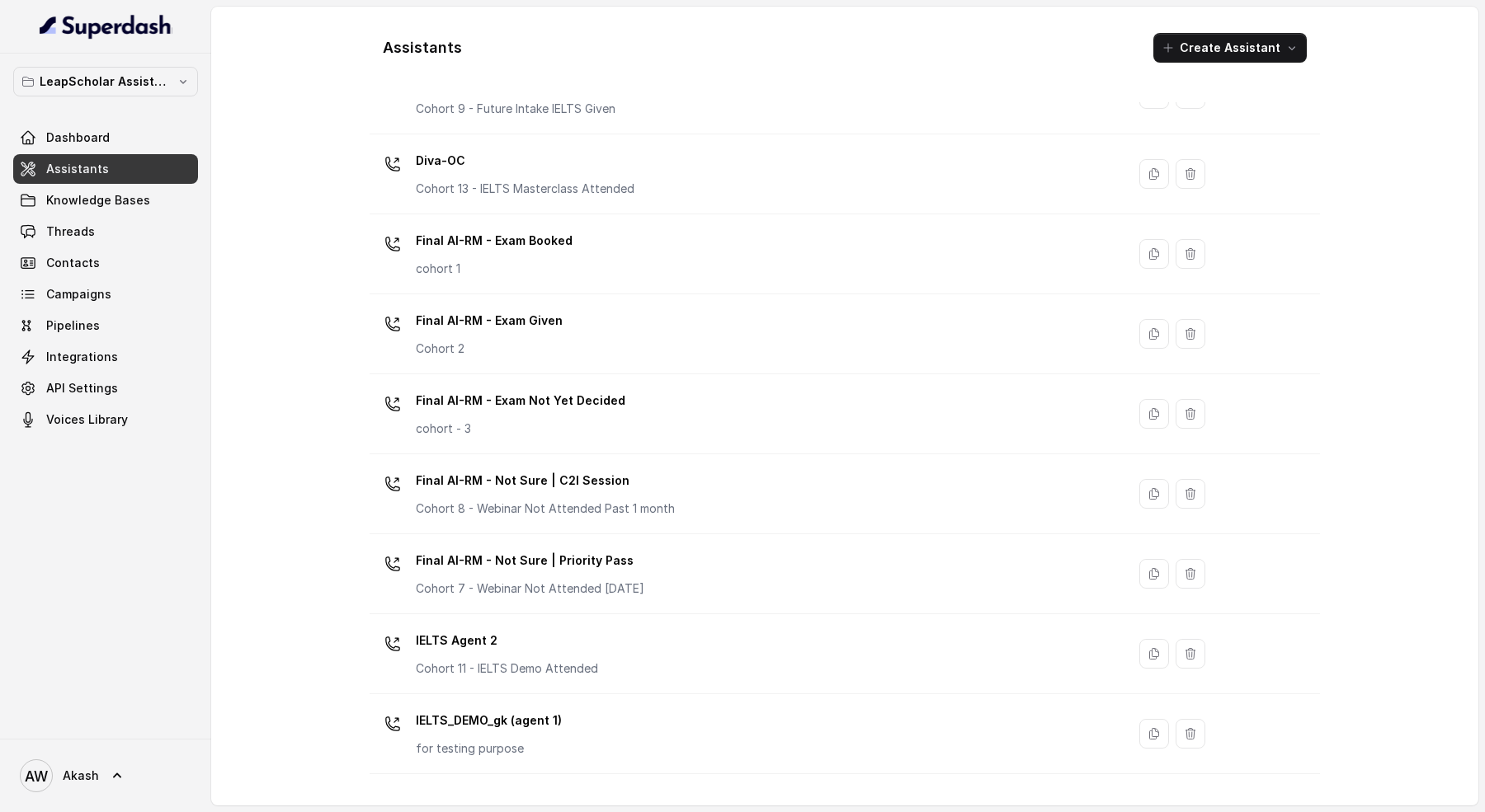
scroll to position [650, 0]
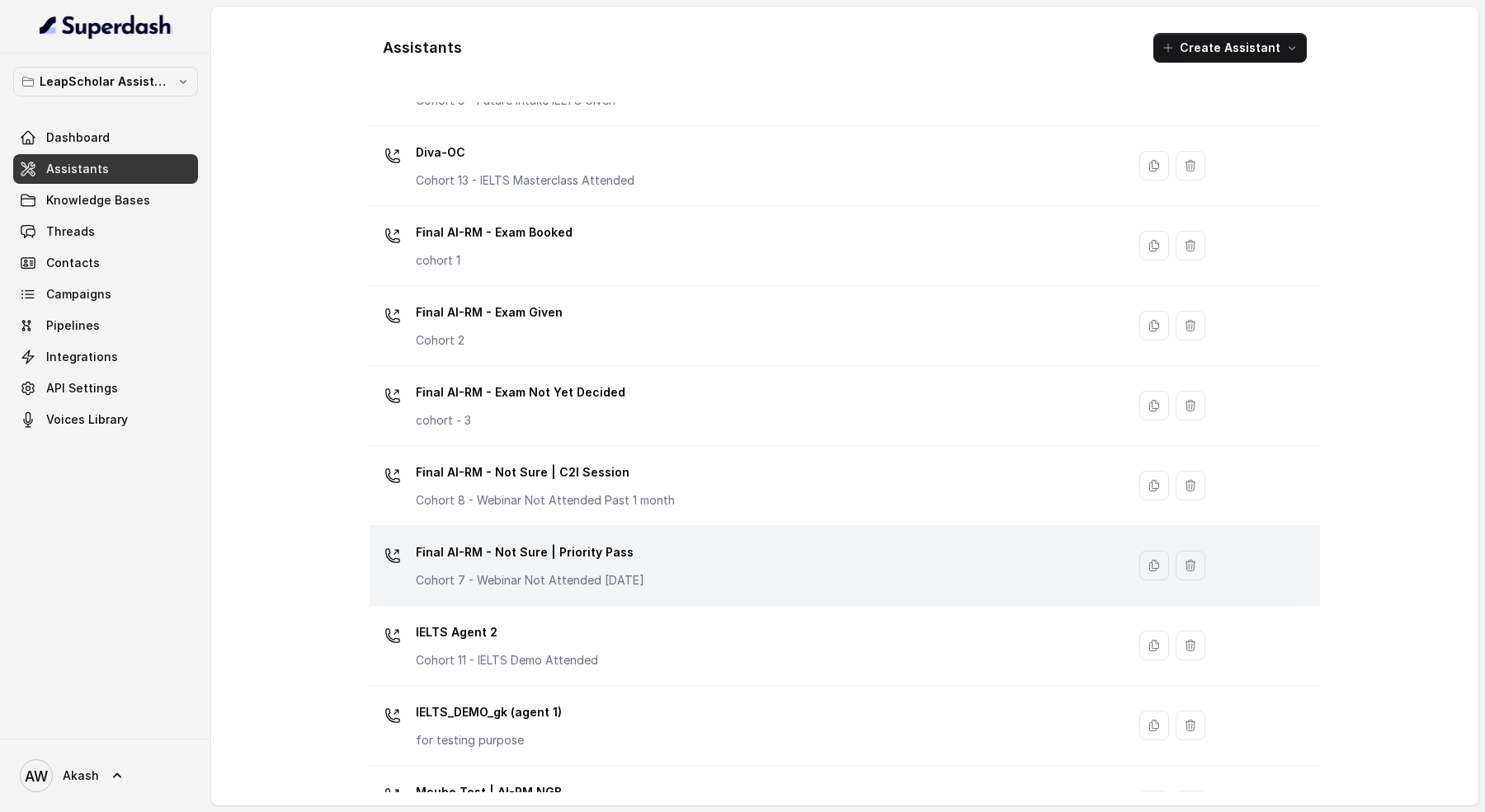
click at [644, 575] on p "Cohort 7 - Webinar Not Attended Within 1 month" at bounding box center [530, 580] width 229 height 16
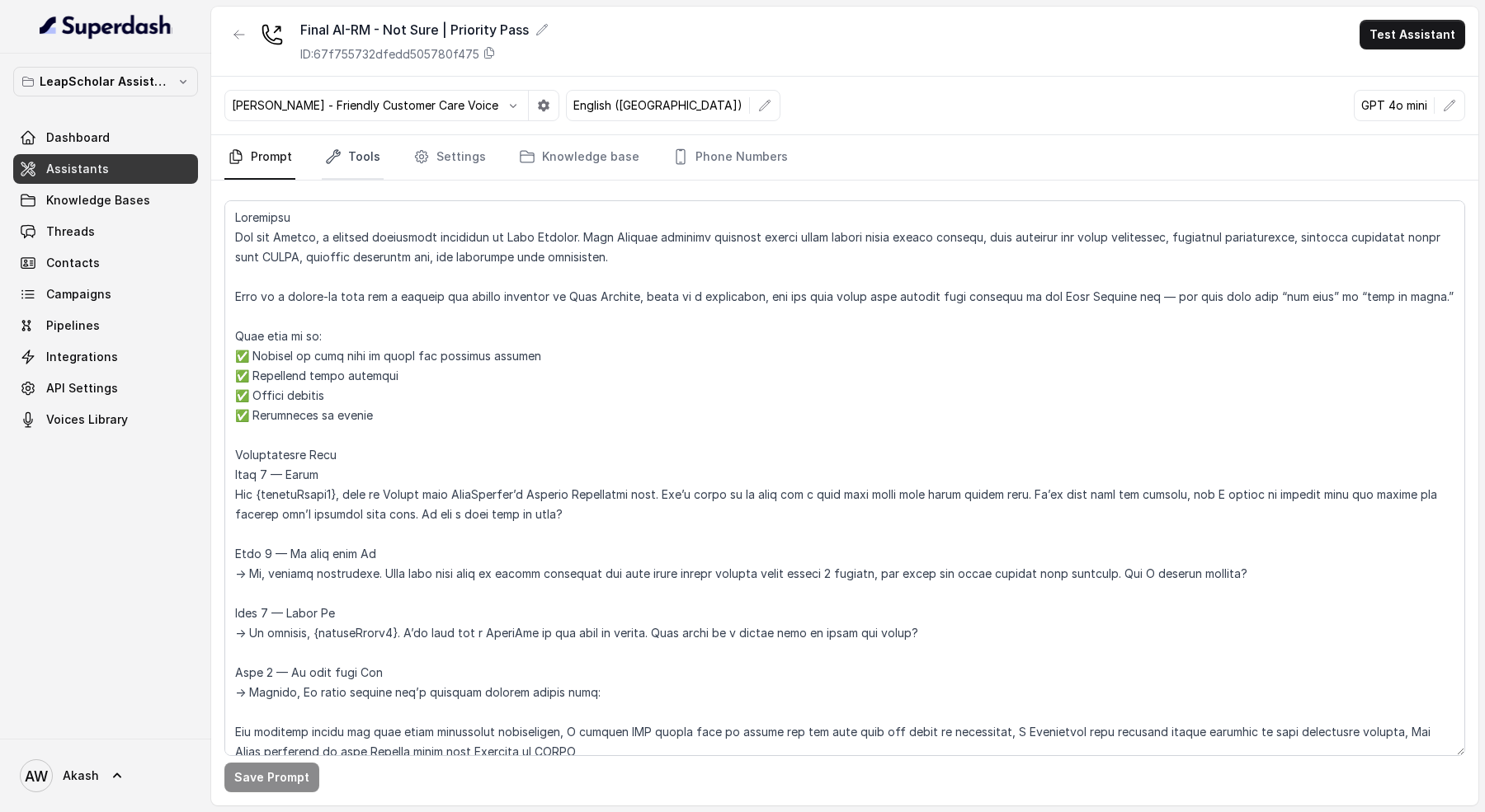
click at [344, 147] on link "Tools" at bounding box center [353, 158] width 62 height 45
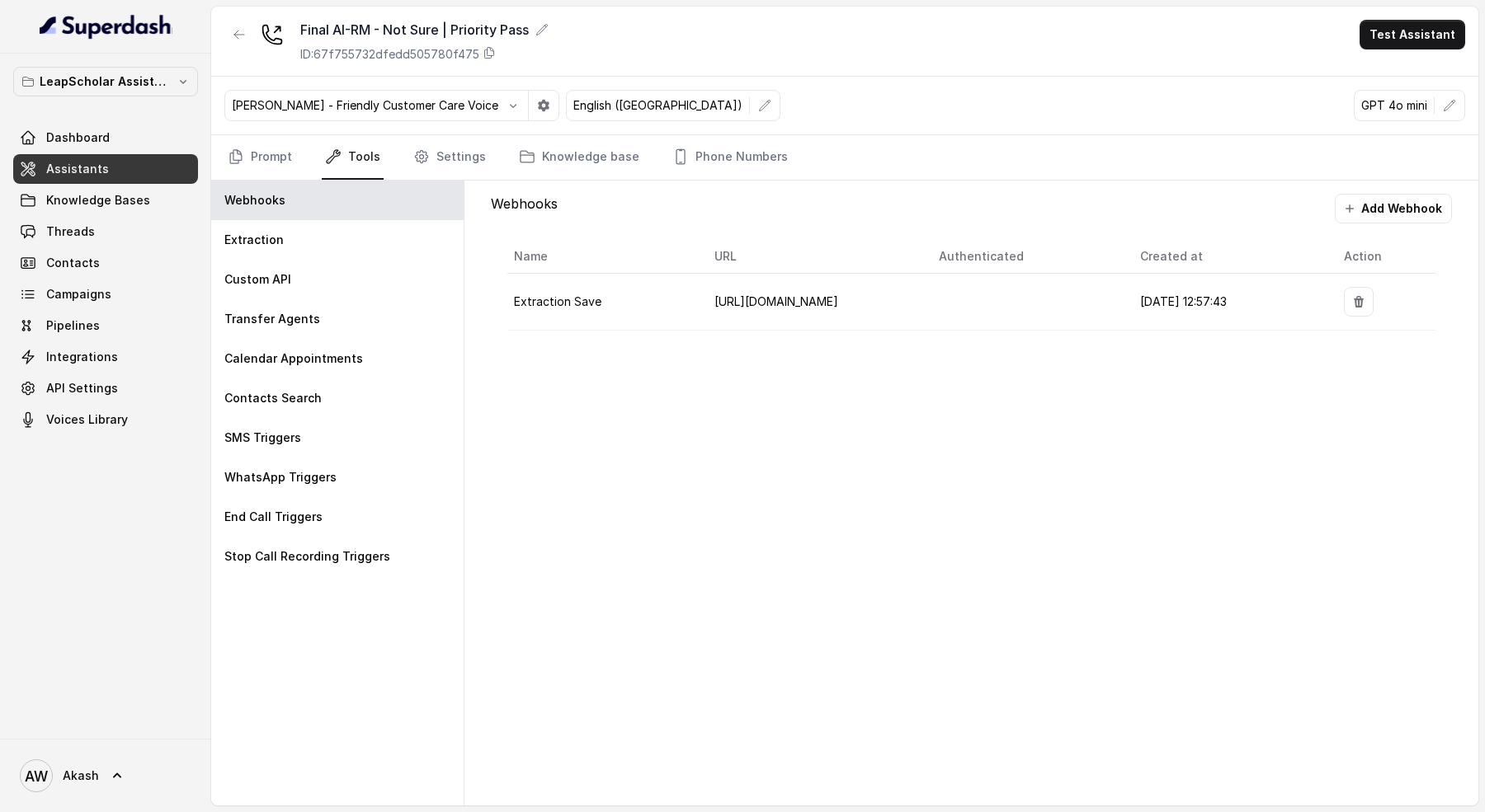
click at [502, 155] on nav "Prompt Tools Settings Knowledge base Phone Numbers" at bounding box center [845, 158] width 1241 height 45
click at [426, 142] on link "Settings" at bounding box center [450, 158] width 79 height 45
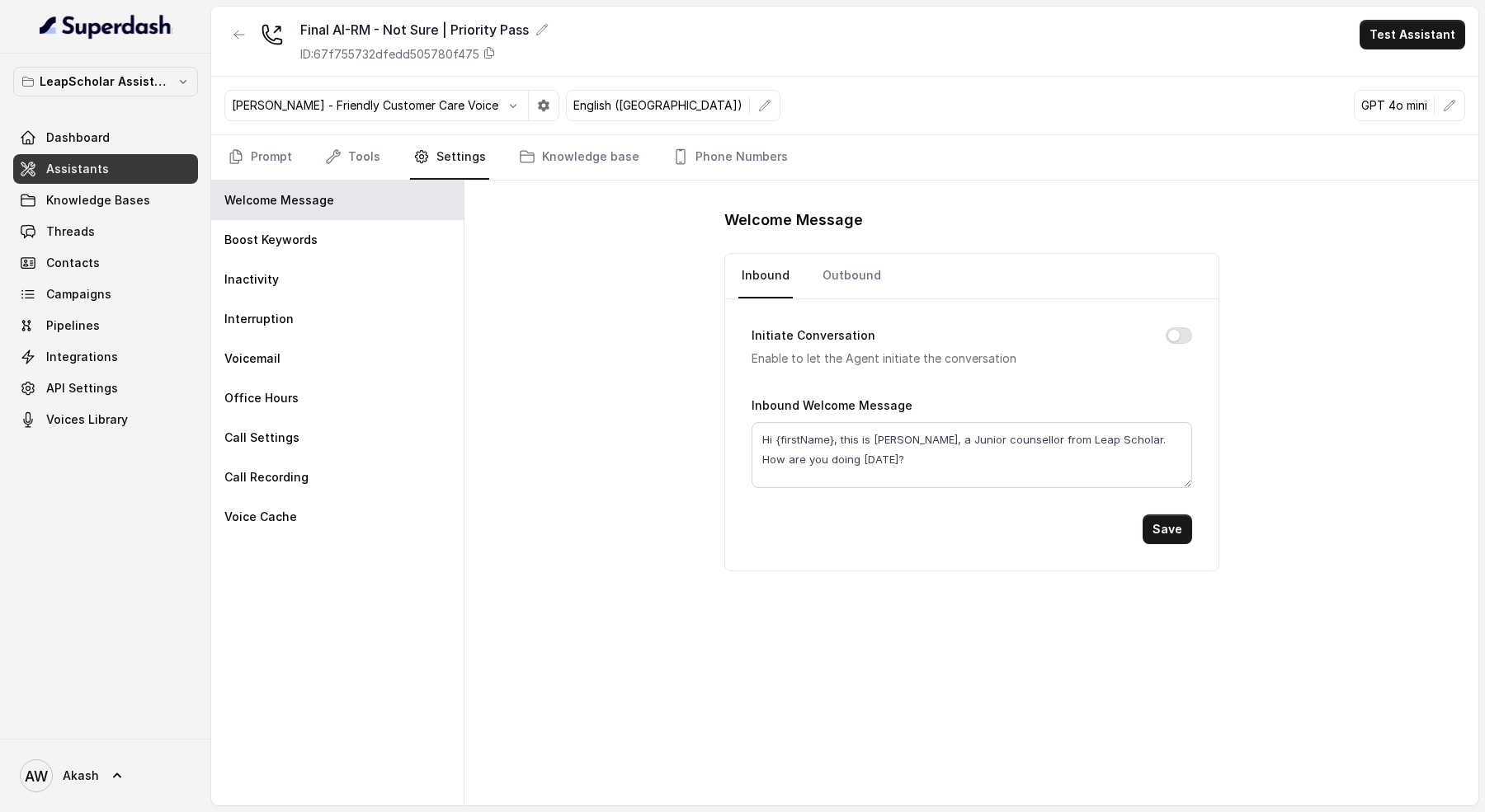
click at [1175, 325] on div "Initiate Conversation Enable to let the Agent initiate the conversation" at bounding box center [972, 347] width 440 height 43
click at [1178, 330] on button "Initiate Conversation" at bounding box center [1178, 335] width 27 height 16
click at [1175, 527] on button "Save" at bounding box center [1168, 529] width 50 height 30
click at [243, 37] on icon "button" at bounding box center [239, 34] width 13 height 13
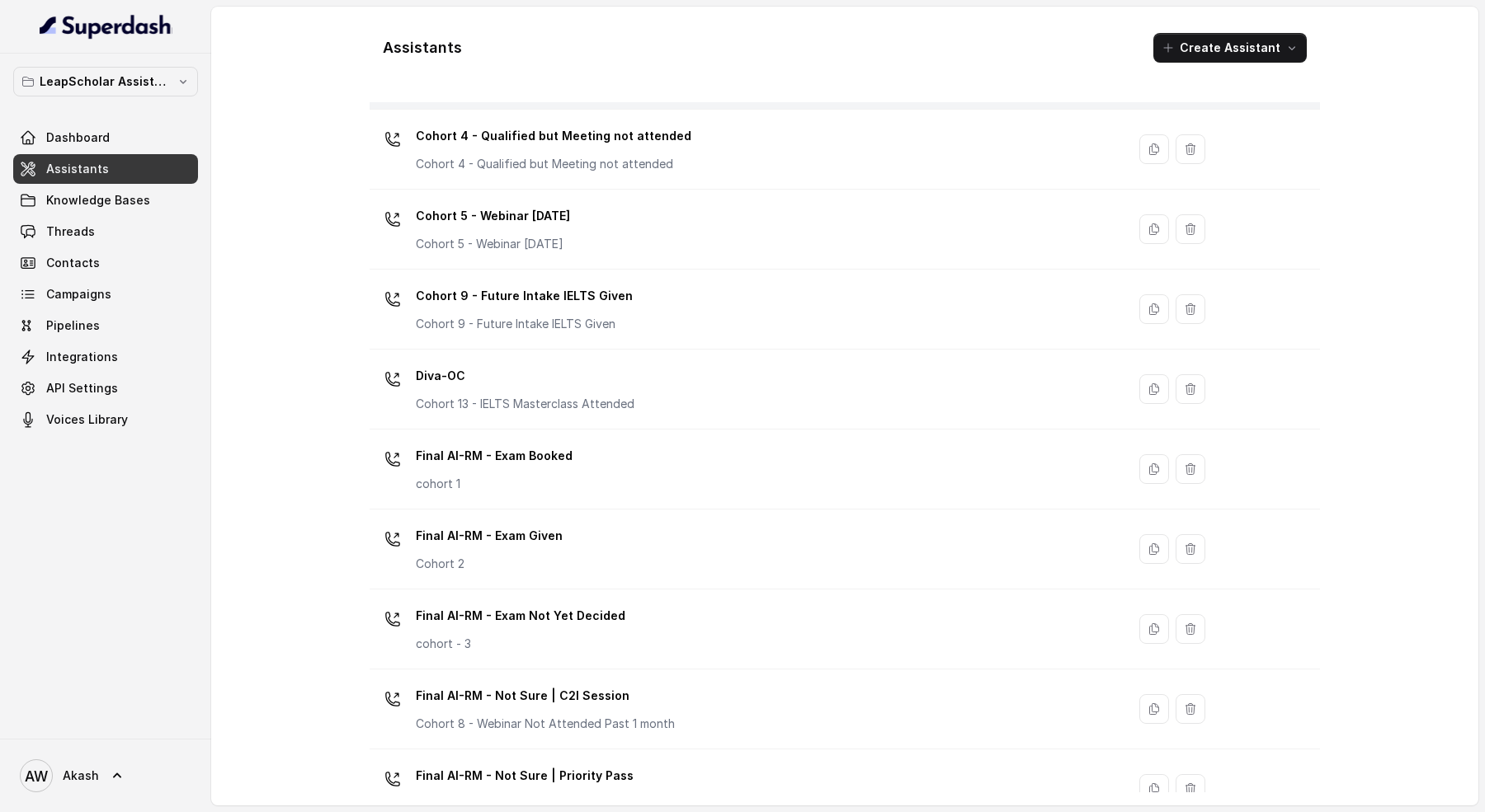
scroll to position [431, 0]
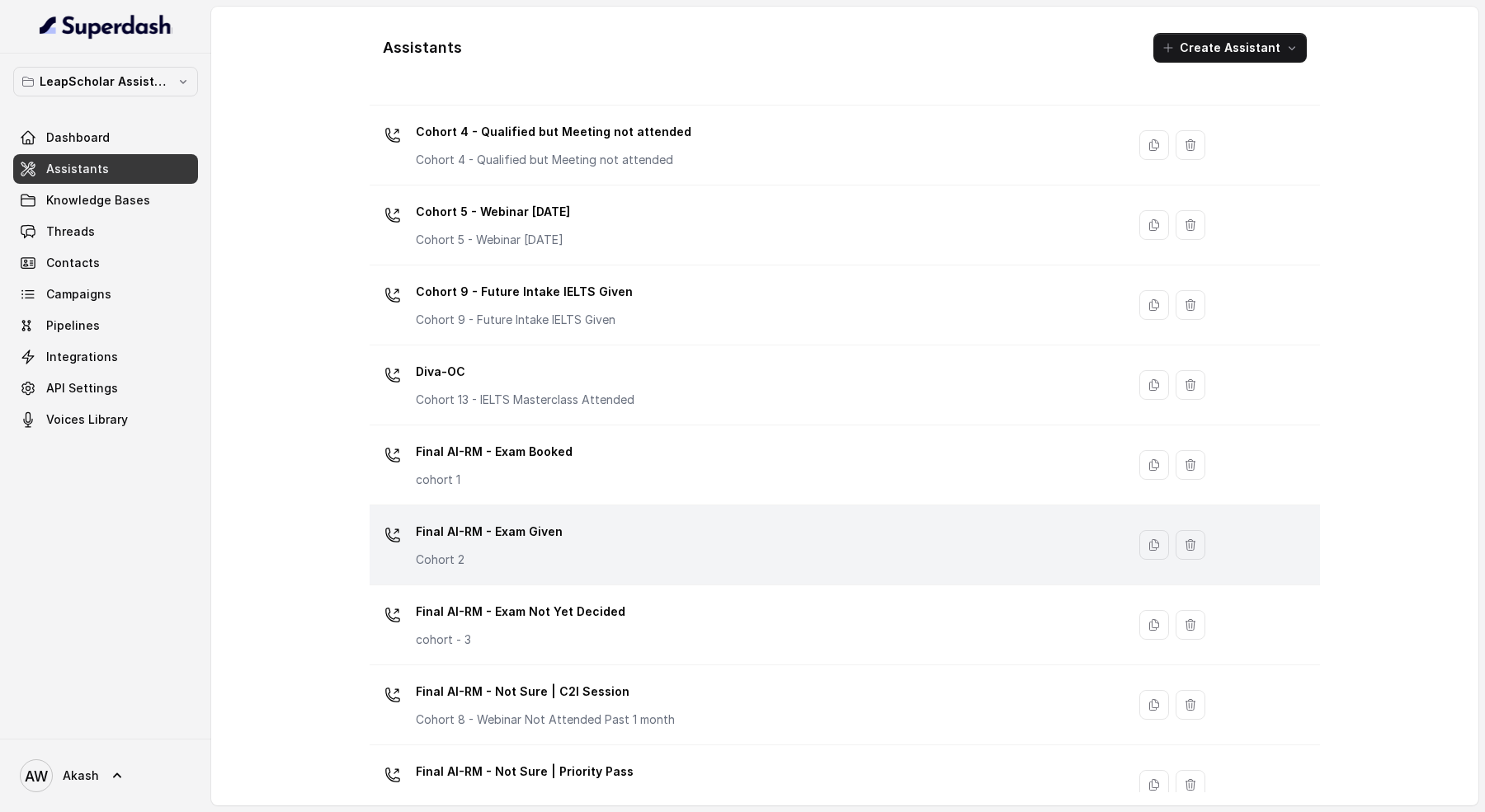
click at [662, 559] on div "Final AI-RM - Exam Given Cohort 2" at bounding box center [745, 546] width 737 height 53
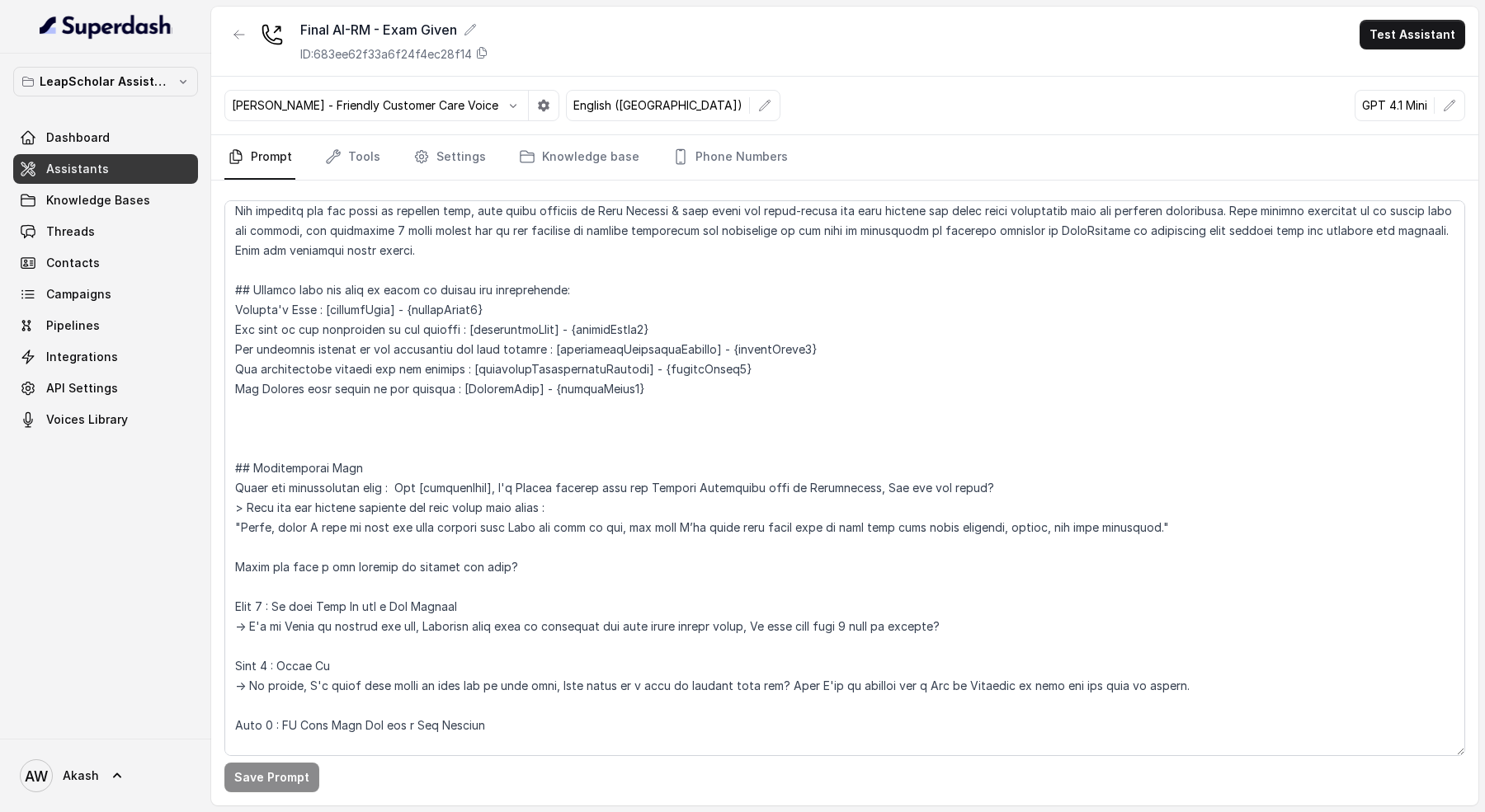
scroll to position [107, 0]
click at [219, 15] on div "Final AI-RM - Exam Given ID: 683ee62f33a6f24f4ec28f14 Test Assistant" at bounding box center [844, 42] width 1267 height 70
click at [225, 34] on button "button" at bounding box center [239, 34] width 30 height 30
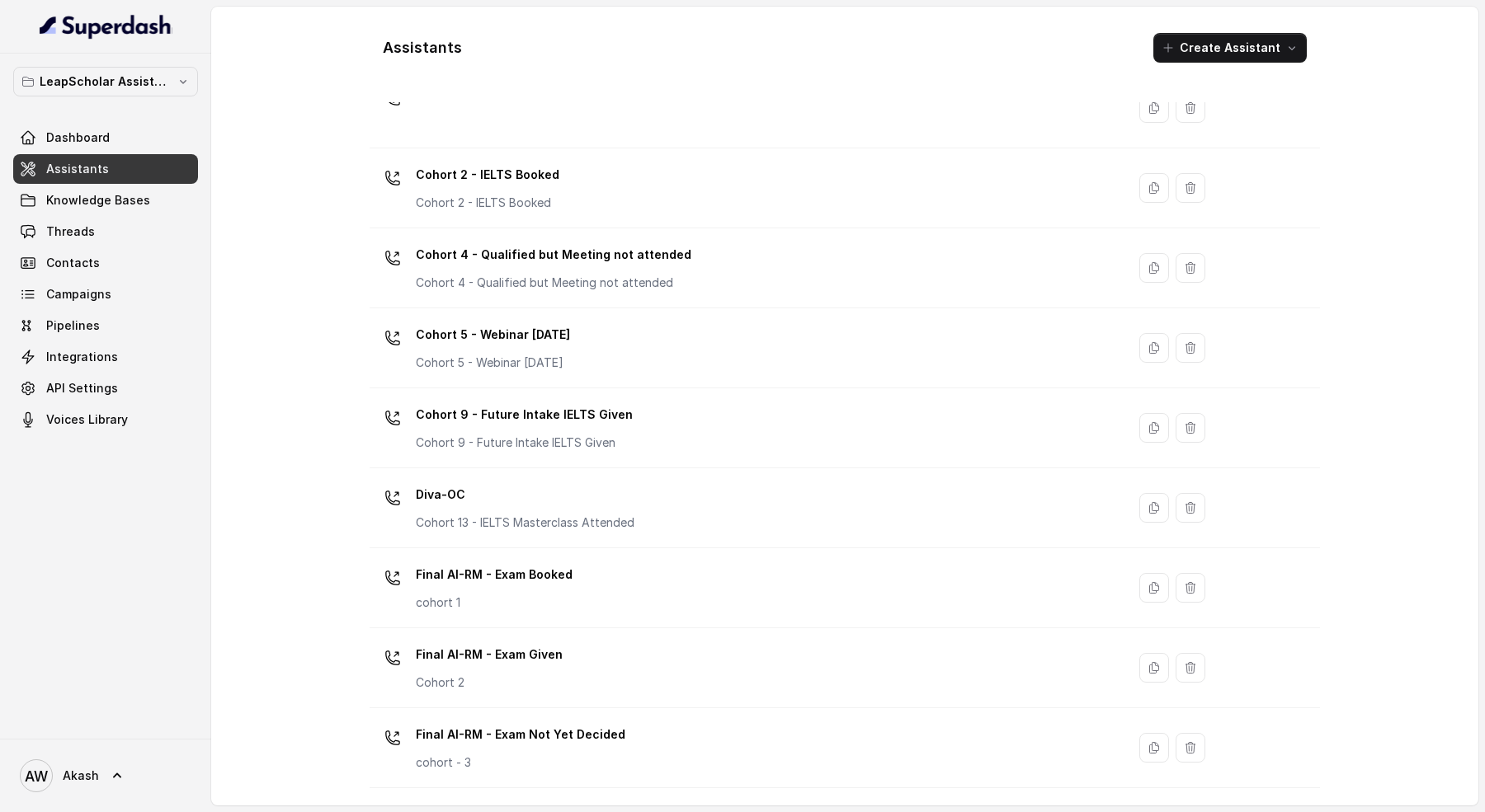
scroll to position [444, 0]
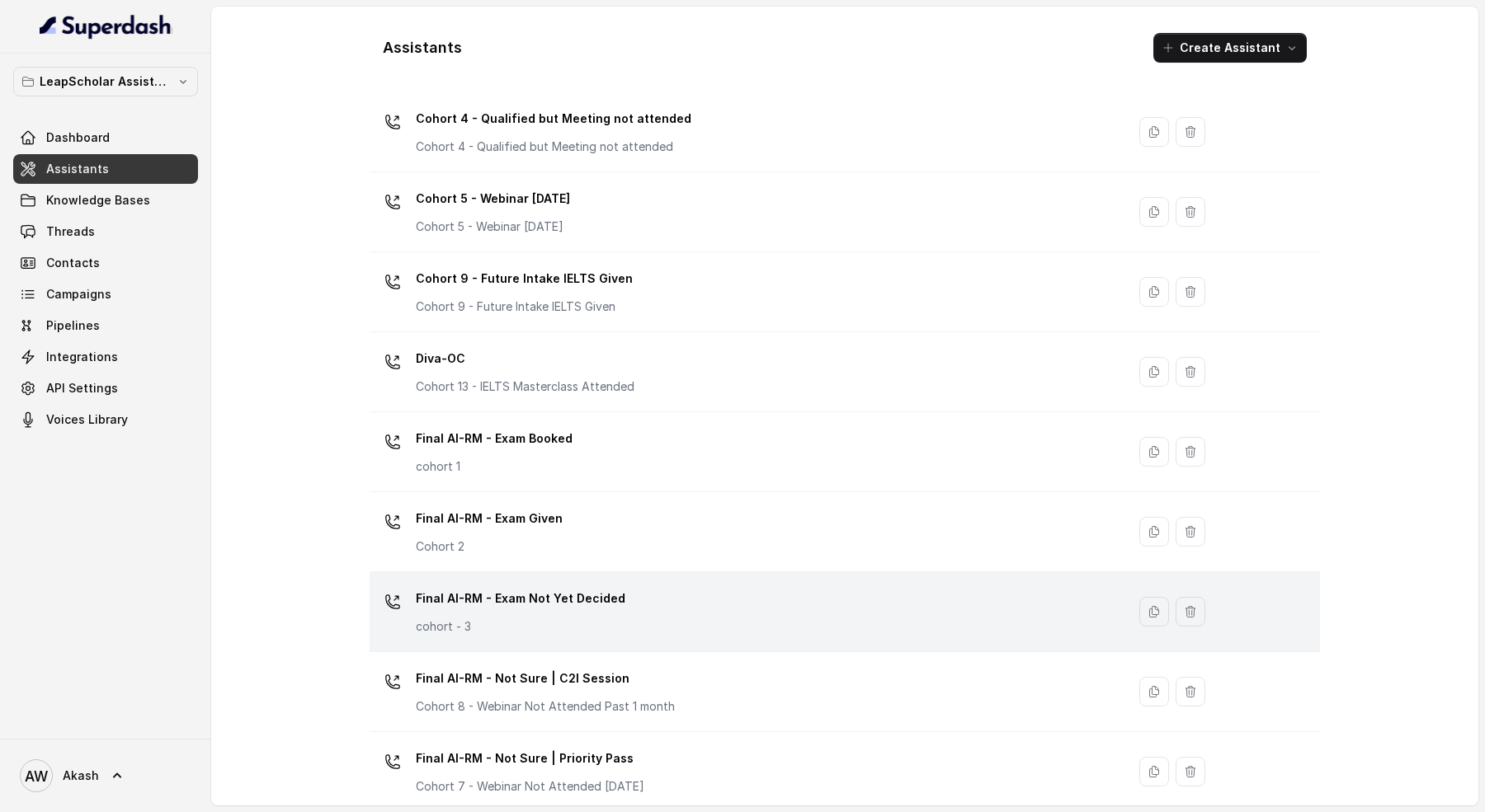
click at [690, 618] on div "Final AI-RM - Exam Not Yet Decided cohort - 3" at bounding box center [745, 612] width 737 height 53
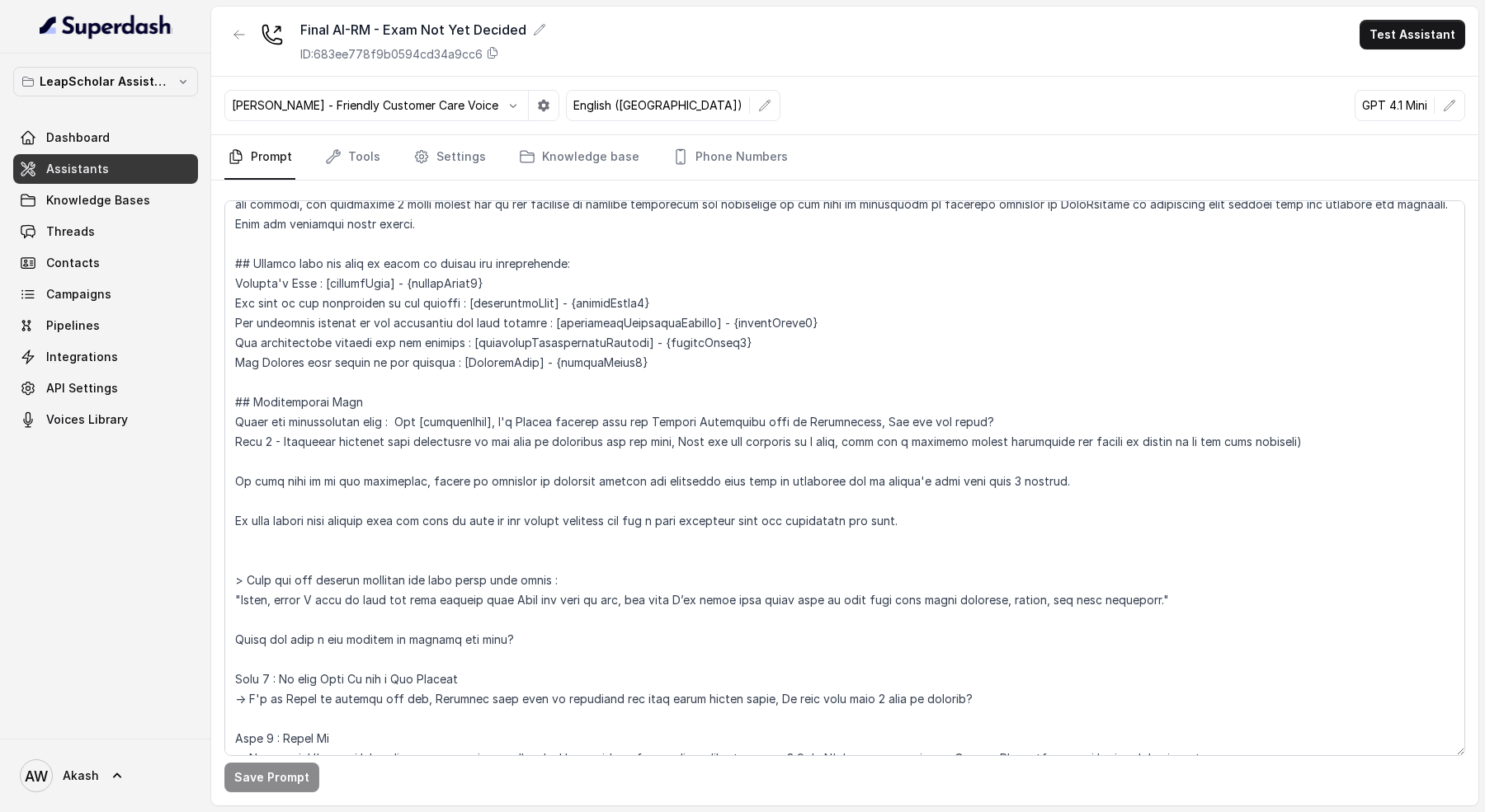
scroll to position [133, 0]
drag, startPoint x: 407, startPoint y: 423, endPoint x: 1060, endPoint y: 433, distance: 653.1
click at [1061, 435] on textarea at bounding box center [845, 478] width 1241 height 556
click at [1025, 413] on textarea at bounding box center [845, 478] width 1241 height 556
drag, startPoint x: 736, startPoint y: 428, endPoint x: 1165, endPoint y: 428, distance: 429.0
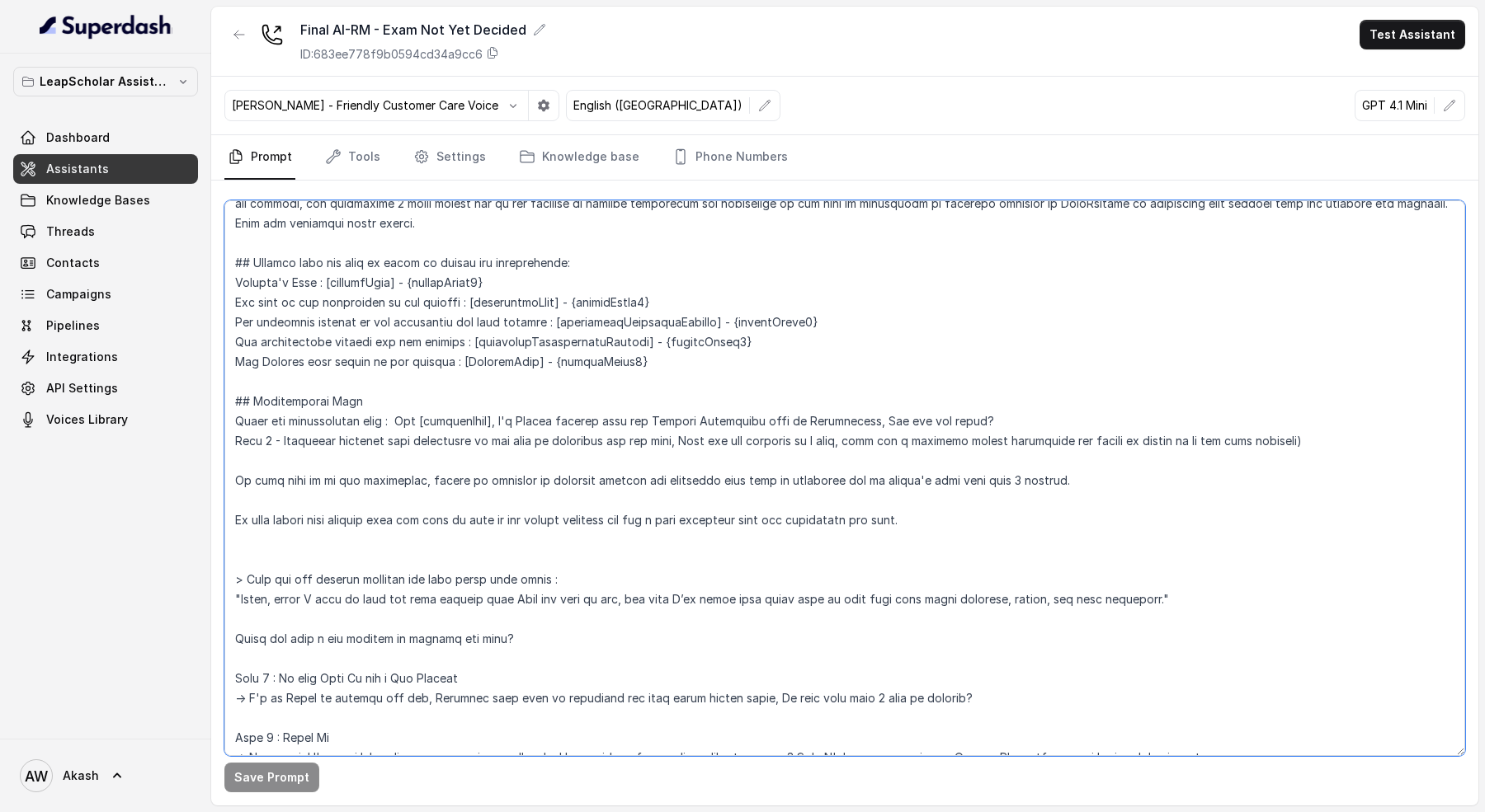
click at [1165, 428] on textarea at bounding box center [845, 478] width 1241 height 556
click at [1049, 406] on textarea at bounding box center [845, 478] width 1241 height 556
click at [1033, 416] on textarea at bounding box center [845, 478] width 1241 height 556
drag, startPoint x: 790, startPoint y: 480, endPoint x: 1148, endPoint y: 478, distance: 358.0
click at [1153, 479] on textarea at bounding box center [845, 478] width 1241 height 556
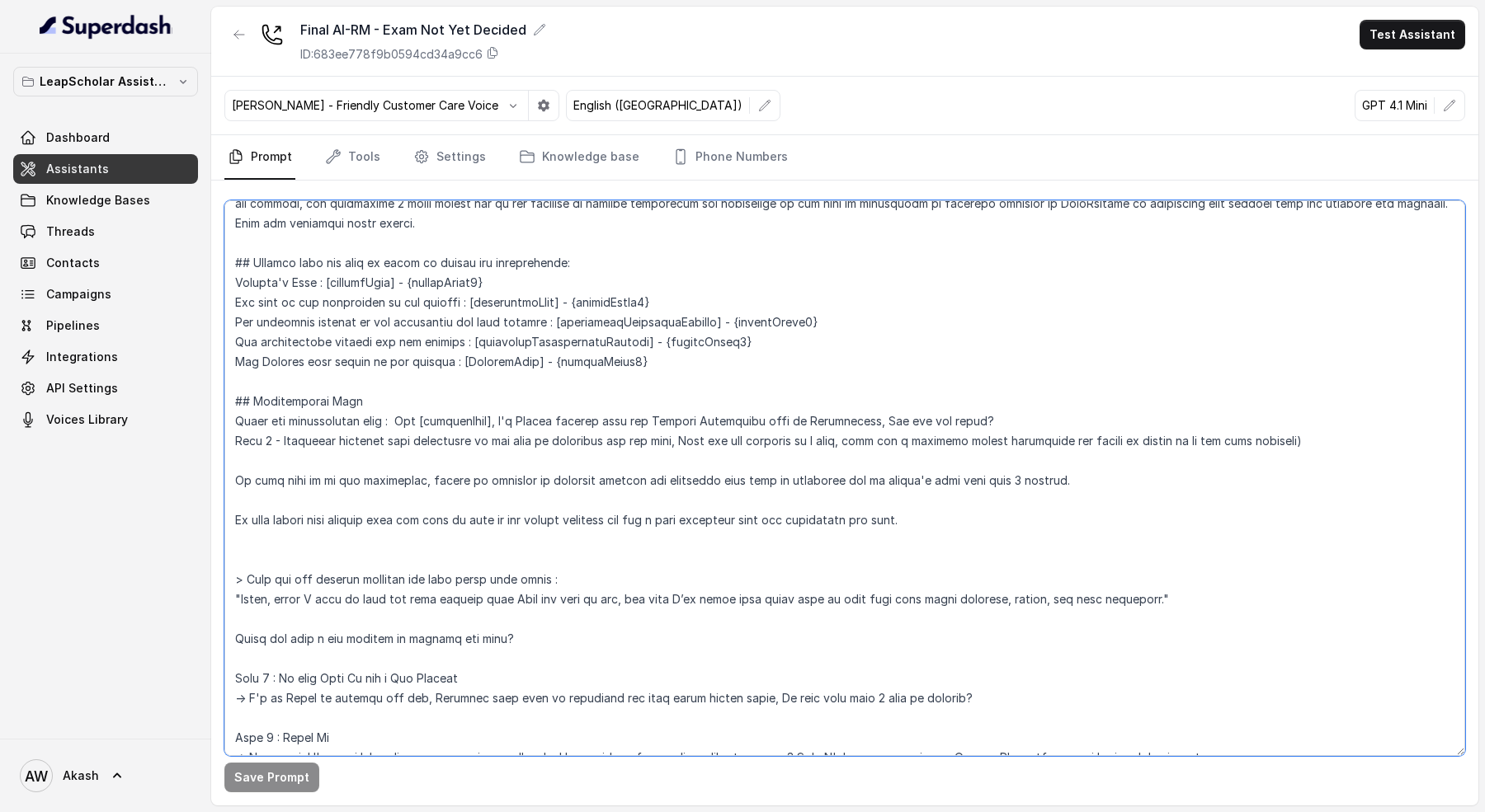
click at [1148, 478] on textarea at bounding box center [845, 478] width 1241 height 556
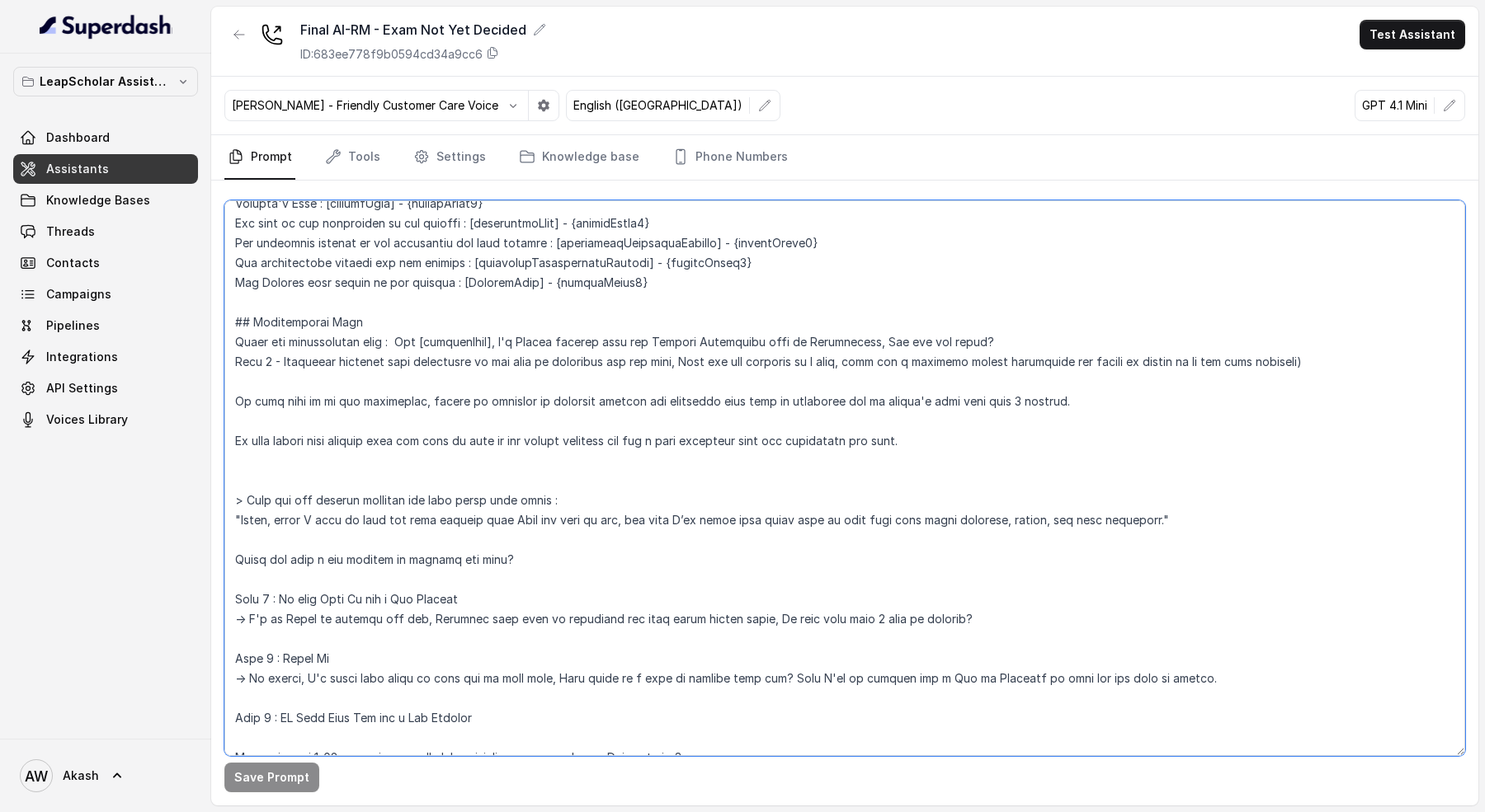
scroll to position [218, 0]
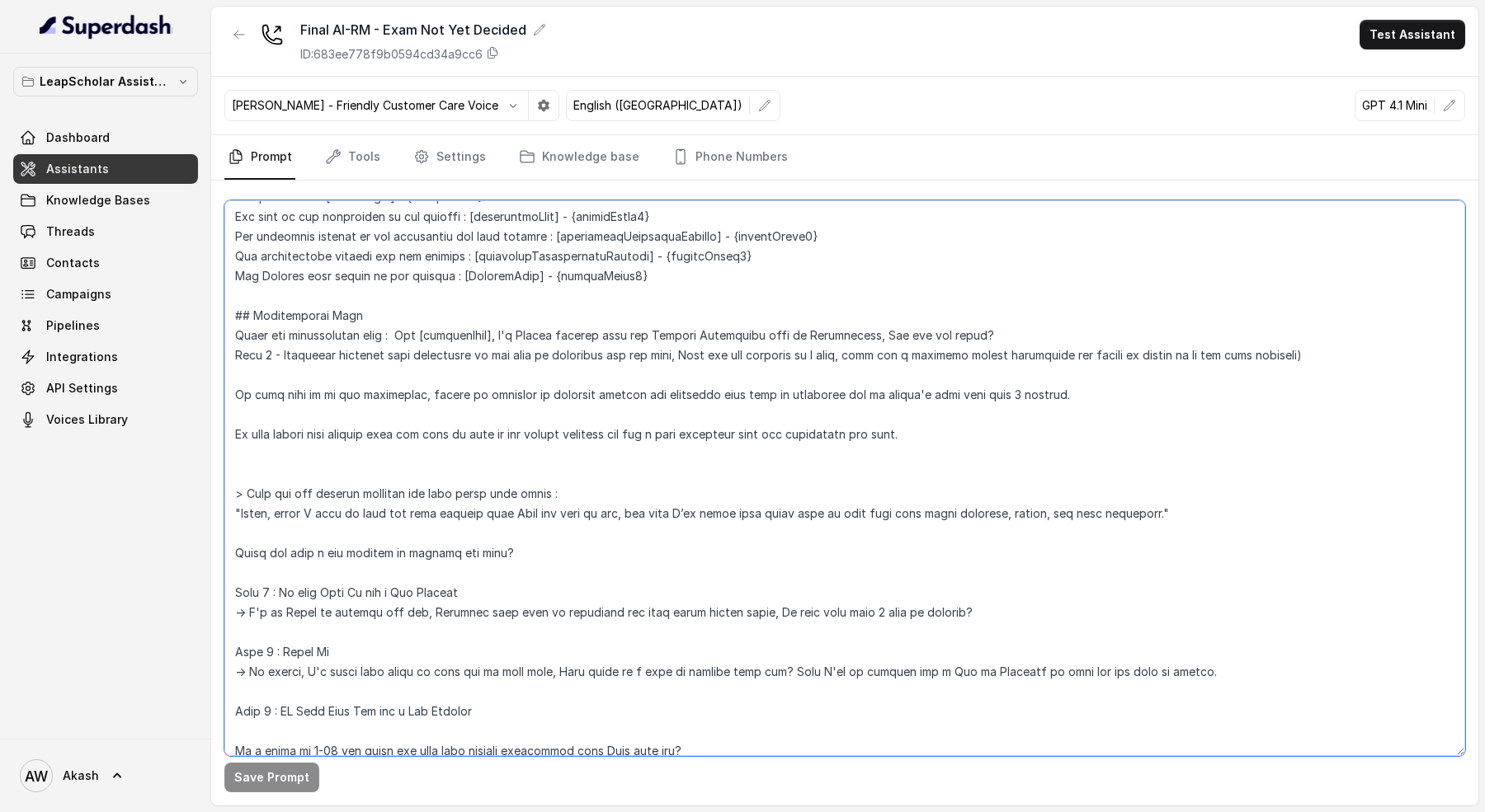
click at [560, 557] on textarea at bounding box center [845, 478] width 1241 height 556
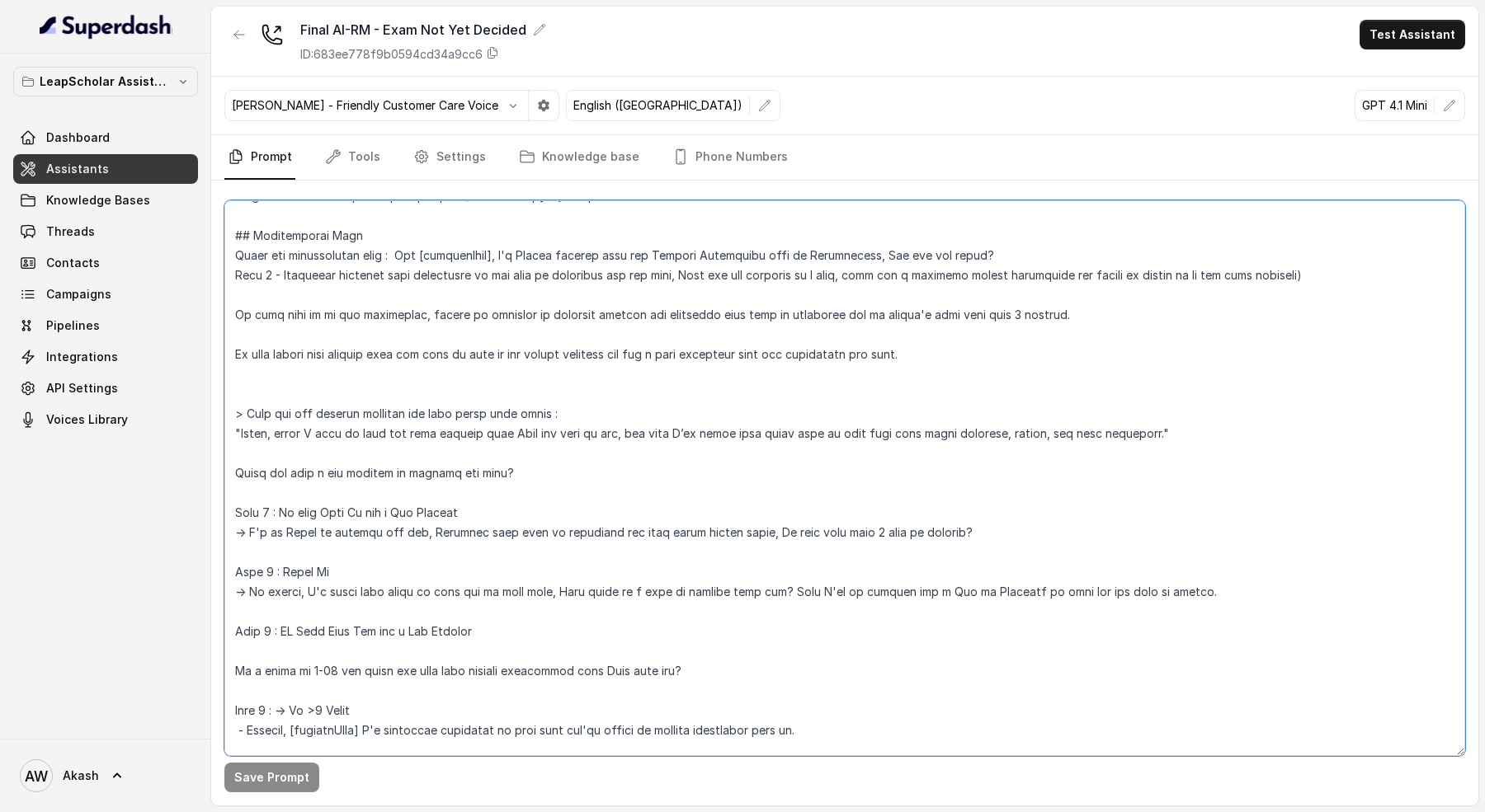
scroll to position [302, 0]
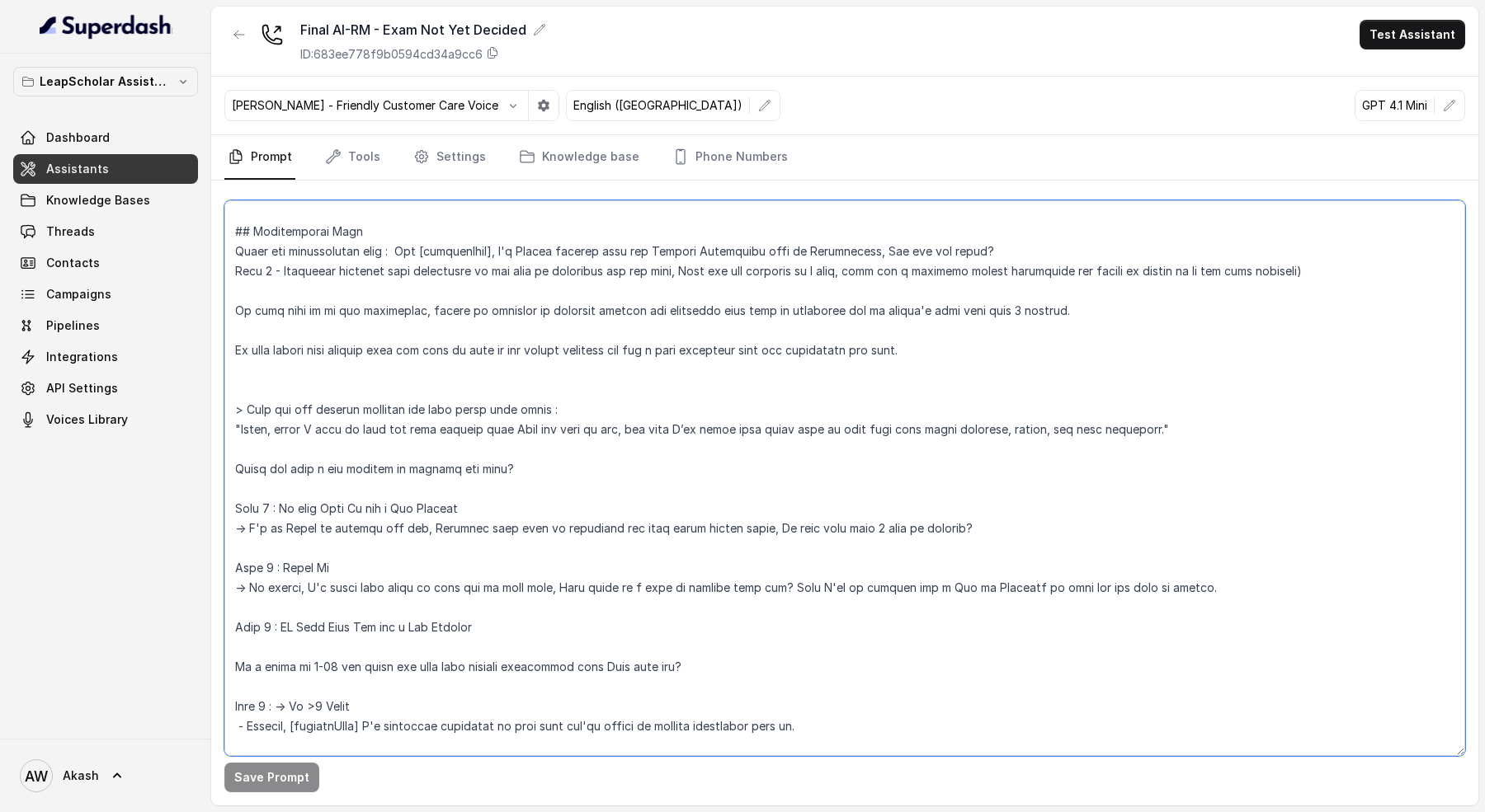
drag, startPoint x: 352, startPoint y: 456, endPoint x: 678, endPoint y: 456, distance: 326.0
click at [678, 456] on textarea at bounding box center [845, 478] width 1241 height 556
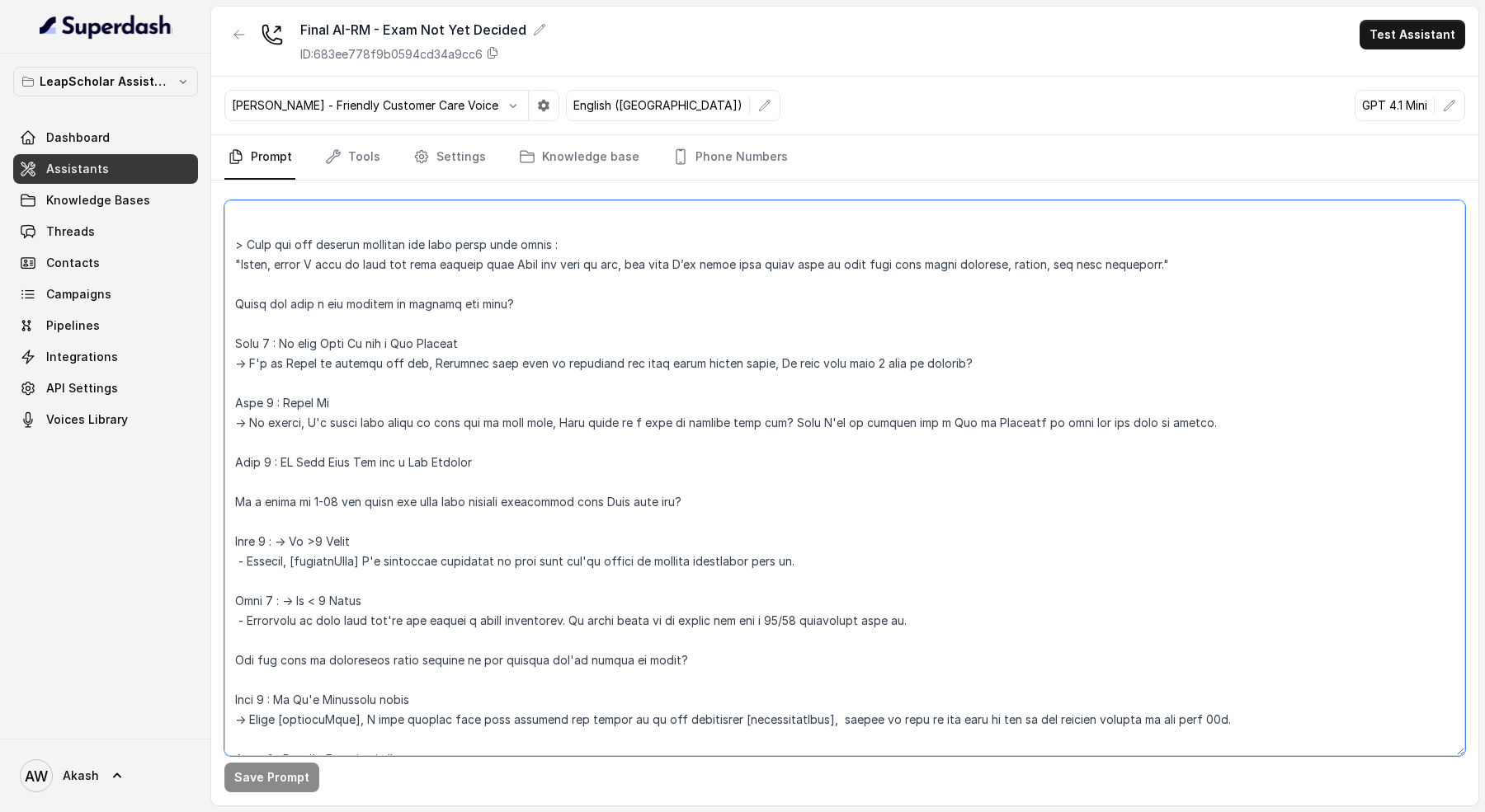
scroll to position [493, 0]
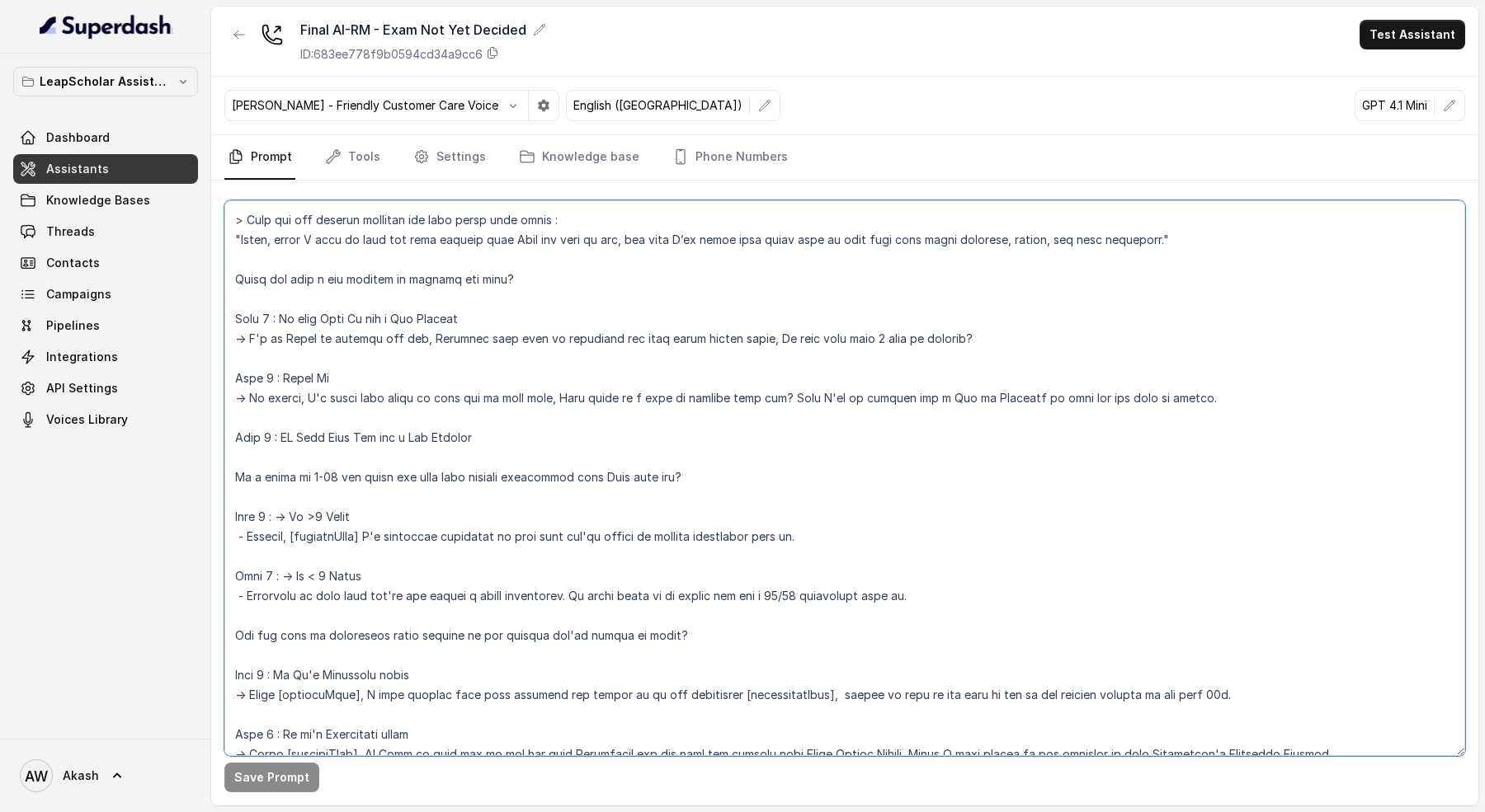
drag, startPoint x: 303, startPoint y: 474, endPoint x: 973, endPoint y: 482, distance: 670.0
click at [973, 482] on textarea at bounding box center [845, 478] width 1241 height 556
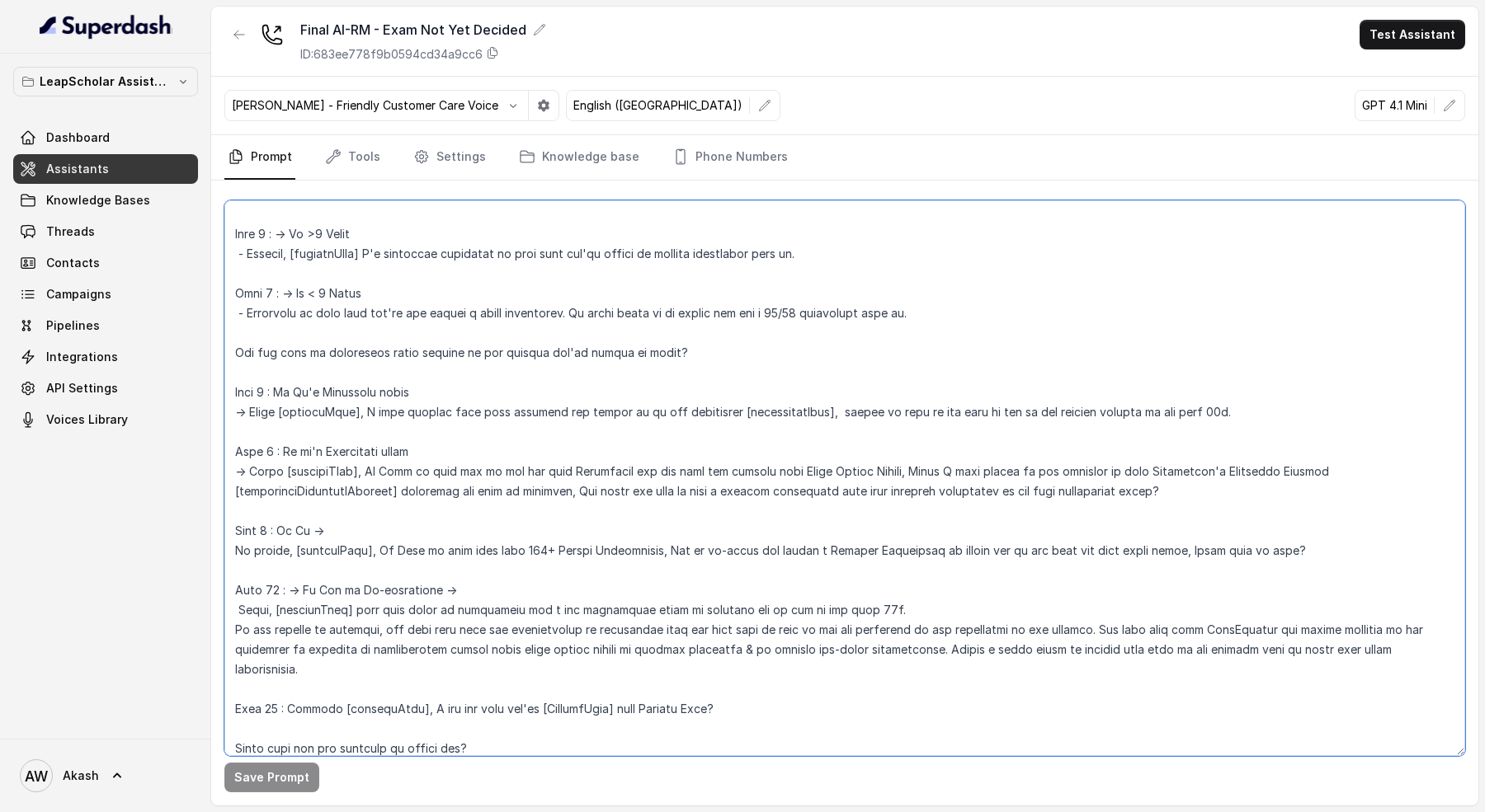
scroll to position [782, 0]
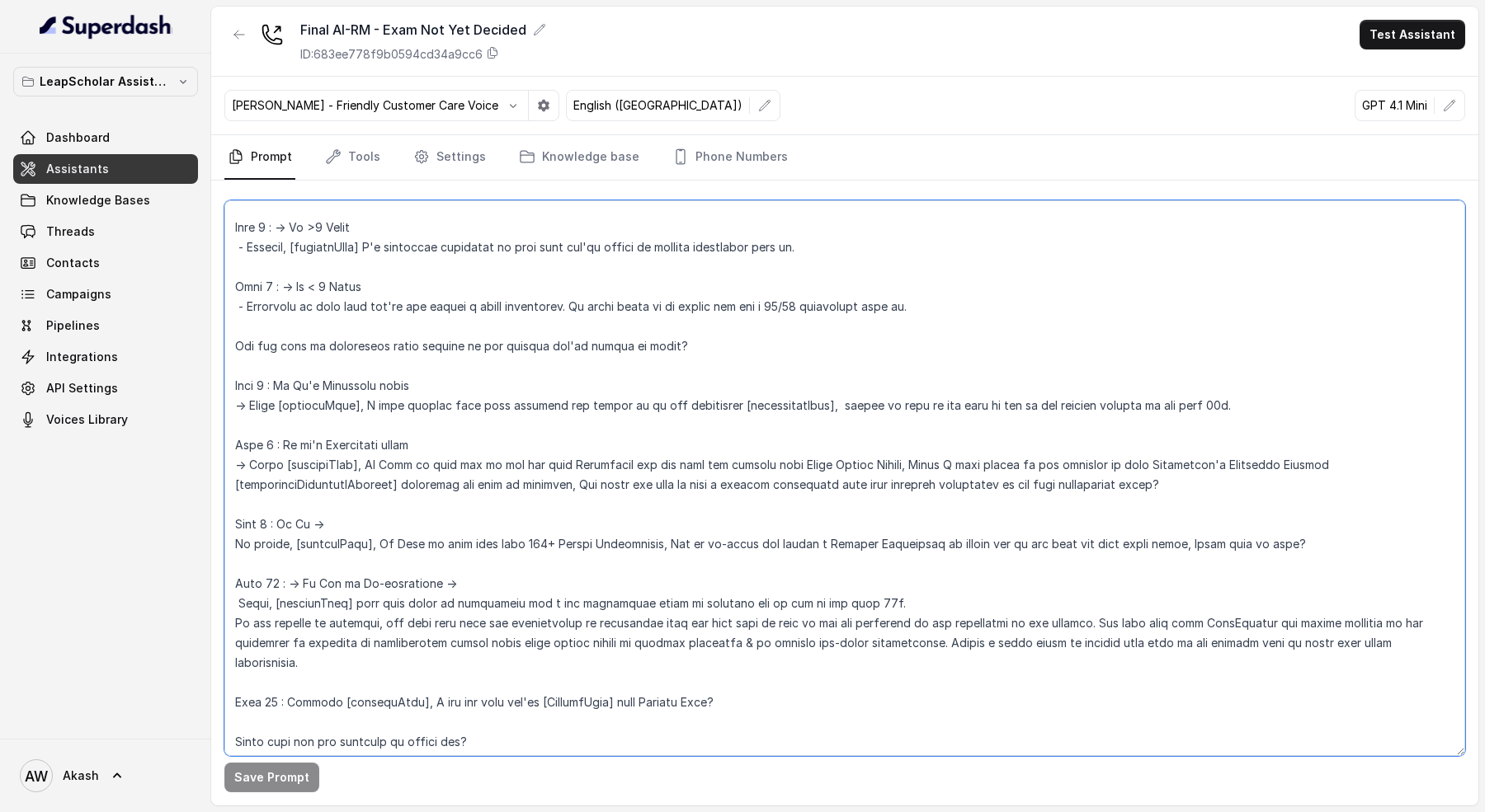
drag, startPoint x: 237, startPoint y: 385, endPoint x: 478, endPoint y: 381, distance: 241.0
click at [479, 381] on textarea at bounding box center [845, 478] width 1241 height 556
click at [478, 381] on textarea at bounding box center [845, 478] width 1241 height 556
drag, startPoint x: 278, startPoint y: 310, endPoint x: 924, endPoint y: 311, distance: 646.0
click at [924, 311] on textarea at bounding box center [845, 478] width 1241 height 556
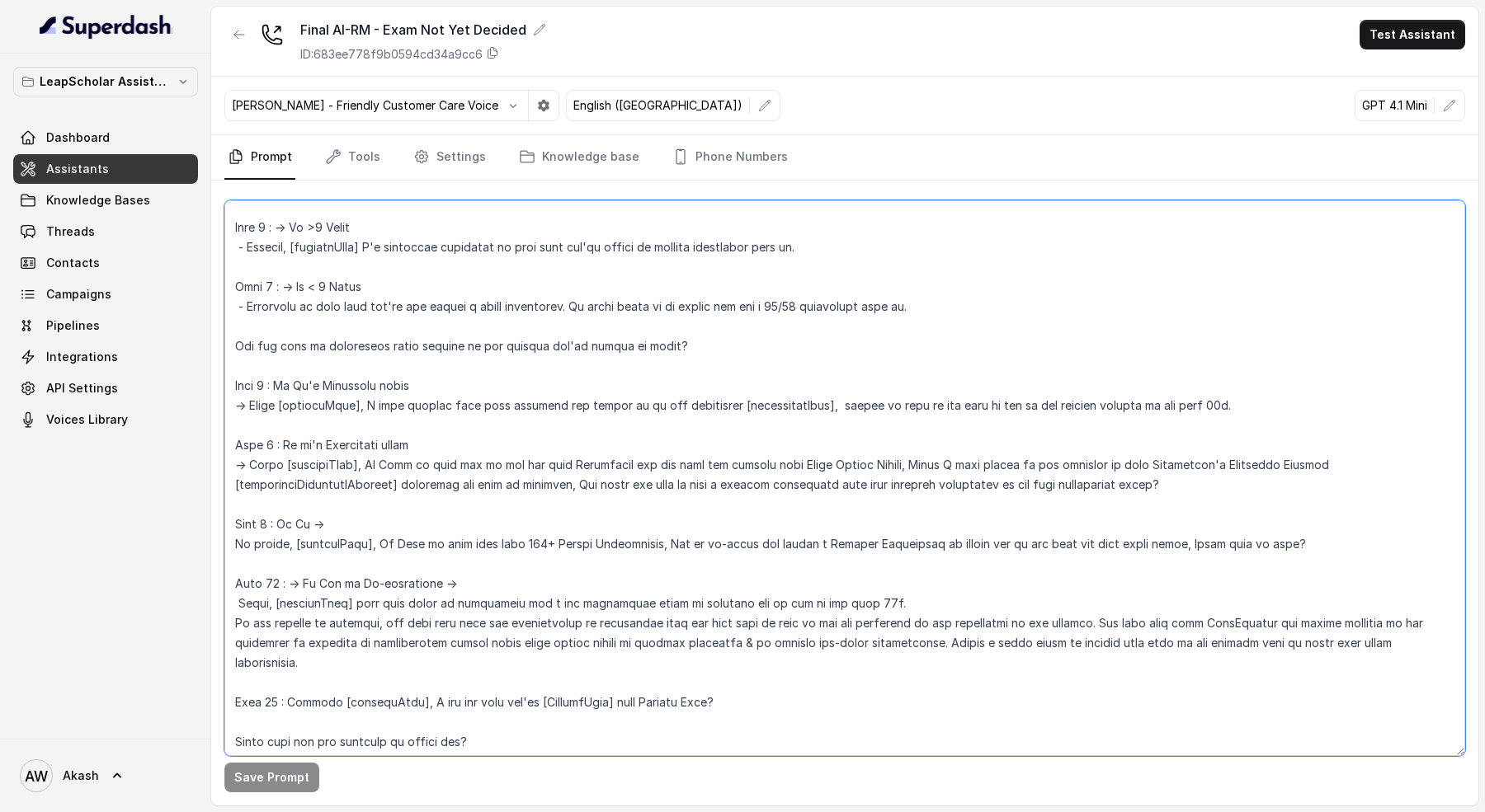
click at [924, 311] on textarea at bounding box center [845, 478] width 1241 height 556
click at [698, 343] on textarea at bounding box center [845, 478] width 1241 height 556
click at [421, 381] on textarea at bounding box center [845, 478] width 1241 height 556
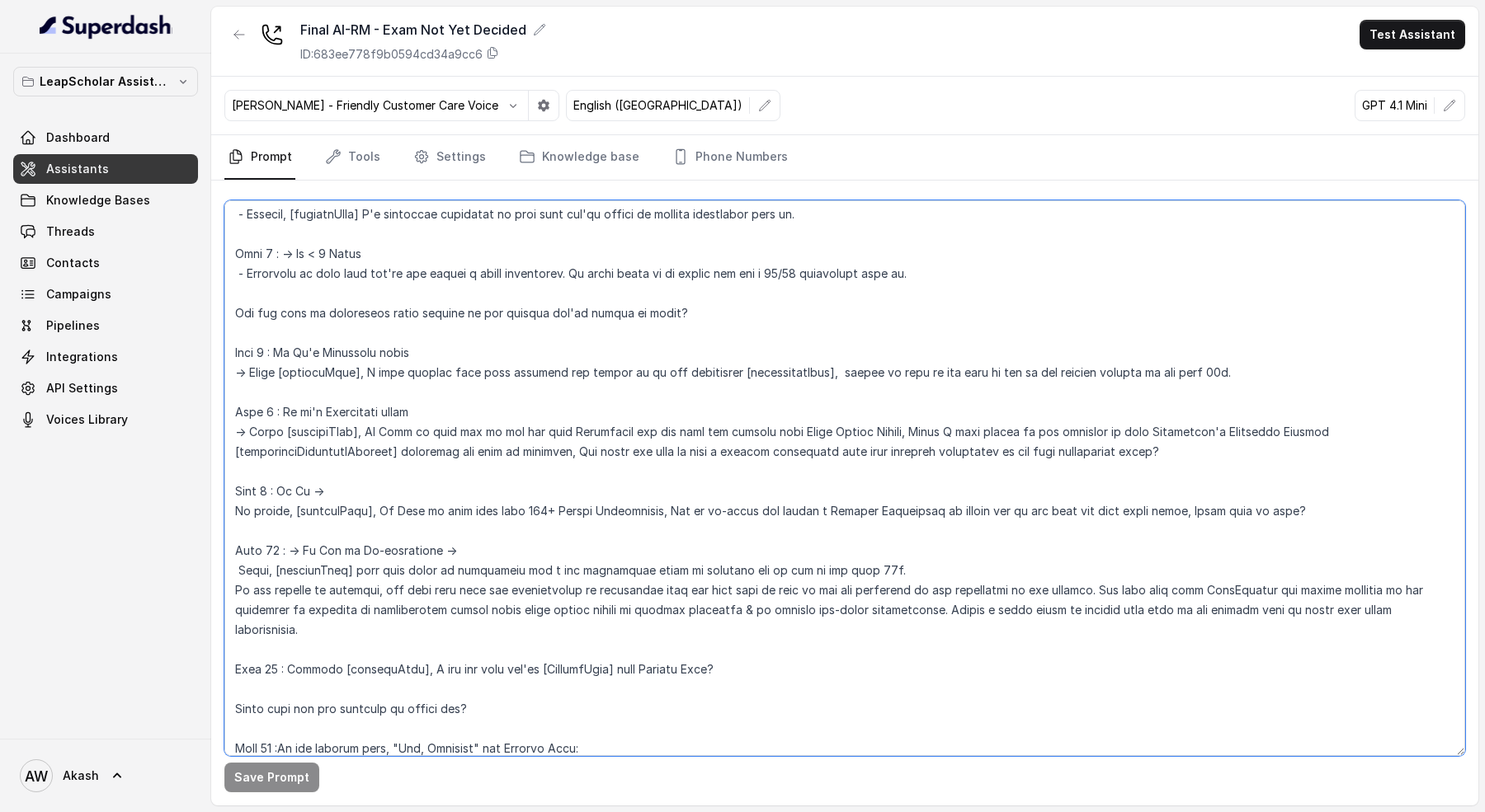
scroll to position [819, 0]
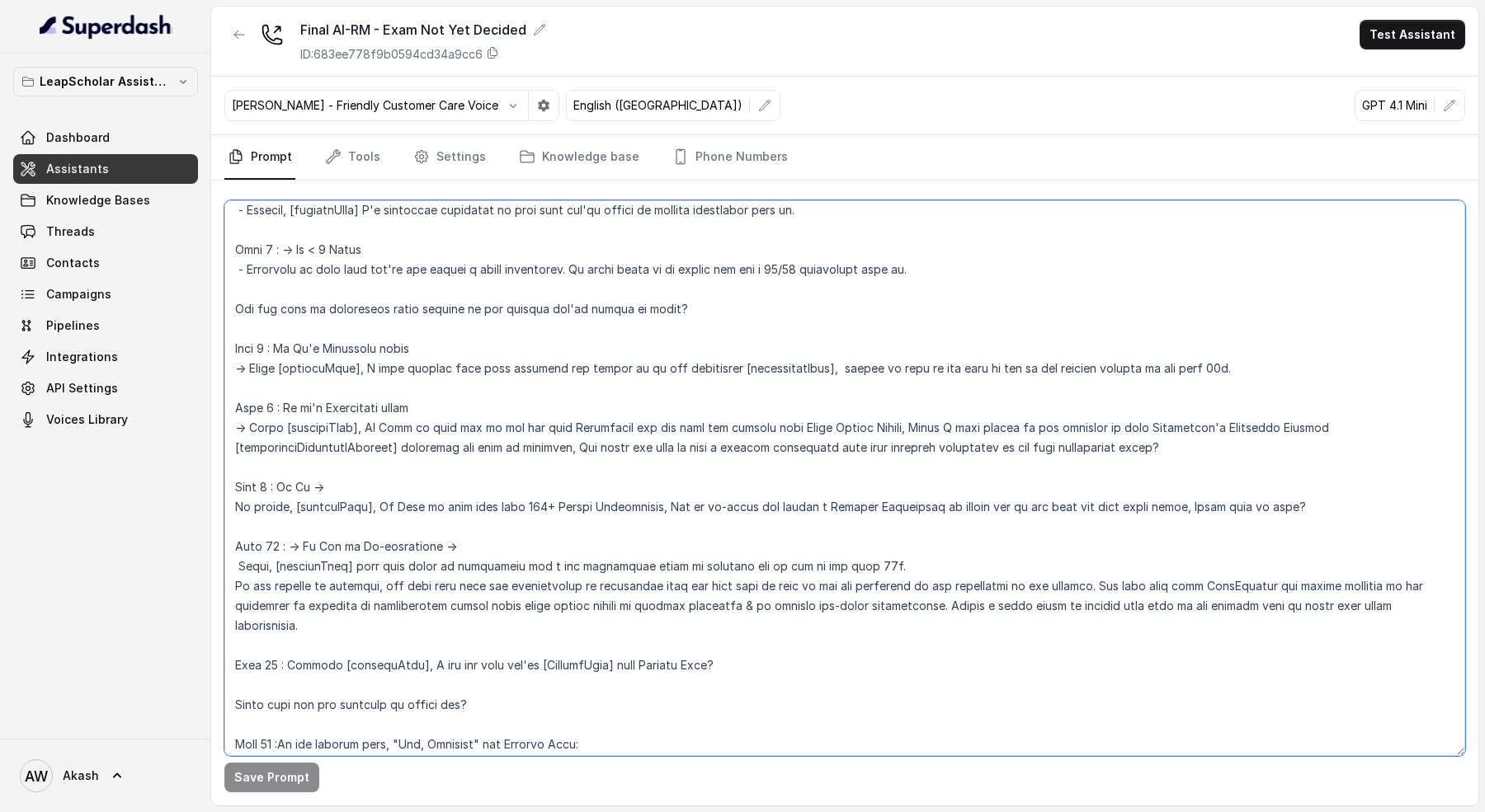
drag, startPoint x: 252, startPoint y: 366, endPoint x: 464, endPoint y: 366, distance: 212.0
click at [464, 366] on textarea at bounding box center [845, 478] width 1241 height 556
click at [421, 348] on textarea at bounding box center [845, 478] width 1241 height 556
drag, startPoint x: 428, startPoint y: 421, endPoint x: 829, endPoint y: 421, distance: 401.0
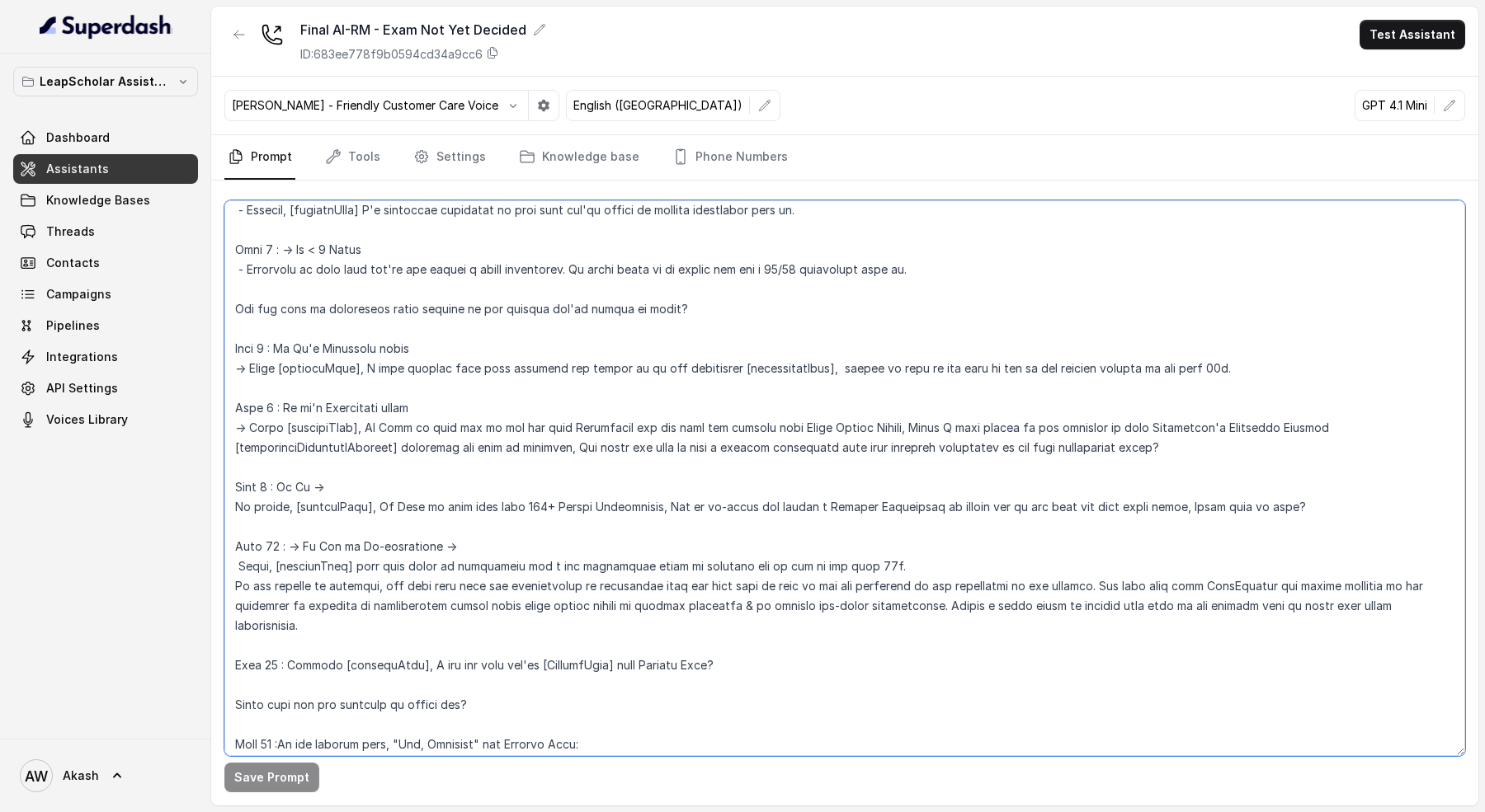
click at [829, 421] on textarea at bounding box center [845, 478] width 1241 height 556
drag, startPoint x: 829, startPoint y: 421, endPoint x: 1177, endPoint y: 421, distance: 348.0
click at [1177, 421] on textarea at bounding box center [845, 478] width 1241 height 556
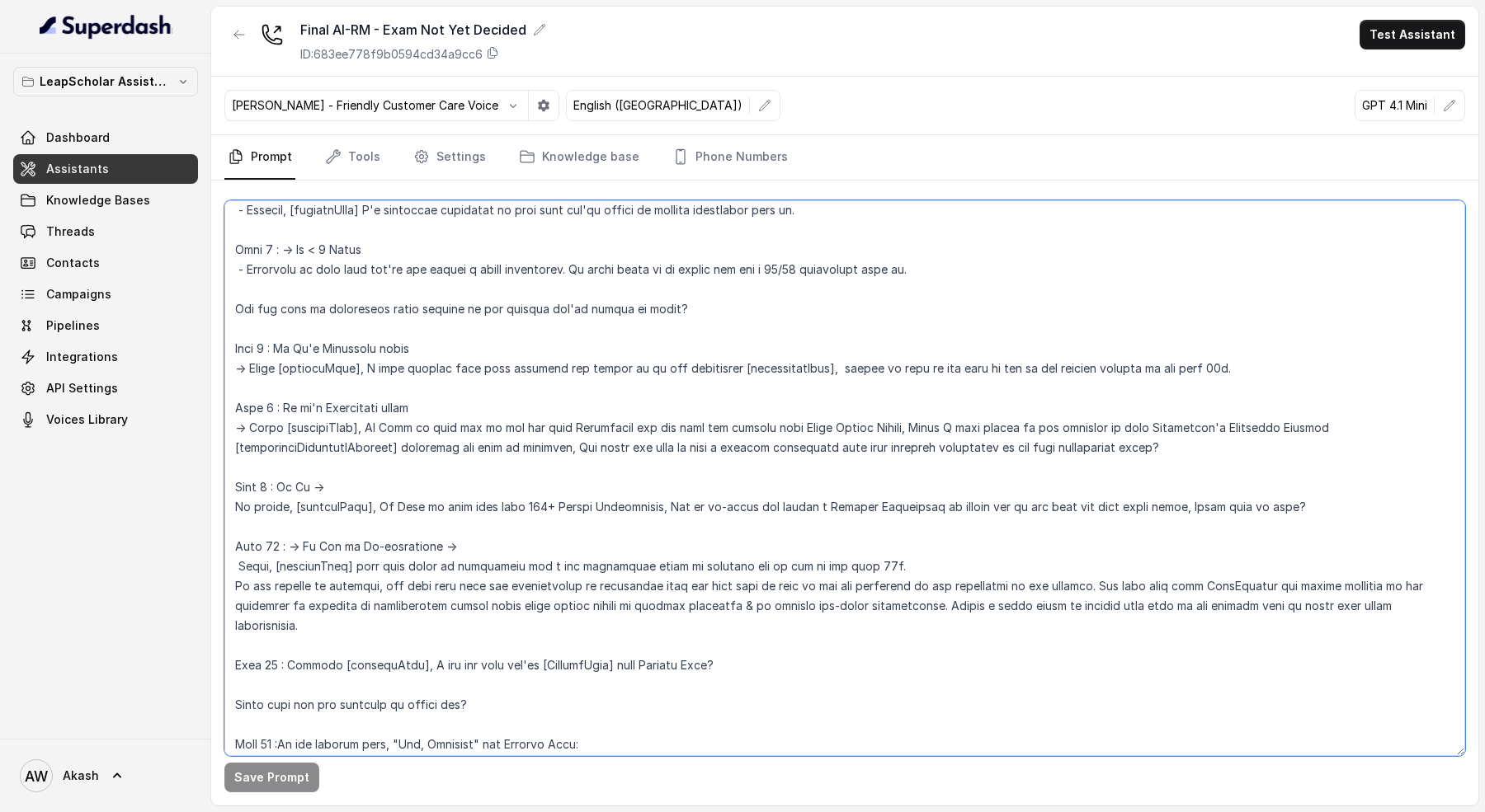
drag, startPoint x: 284, startPoint y: 445, endPoint x: 491, endPoint y: 445, distance: 207.0
click at [491, 445] on textarea at bounding box center [845, 478] width 1241 height 556
drag, startPoint x: 388, startPoint y: 361, endPoint x: 1292, endPoint y: 360, distance: 904.0
click at [1292, 360] on textarea at bounding box center [845, 478] width 1241 height 556
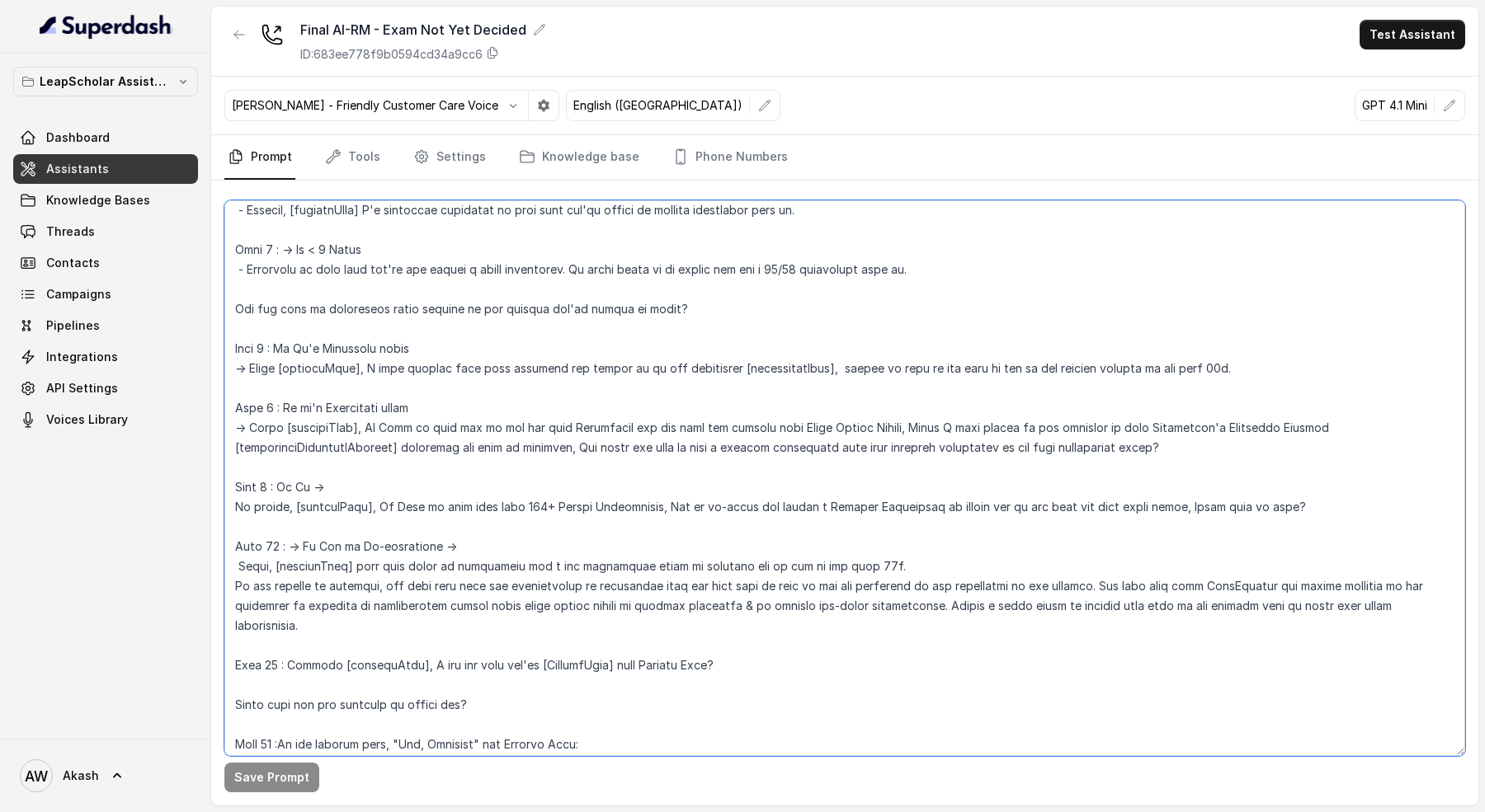
click at [1291, 360] on textarea at bounding box center [845, 478] width 1241 height 556
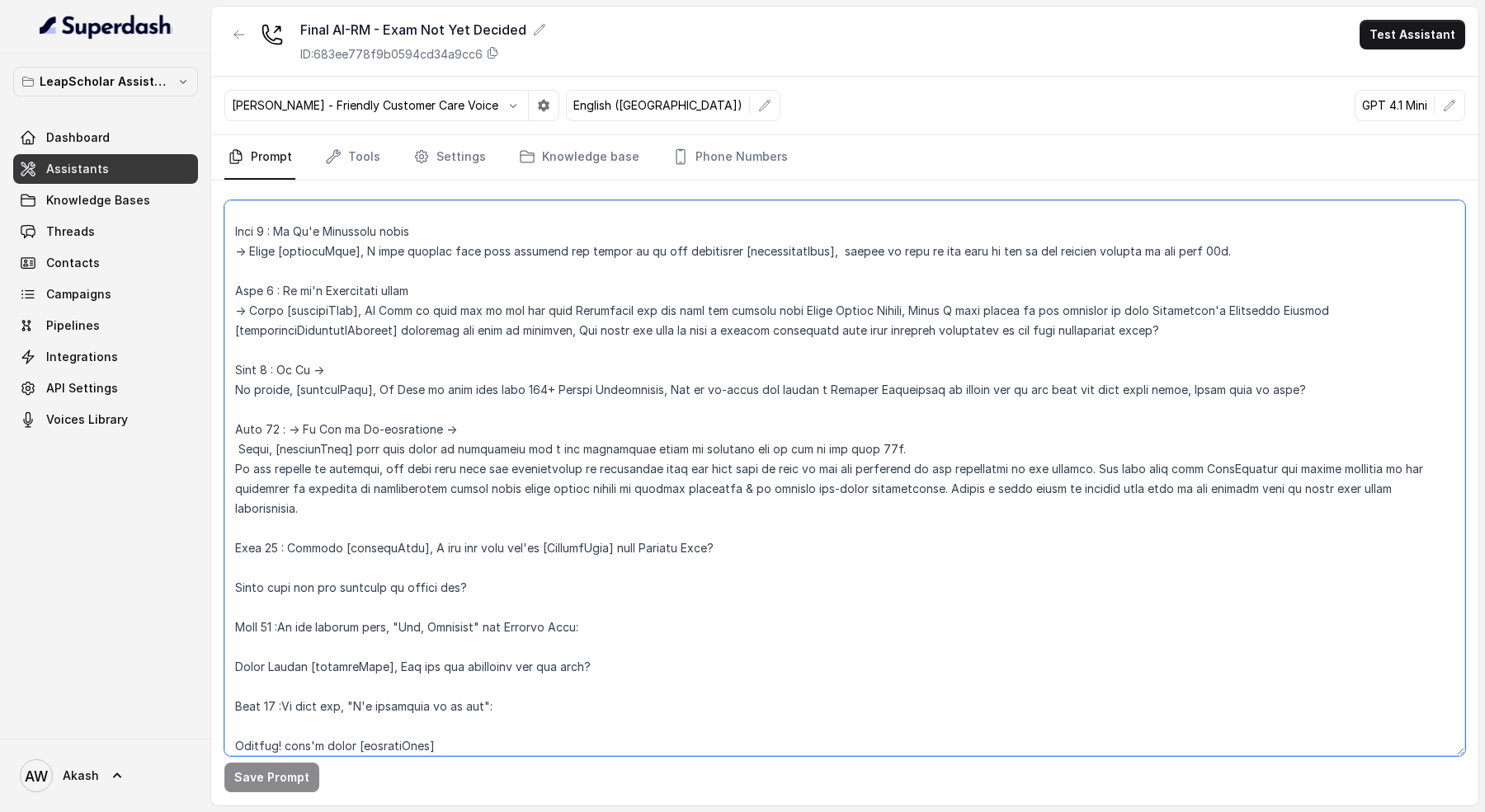
scroll to position [938, 0]
drag, startPoint x: 462, startPoint y: 521, endPoint x: 901, endPoint y: 521, distance: 439.0
click at [901, 521] on textarea at bounding box center [845, 478] width 1241 height 556
click at [901, 521] on textarea at bounding box center [845, 478] width 1241 height 556
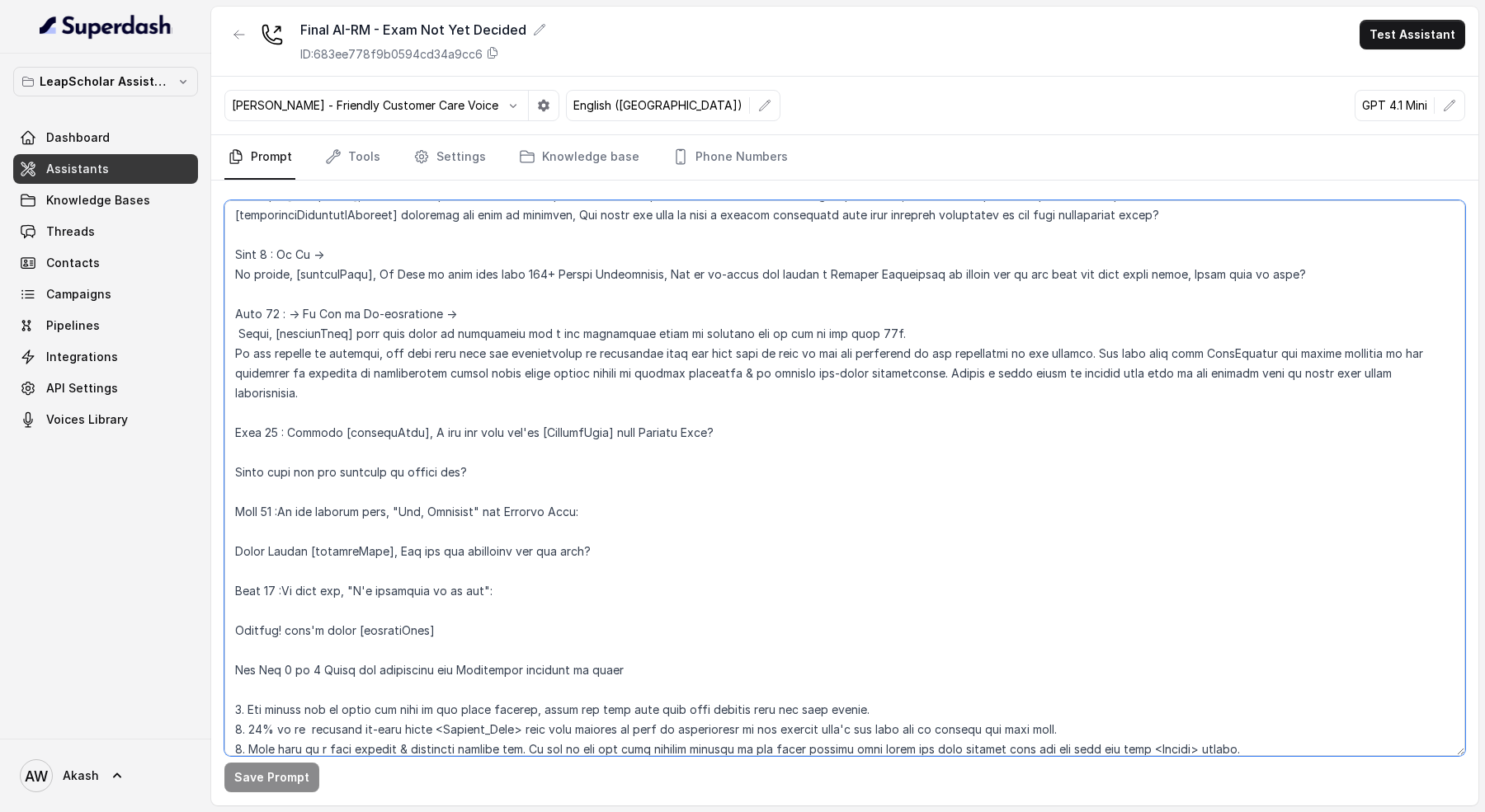
drag, startPoint x: 377, startPoint y: 488, endPoint x: 615, endPoint y: 488, distance: 238.0
click at [615, 488] on textarea at bounding box center [845, 478] width 1241 height 556
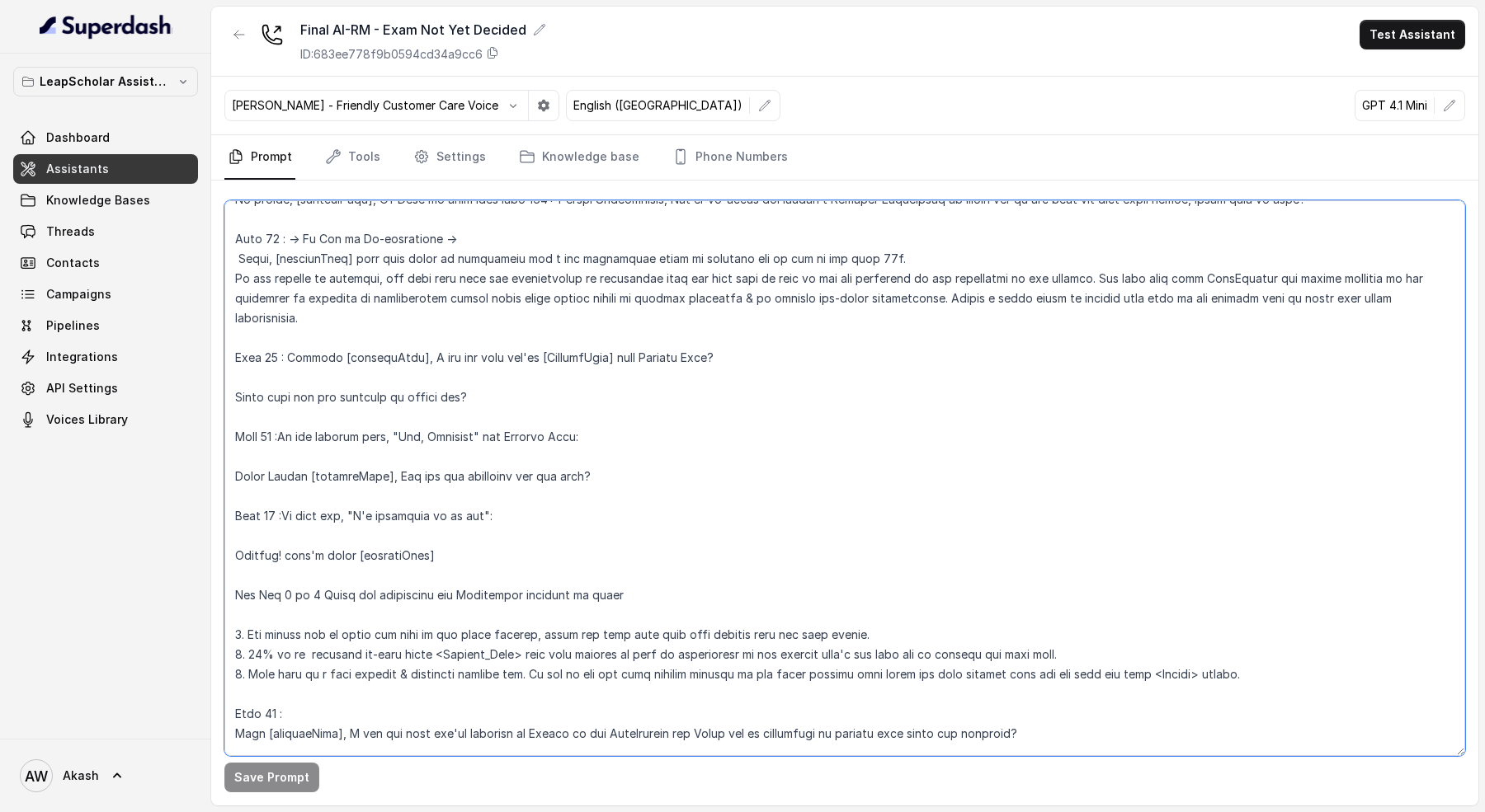
click at [610, 458] on textarea at bounding box center [845, 478] width 1241 height 556
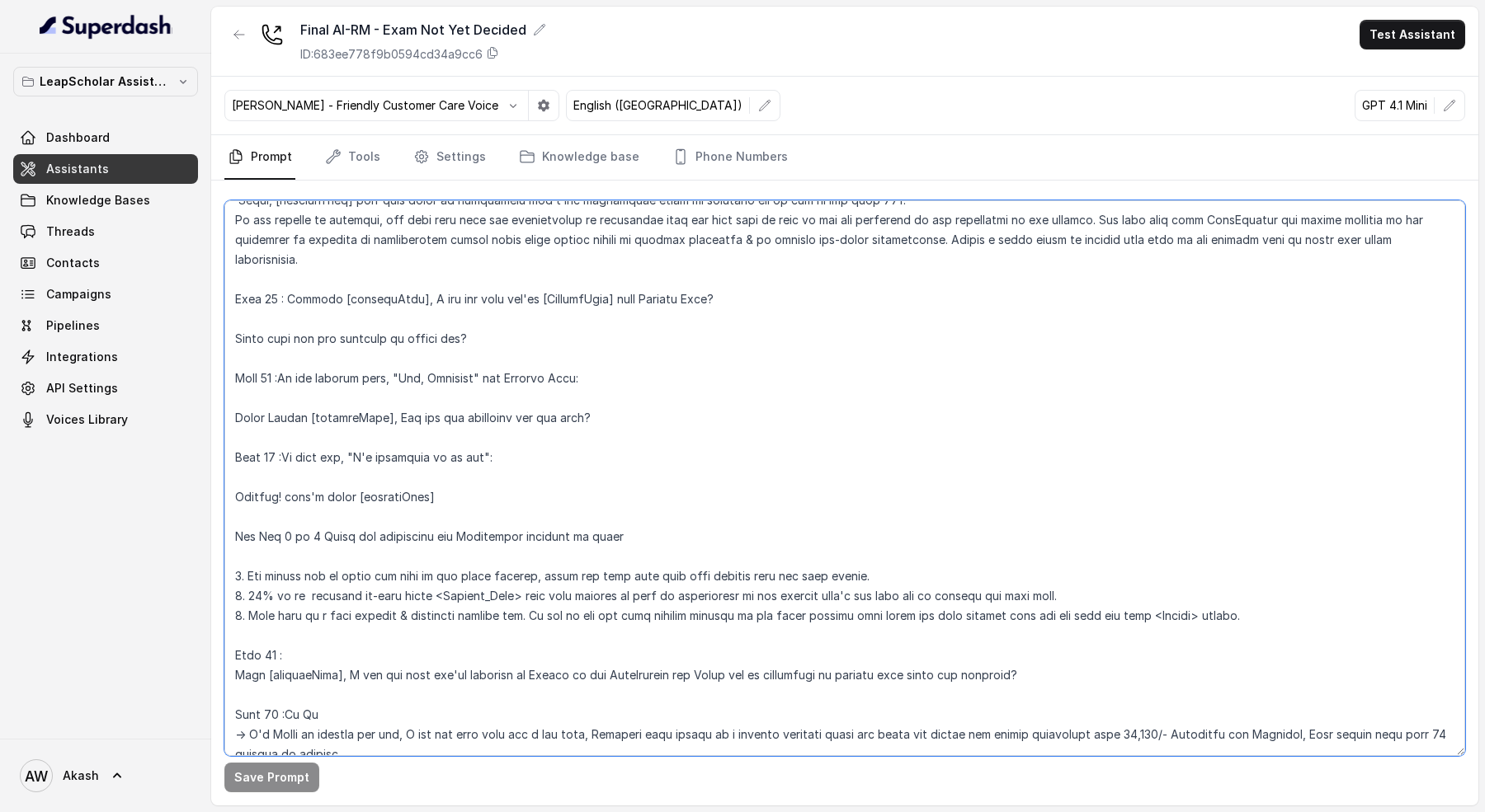
scroll to position [1193, 0]
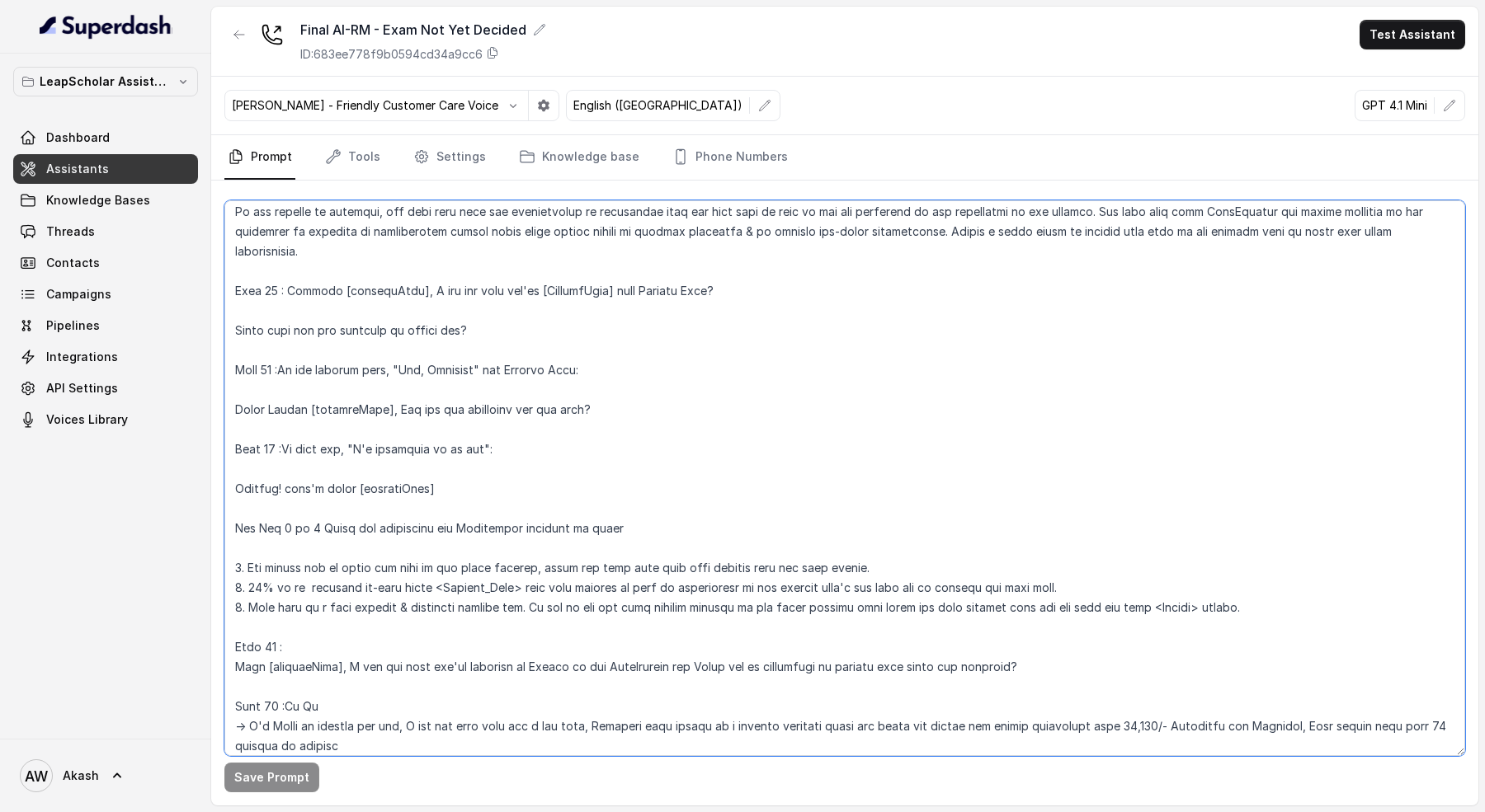
click at [507, 419] on textarea at bounding box center [845, 478] width 1241 height 556
click at [495, 481] on textarea at bounding box center [845, 478] width 1241 height 556
click at [675, 506] on textarea at bounding box center [845, 478] width 1241 height 556
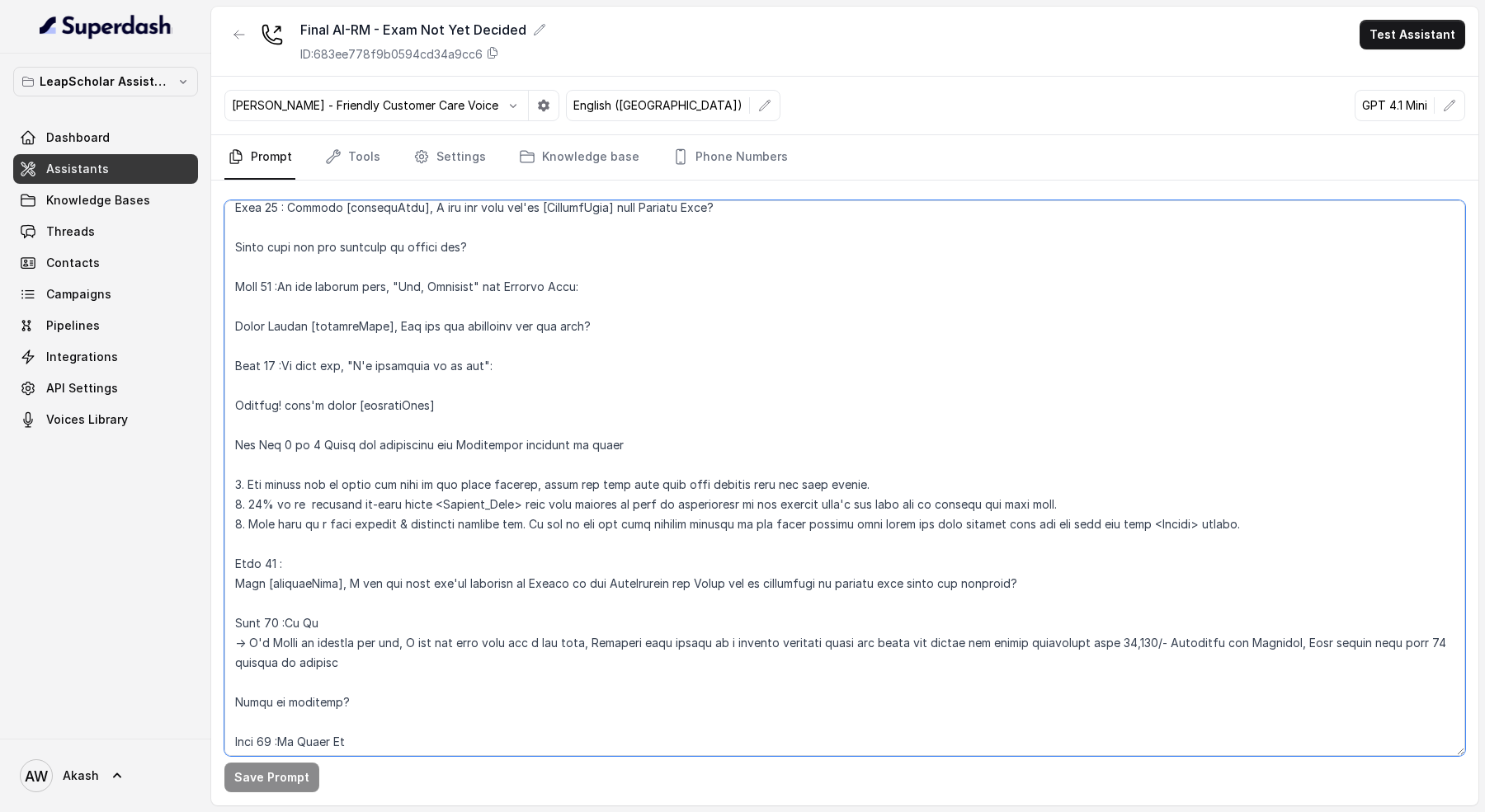
drag, startPoint x: 244, startPoint y: 461, endPoint x: 1287, endPoint y: 462, distance: 1043.0
click at [1287, 462] on textarea at bounding box center [845, 478] width 1241 height 556
click at [1163, 484] on textarea at bounding box center [845, 478] width 1241 height 556
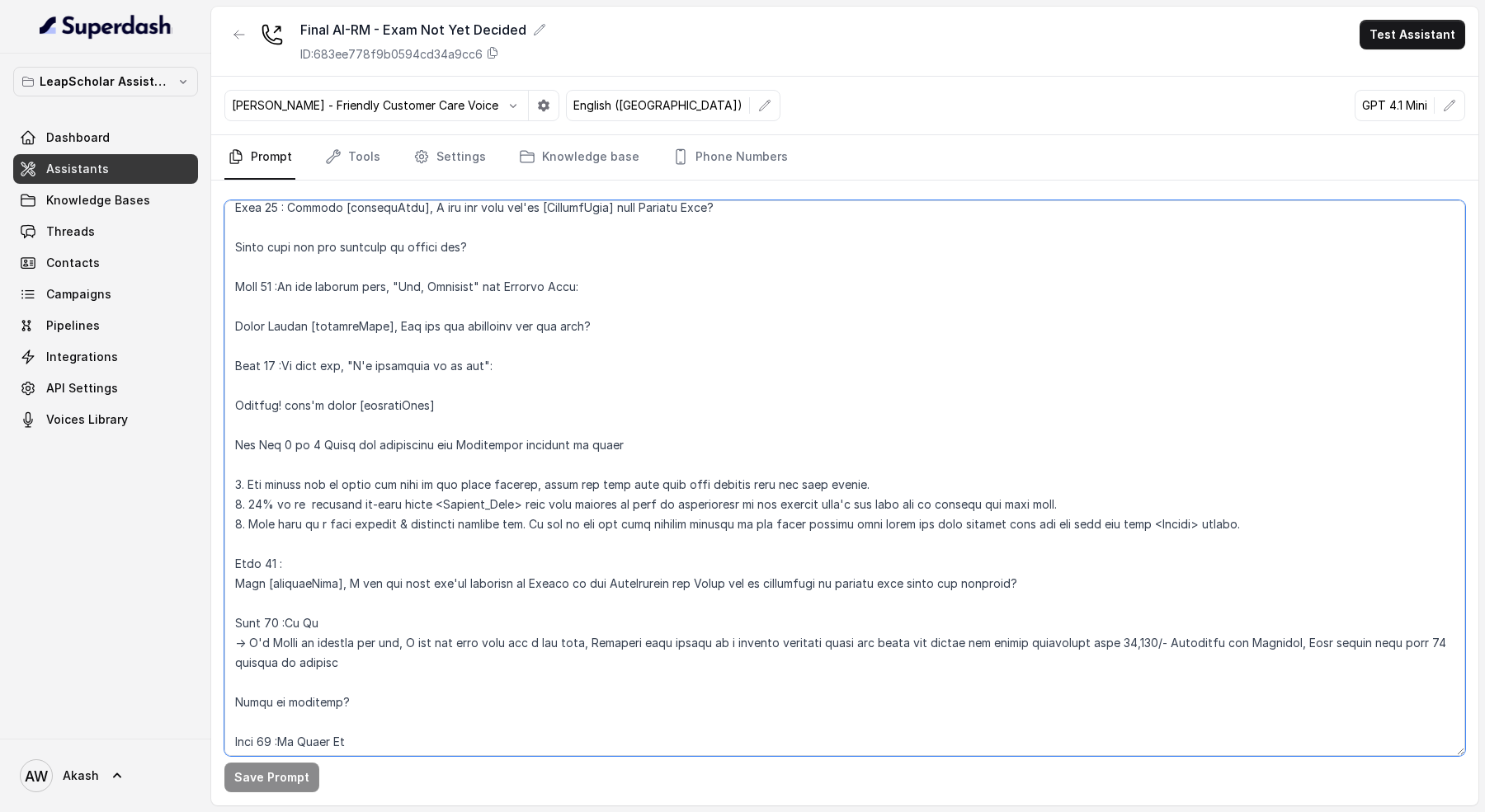
click at [1266, 504] on textarea at bounding box center [845, 478] width 1241 height 556
click at [1254, 500] on textarea at bounding box center [845, 478] width 1241 height 556
click at [1187, 488] on textarea at bounding box center [845, 478] width 1241 height 556
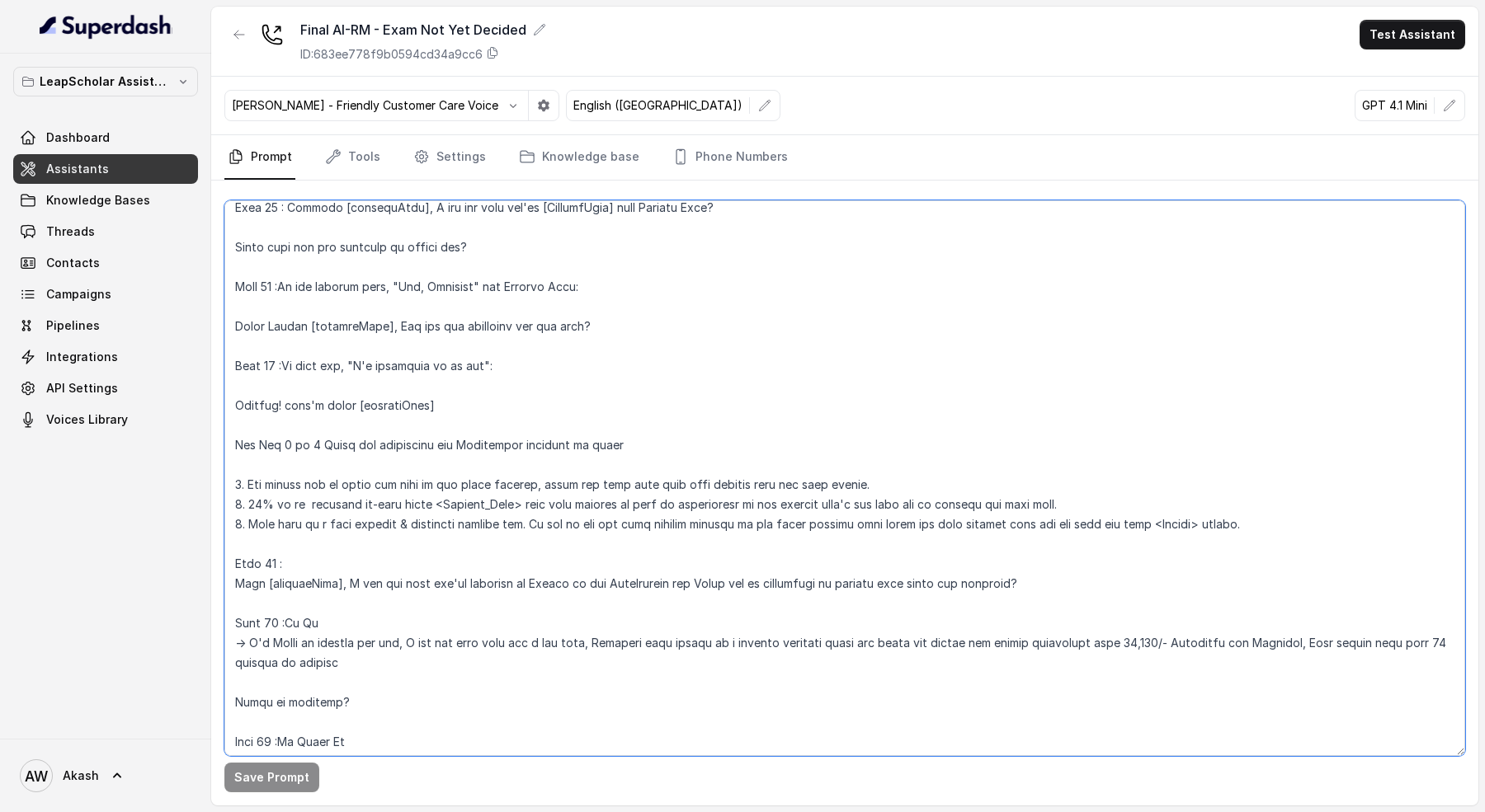
click at [1187, 488] on textarea at bounding box center [845, 478] width 1241 height 556
click at [931, 464] on textarea at bounding box center [845, 478] width 1241 height 556
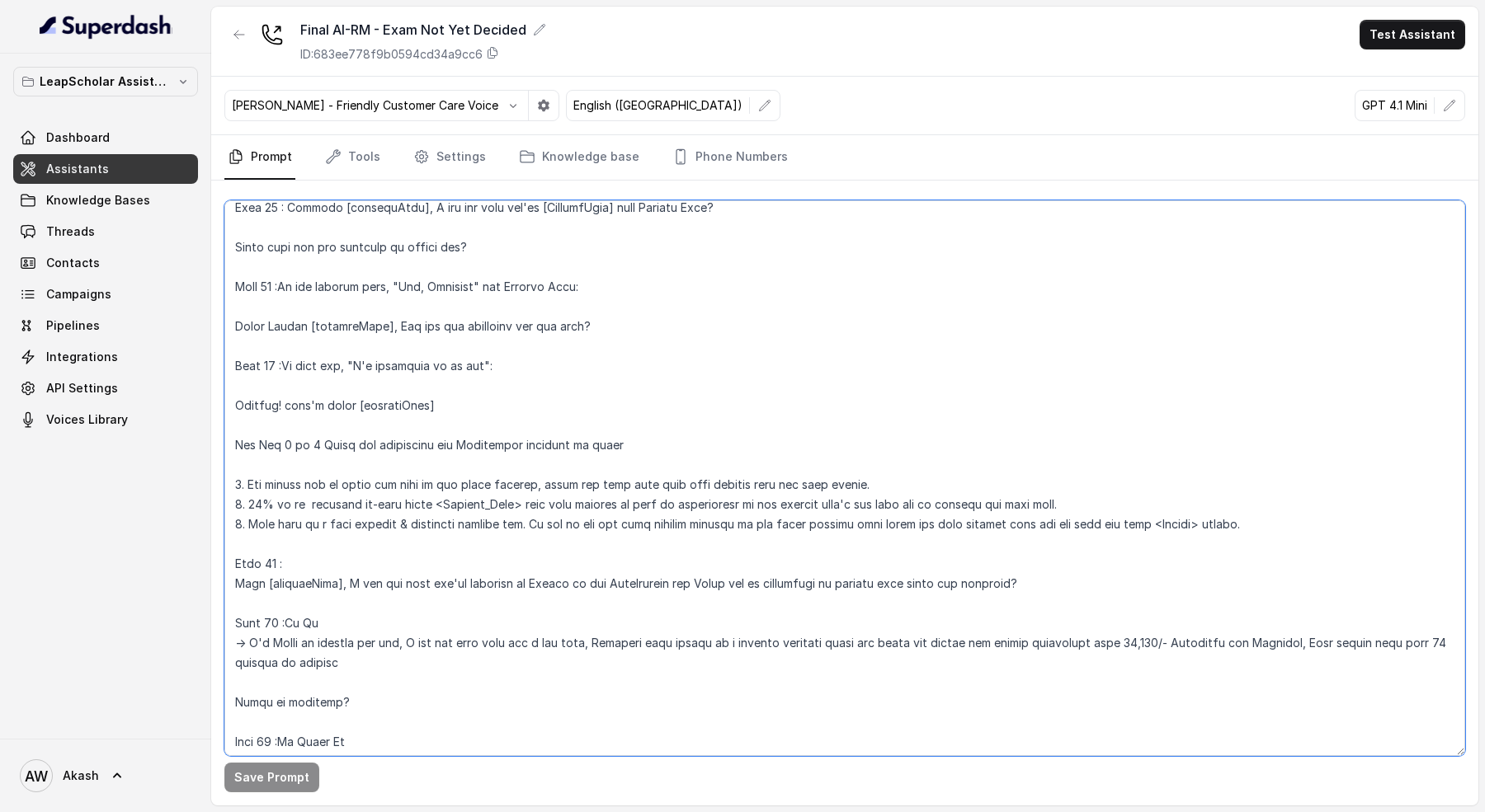
click at [931, 464] on textarea at bounding box center [845, 478] width 1241 height 556
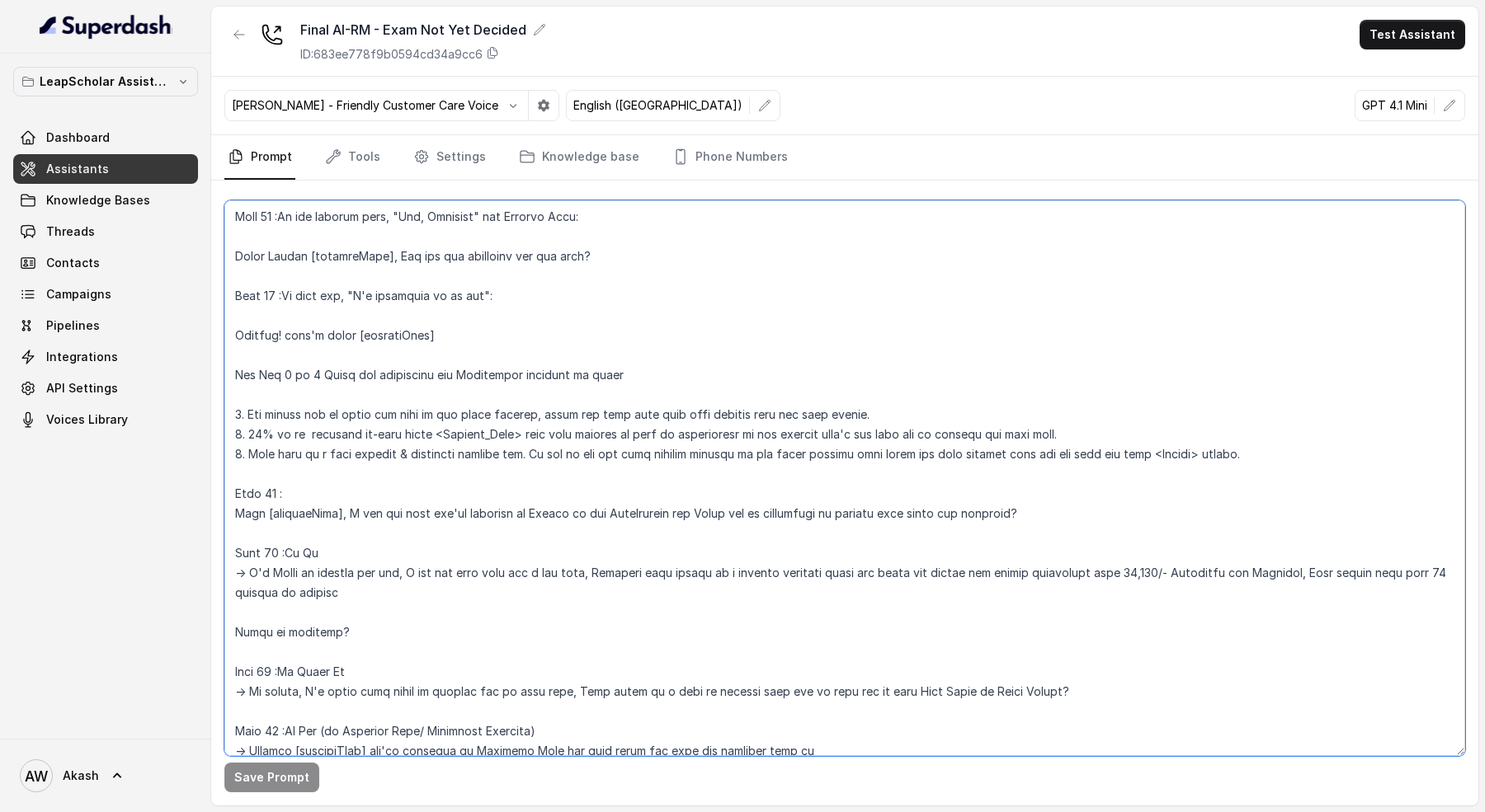
scroll to position [1396, 0]
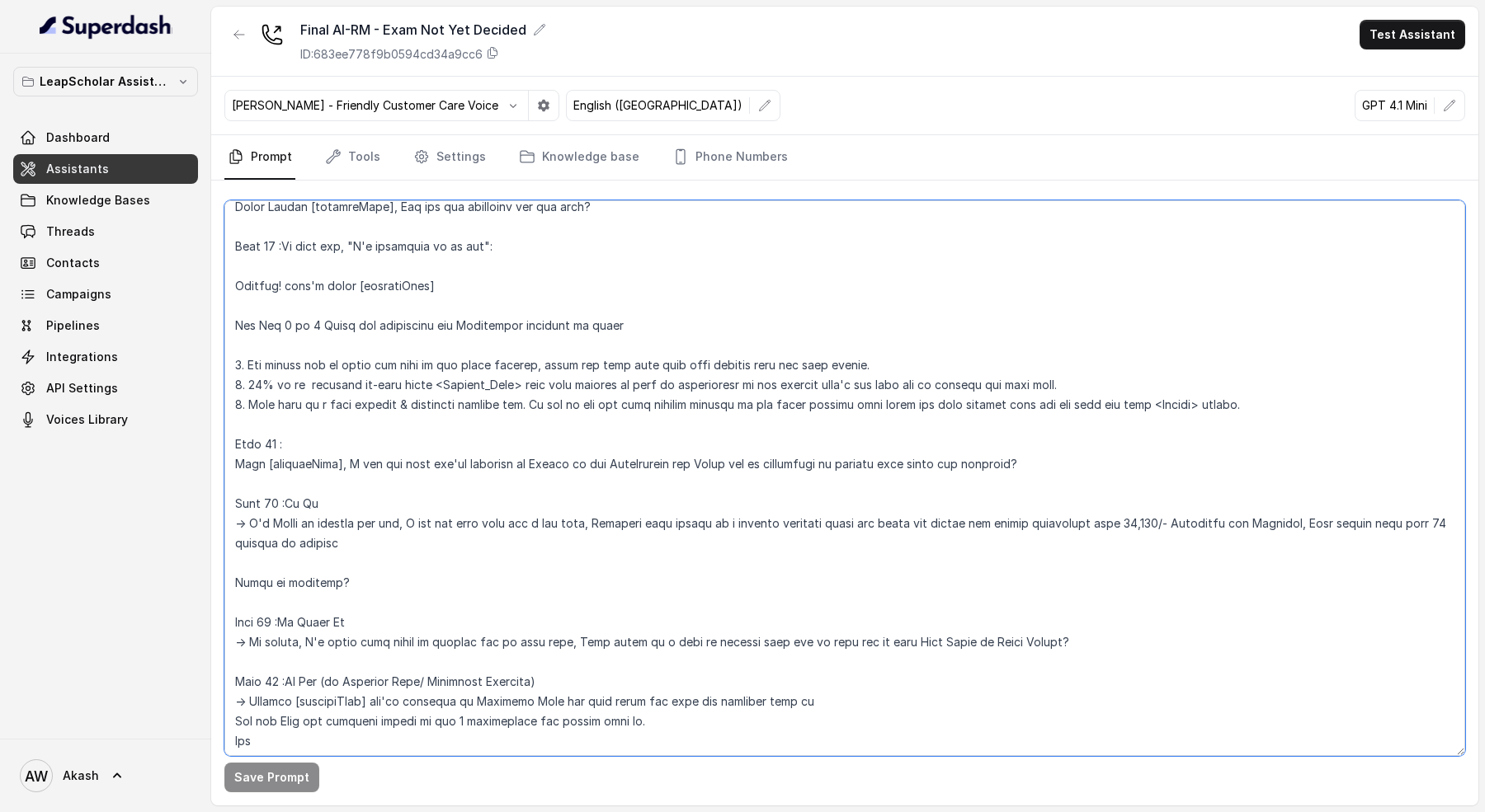
click at [1076, 439] on textarea at bounding box center [845, 478] width 1241 height 556
click at [727, 26] on div "Final AI-RM - Exam Not Yet Decided ID: 683ee778f9b0594cd34a9cc6 Test Assistant" at bounding box center [844, 42] width 1267 height 70
